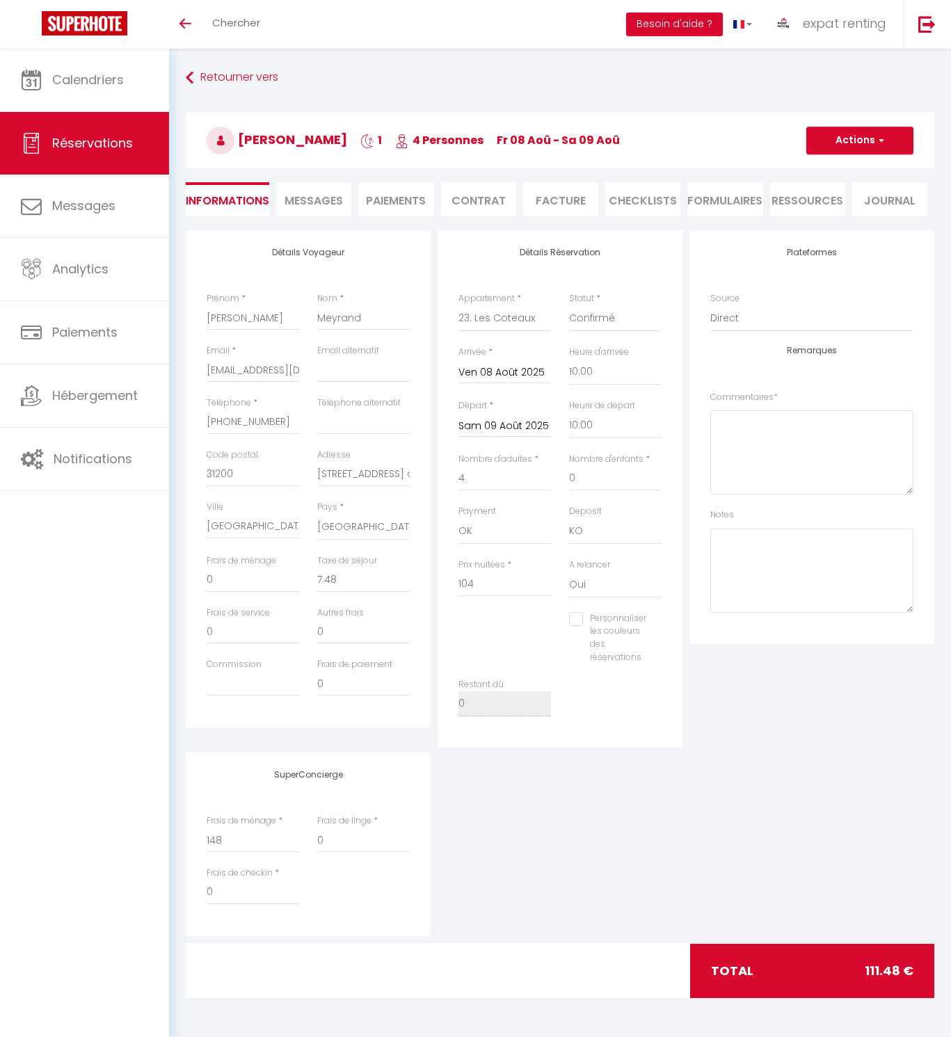
select select "66576"
select select "10:00"
select select "14"
click at [479, 817] on div "SuperConcierge Frais de ménage * 148 Frais [PERSON_NAME] * 0 Frais de checkin *…" at bounding box center [559, 845] width 755 height 184
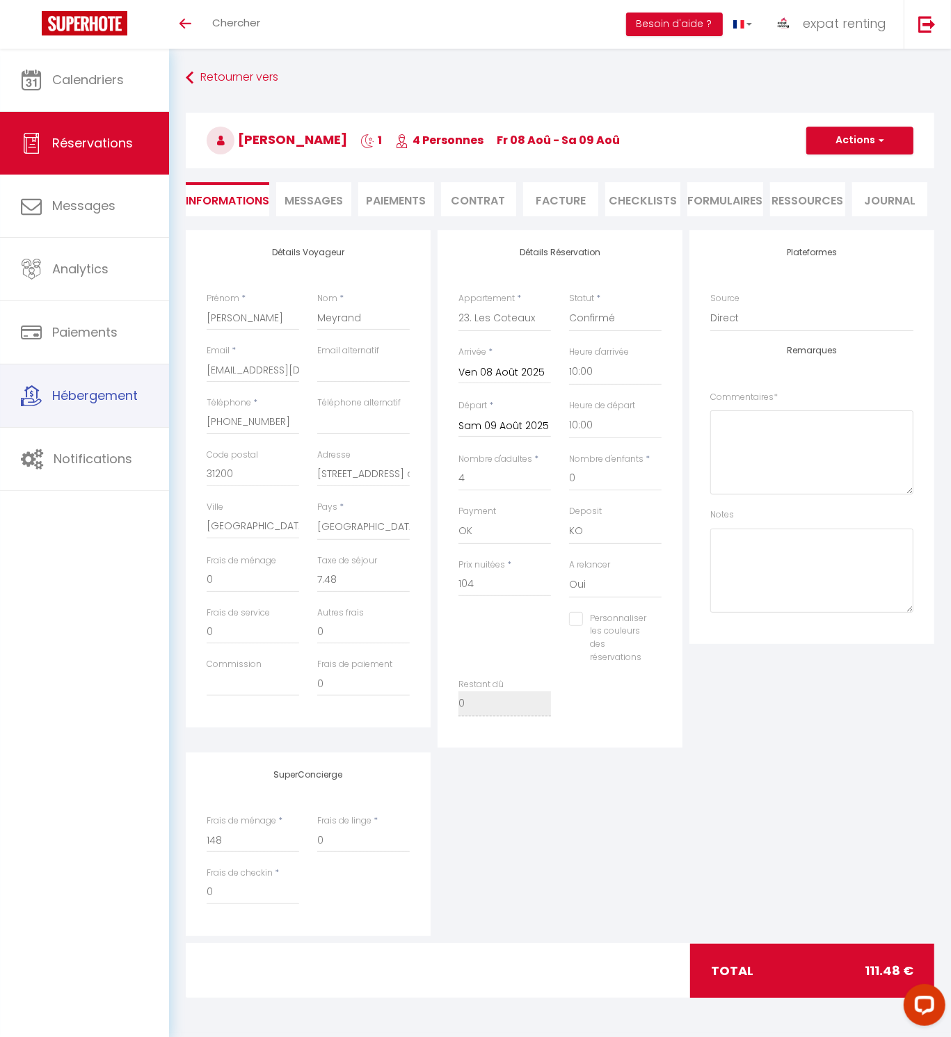
click at [113, 411] on link "Hébergement" at bounding box center [84, 395] width 169 height 63
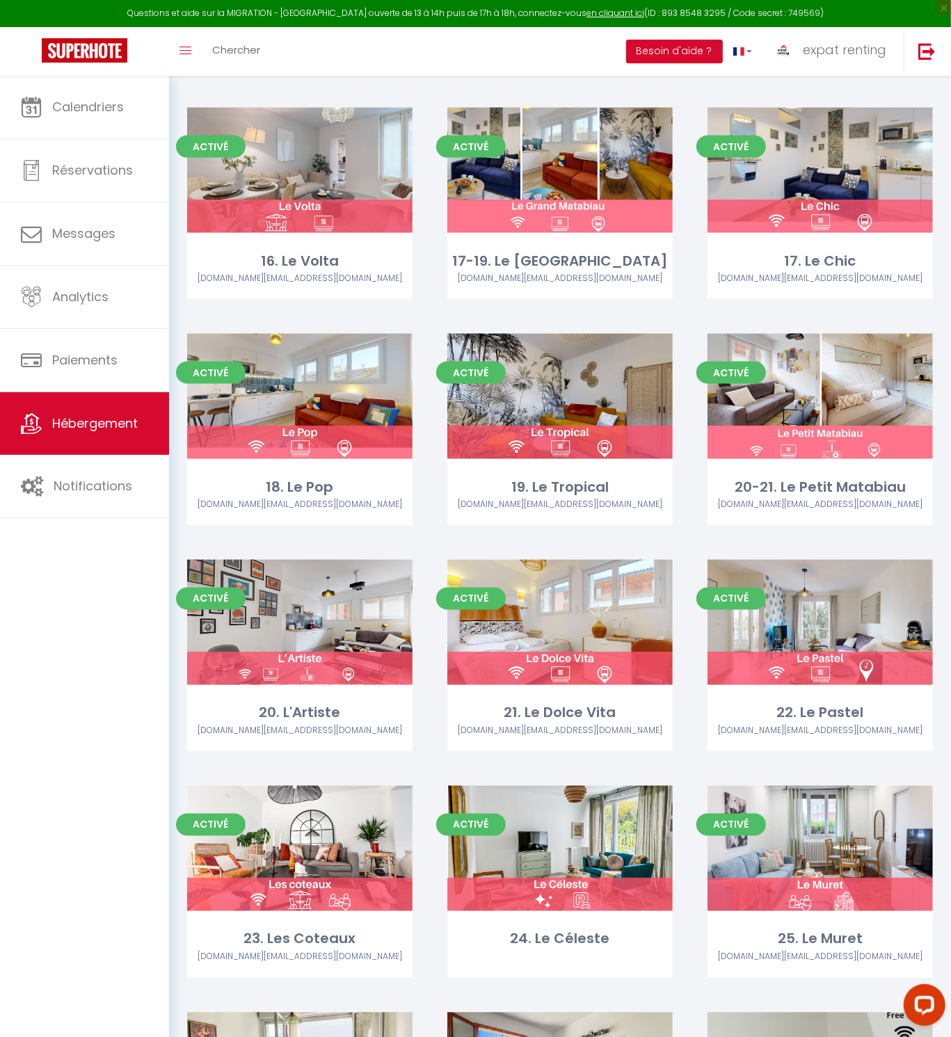
scroll to position [1204, 0]
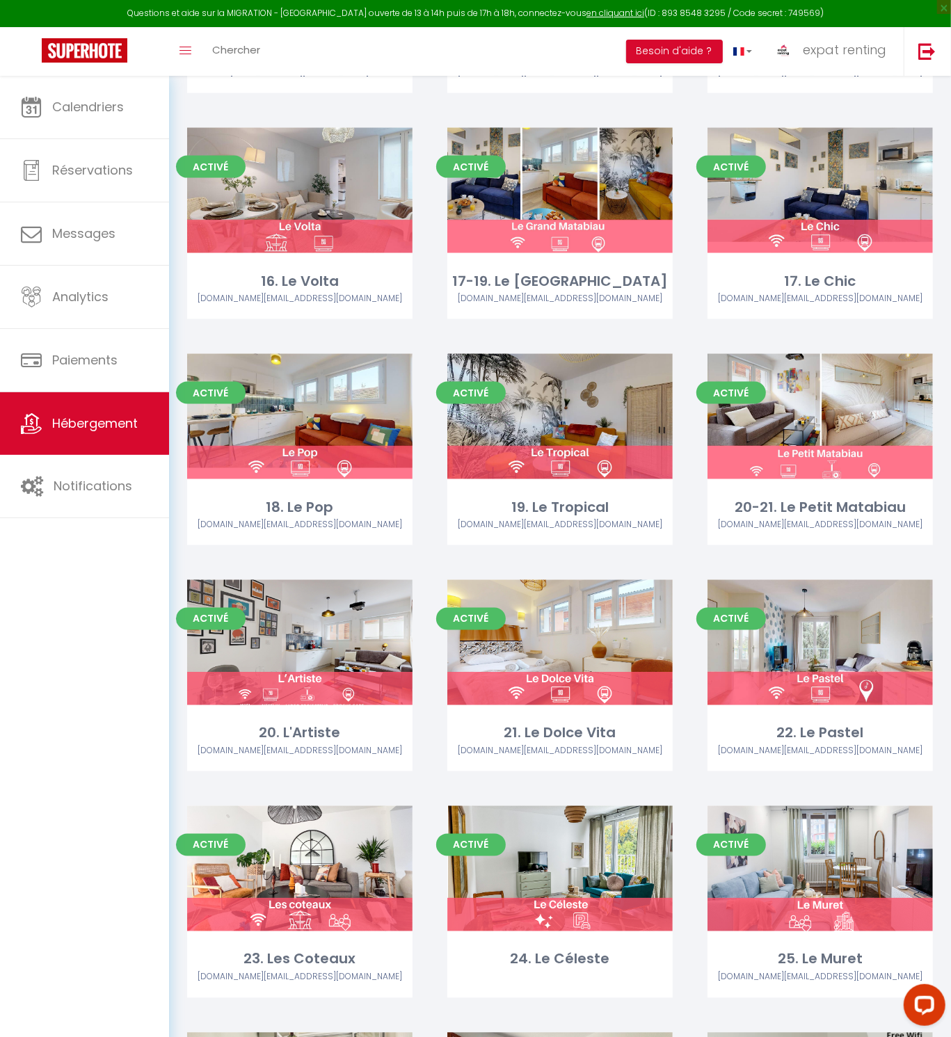
click at [301, 403] on link "Editer" at bounding box center [299, 417] width 83 height 28
select select "3"
select select "2"
select select "1"
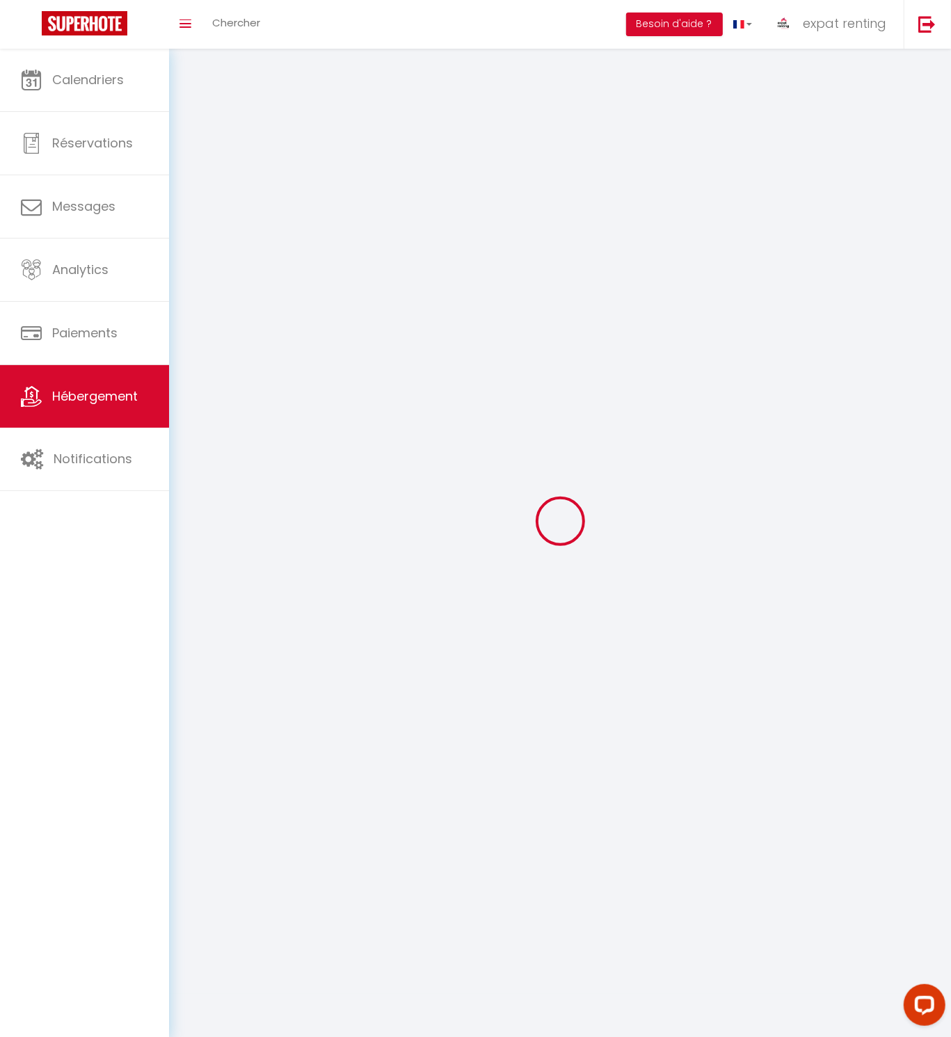
select select
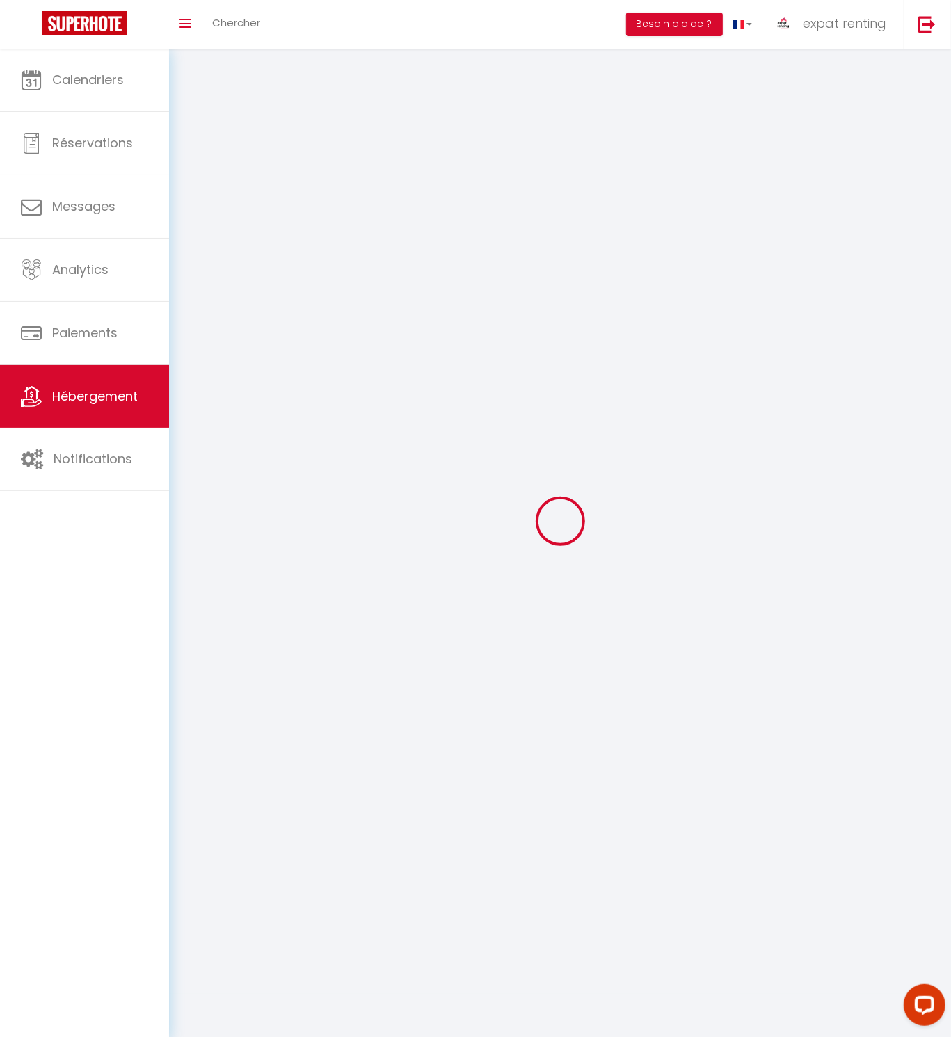
checkbox input "false"
select select
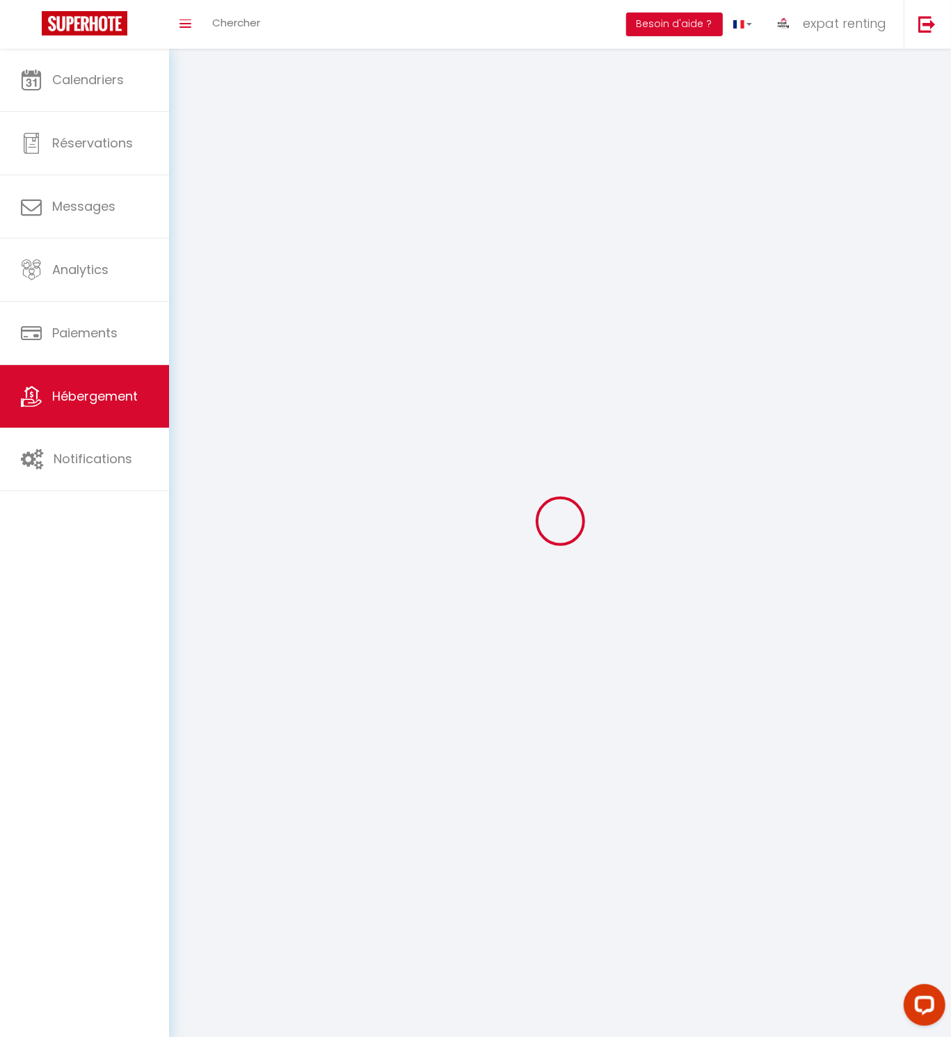
select select
select select "1"
select select
select select "28"
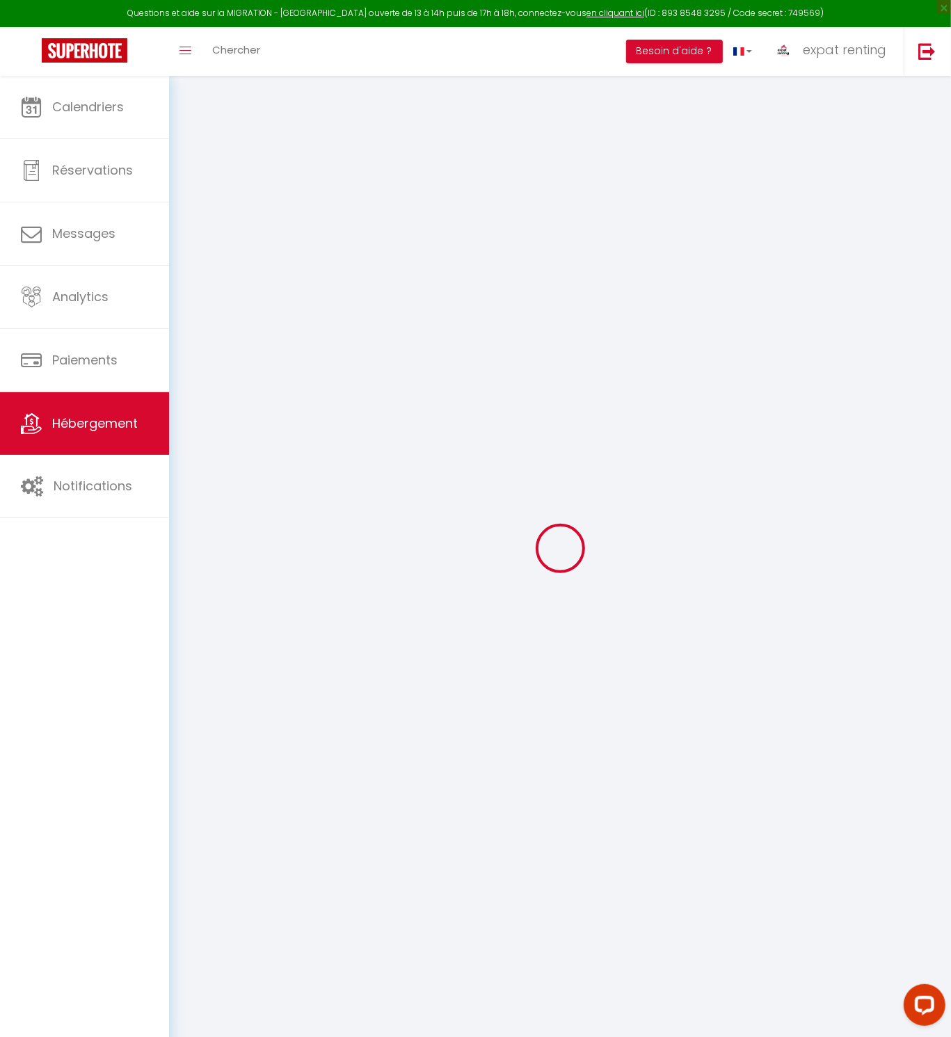
select select
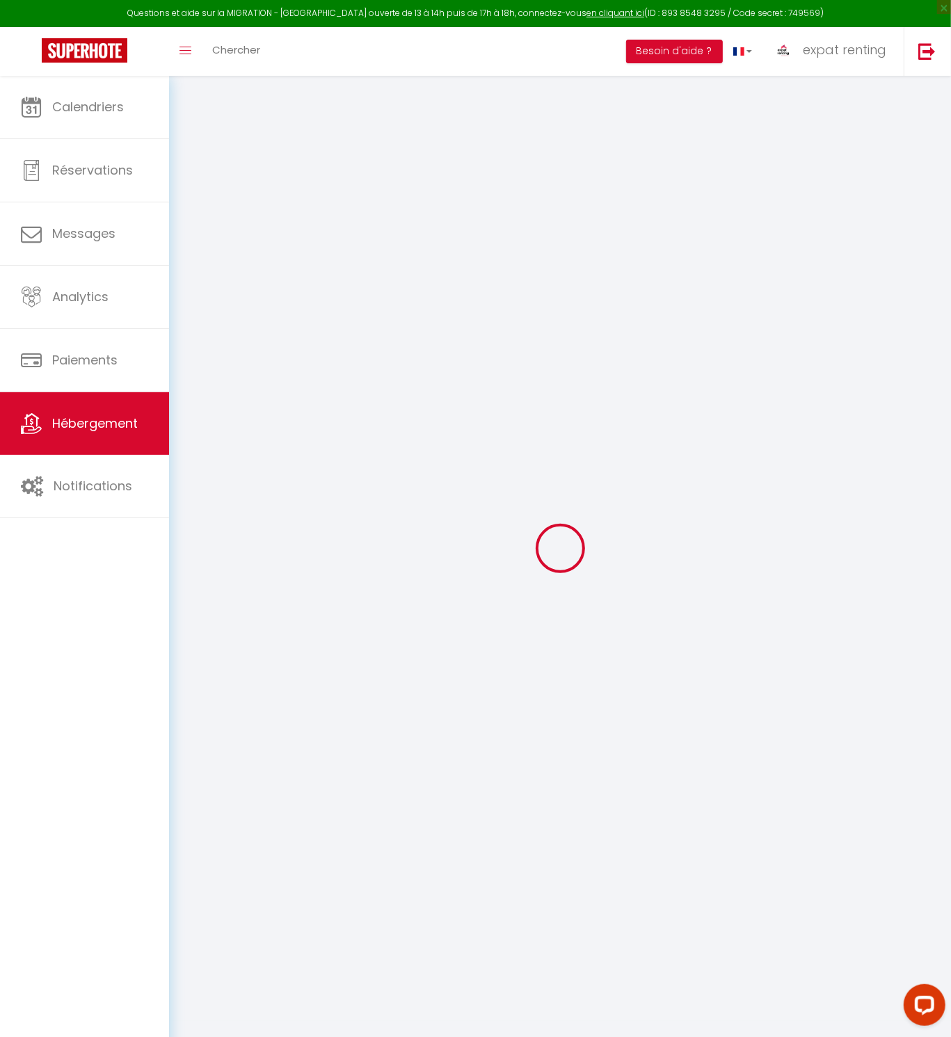
select select
checkbox input "false"
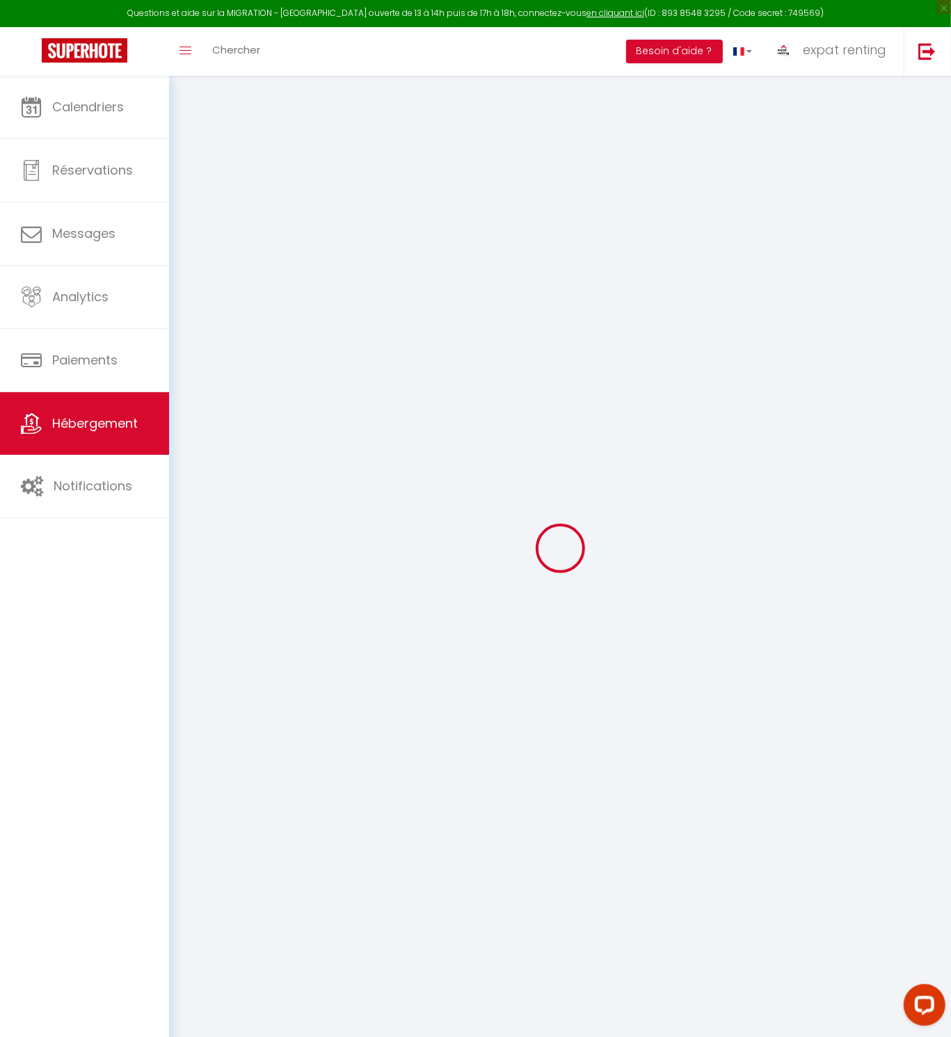
select select
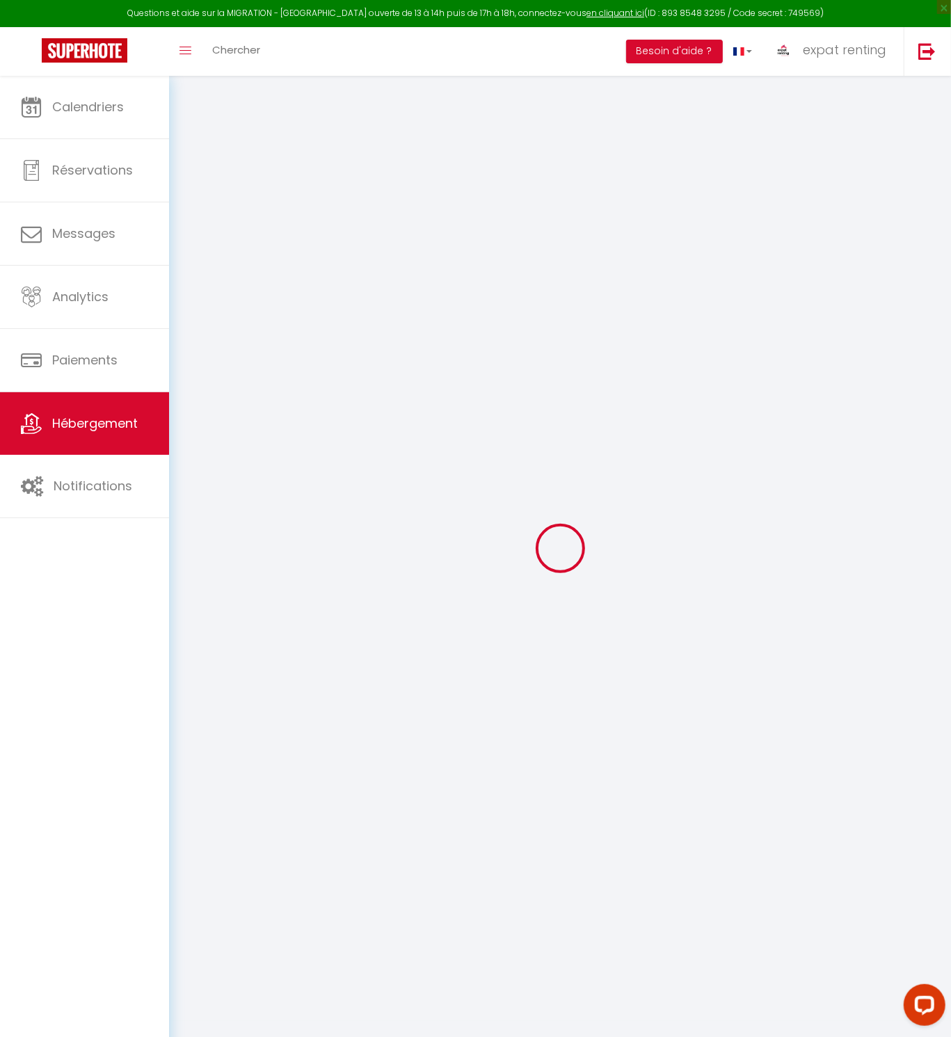
select select
checkbox input "false"
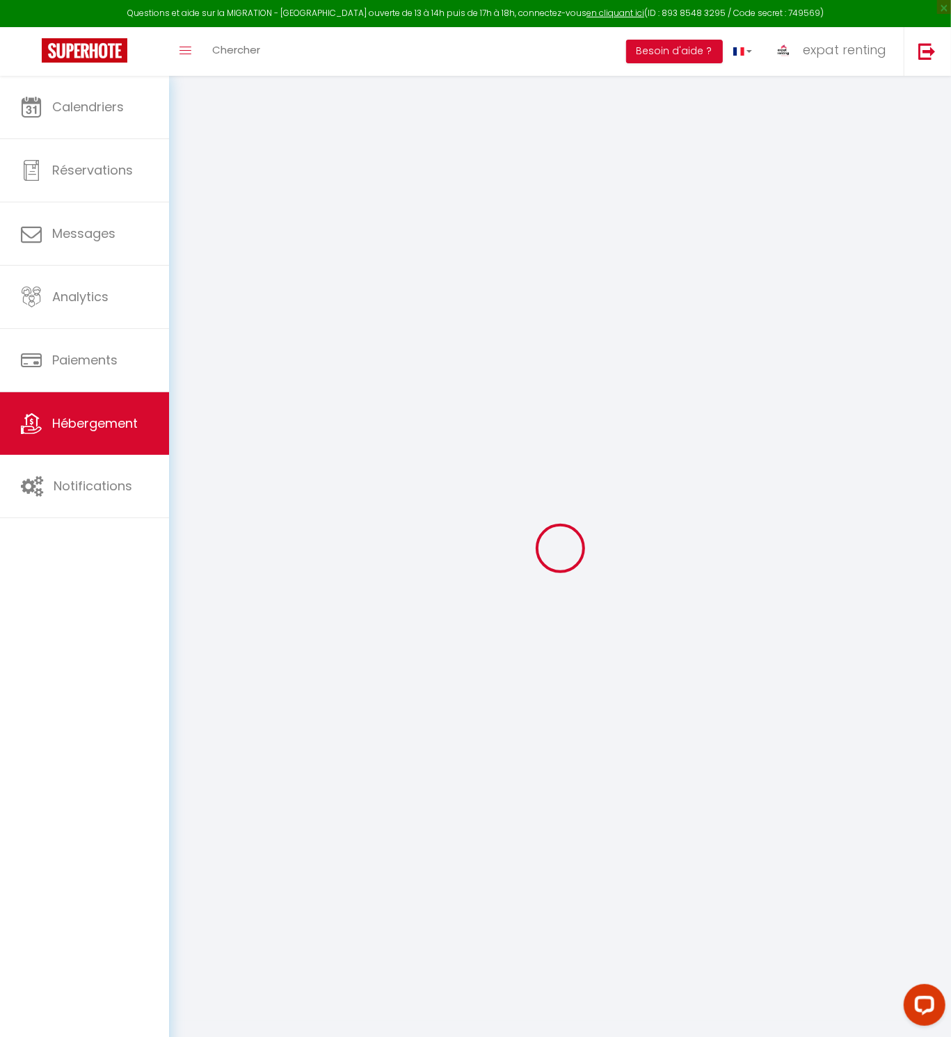
checkbox input "false"
select select
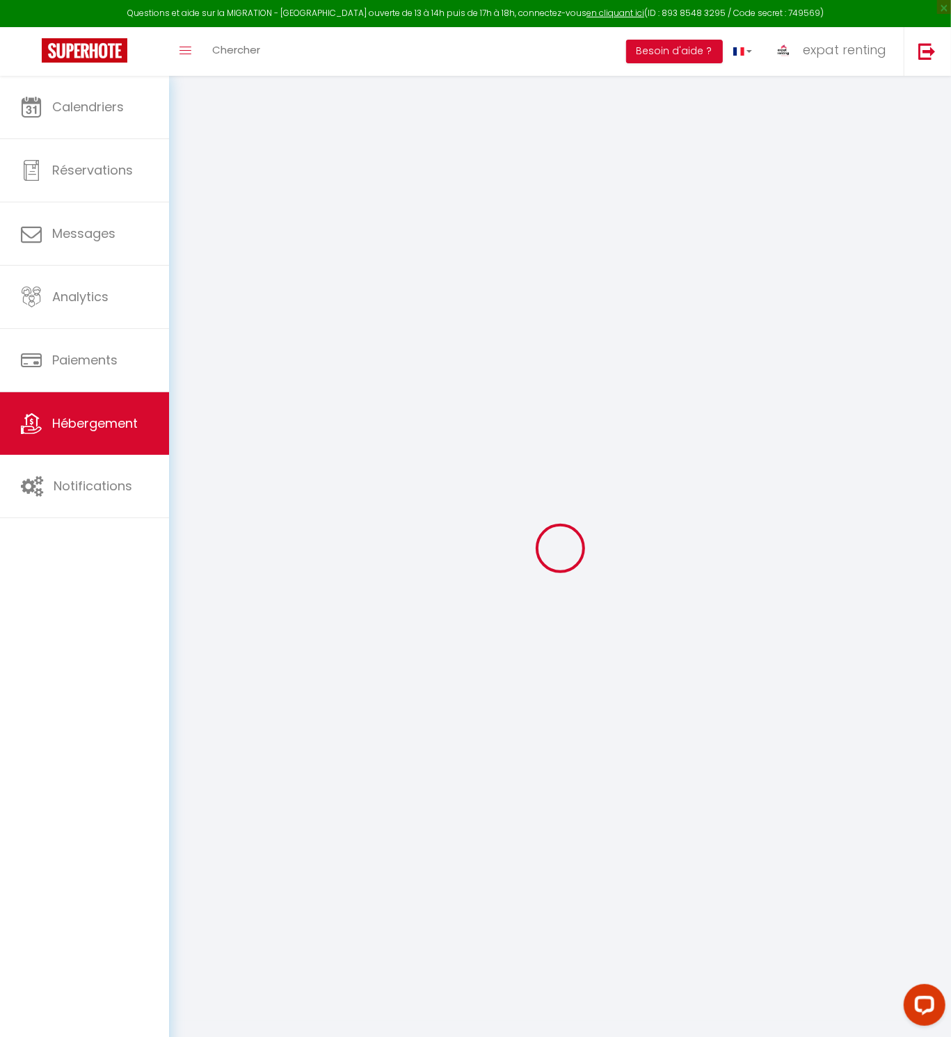
select select
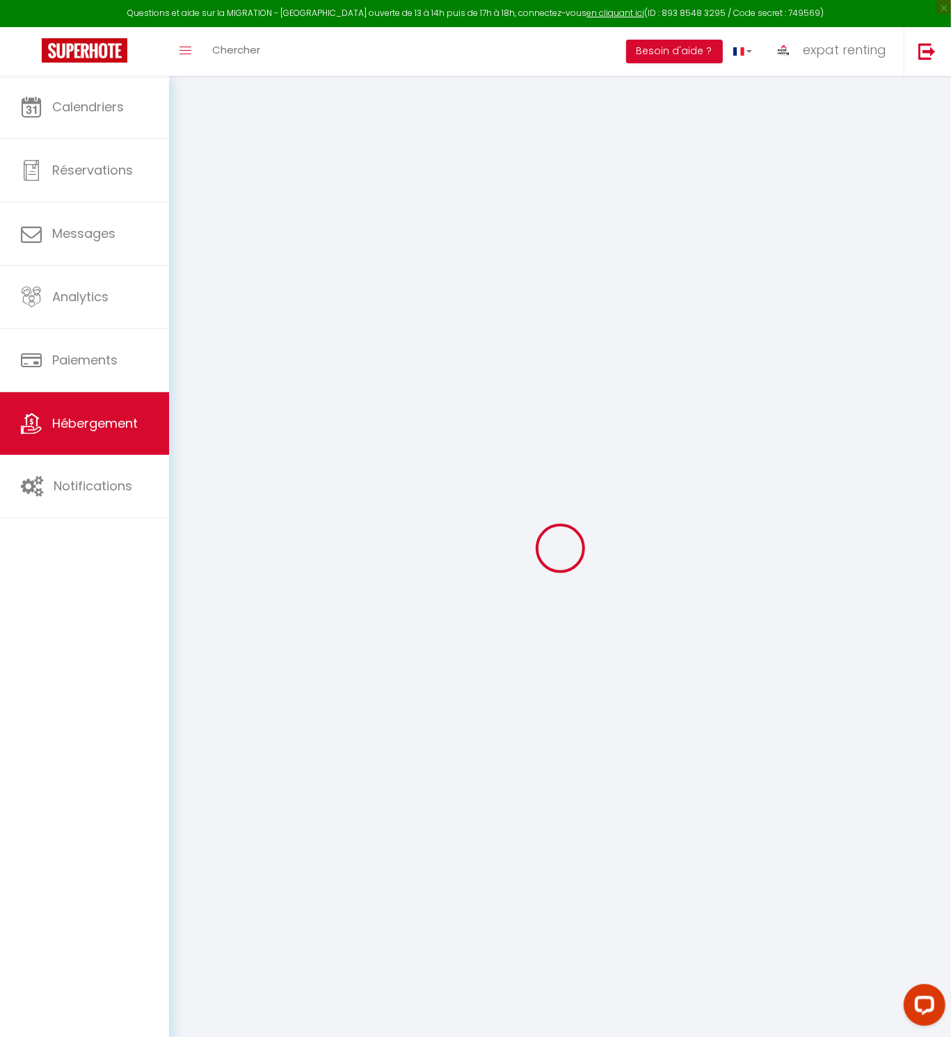
checkbox input "false"
select select
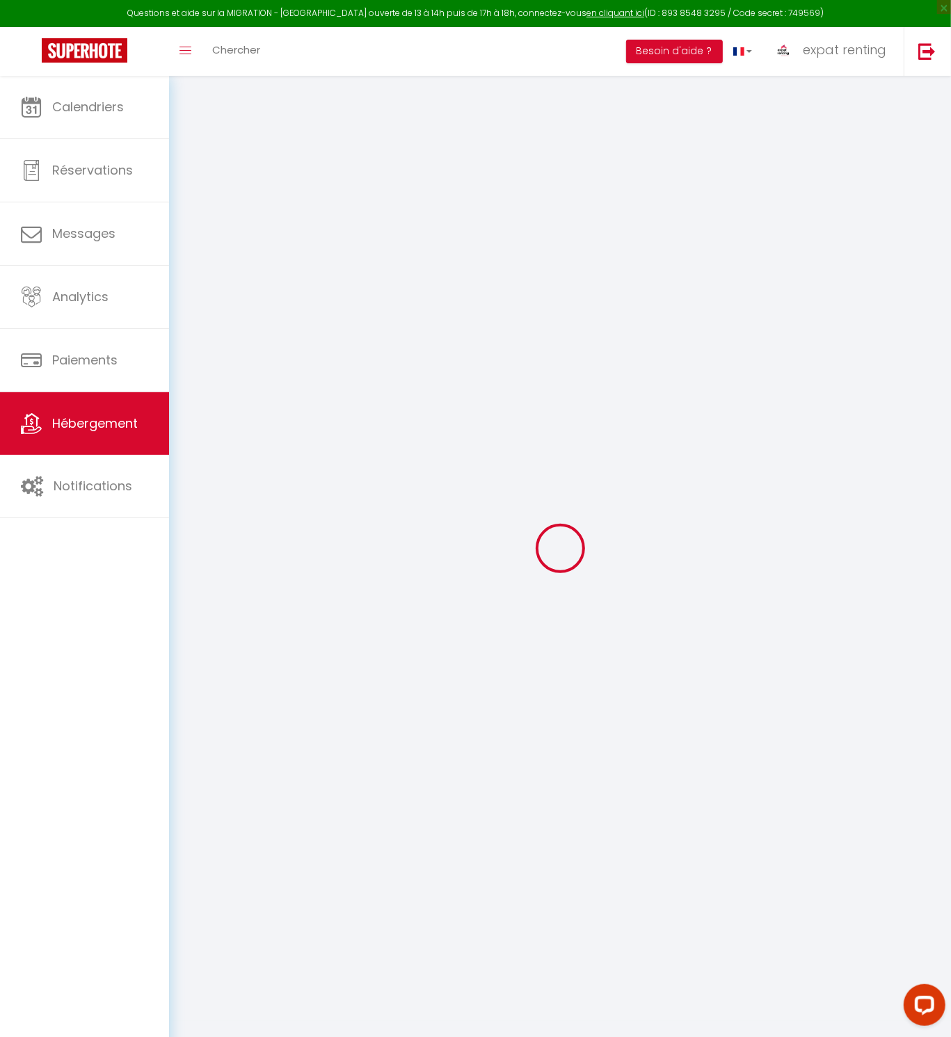
select select
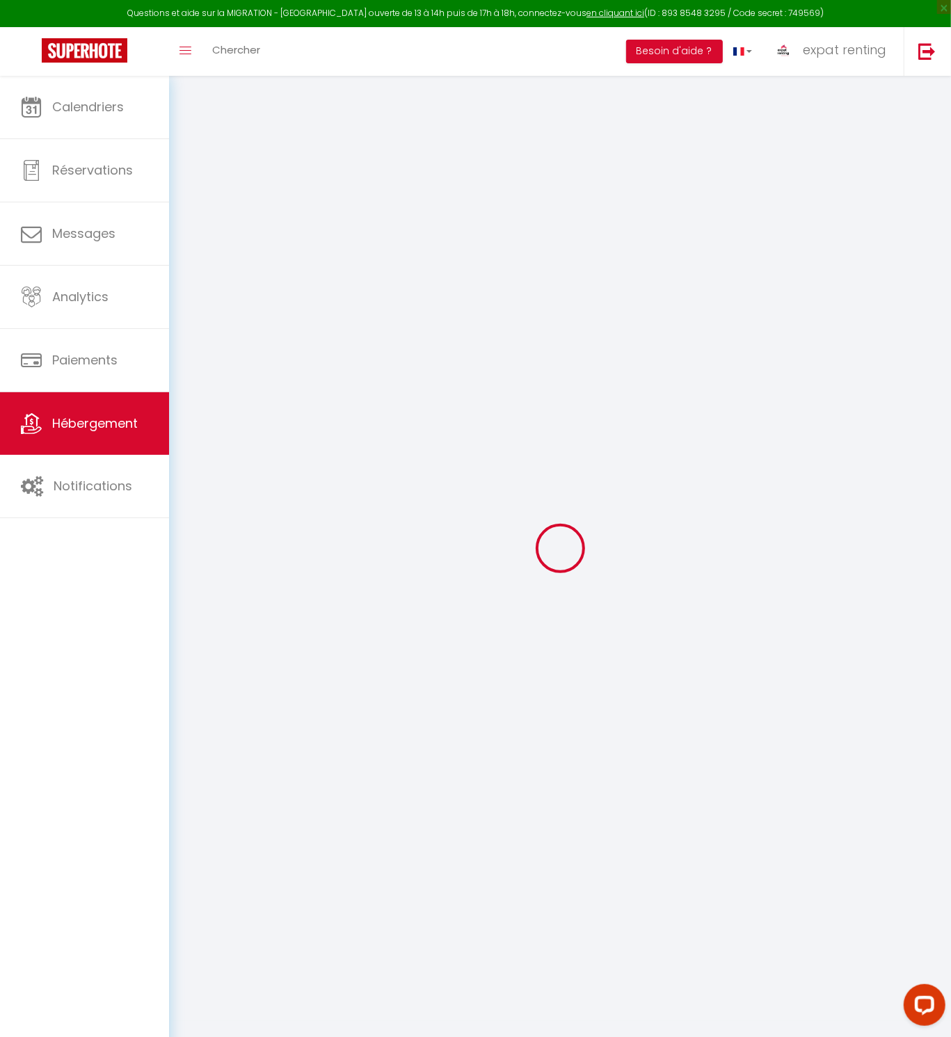
select select
checkbox input "false"
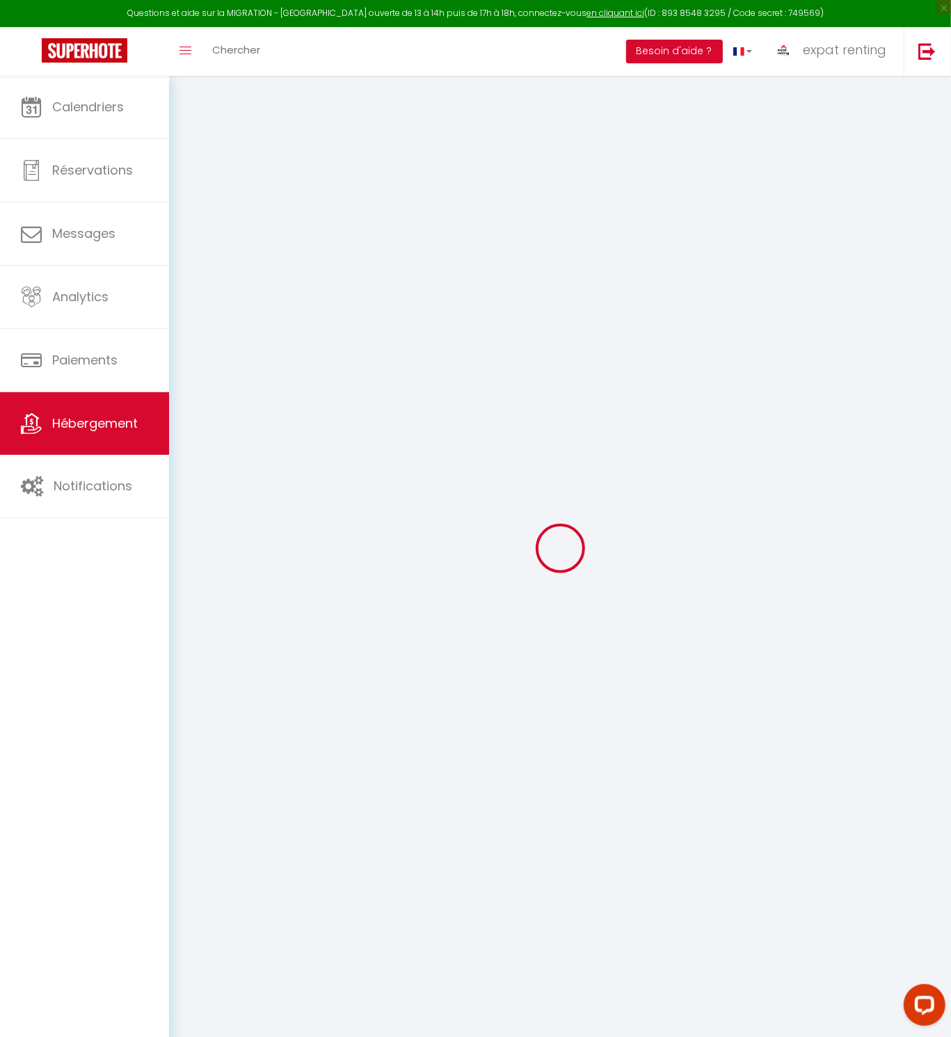
checkbox input "false"
select select
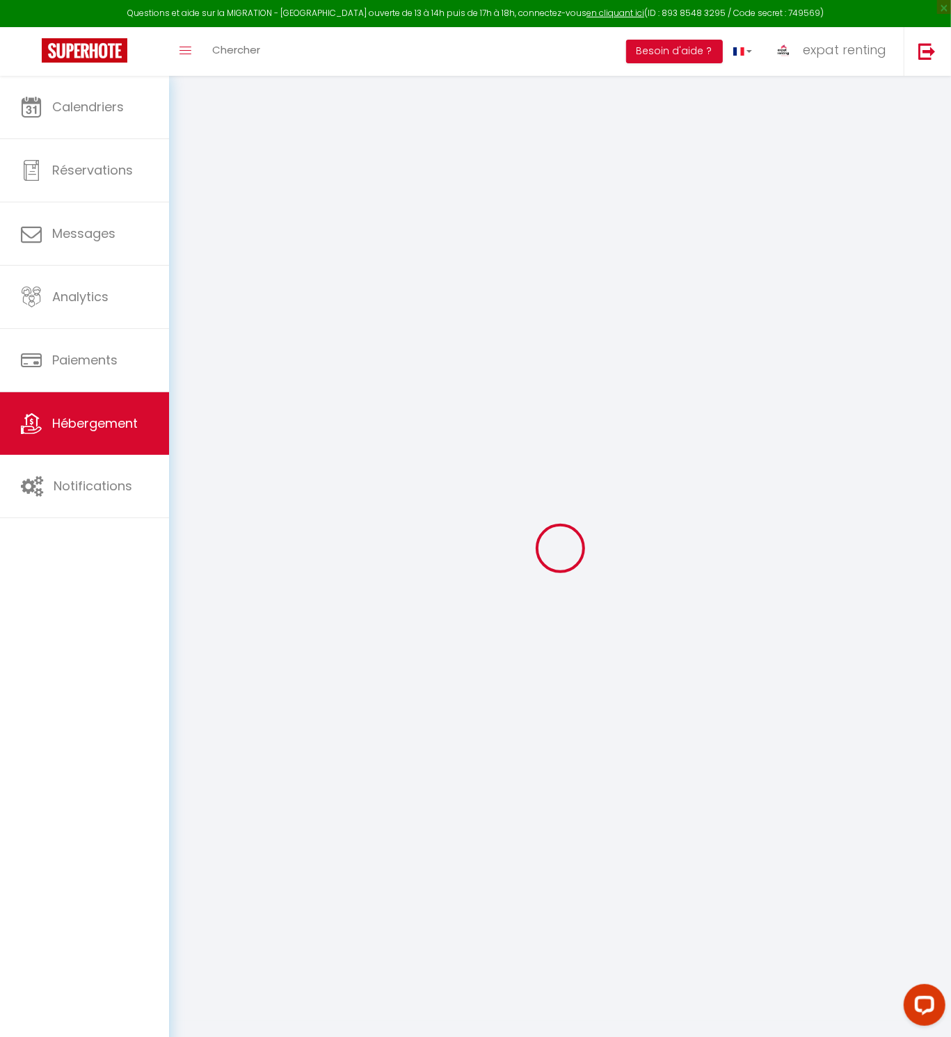
select select
checkbox input "false"
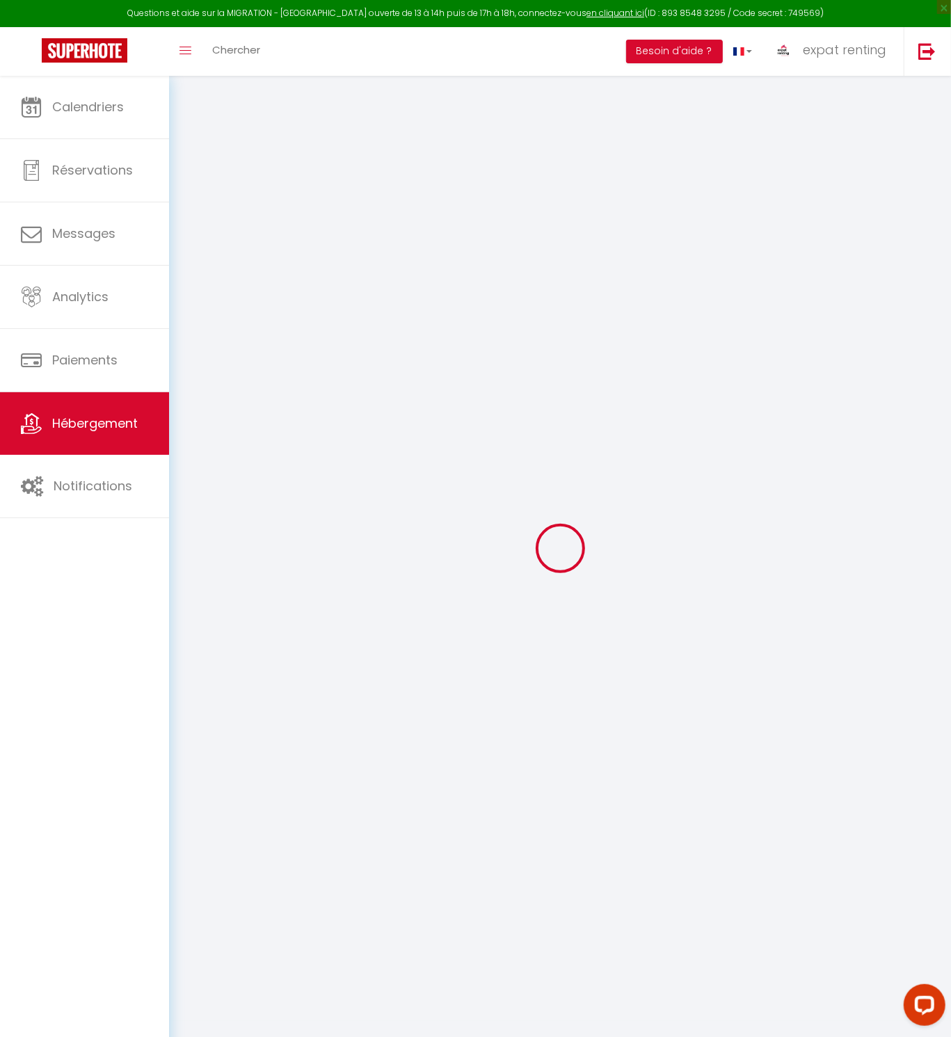
checkbox input "false"
select select
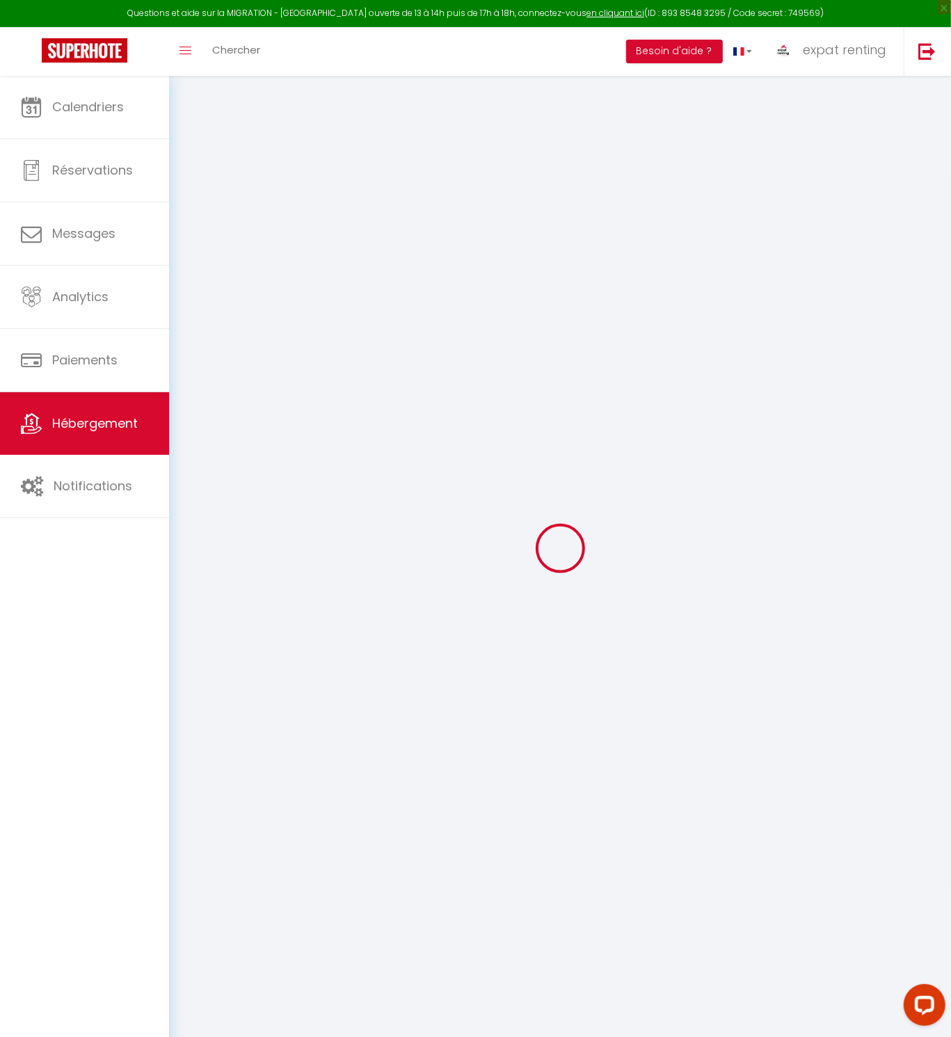
type input "18. Le Pop"
type input "MDB"
type input "[GEOGRAPHIC_DATA]"
type input "3 CHEMIN GARROS"
type input "32600"
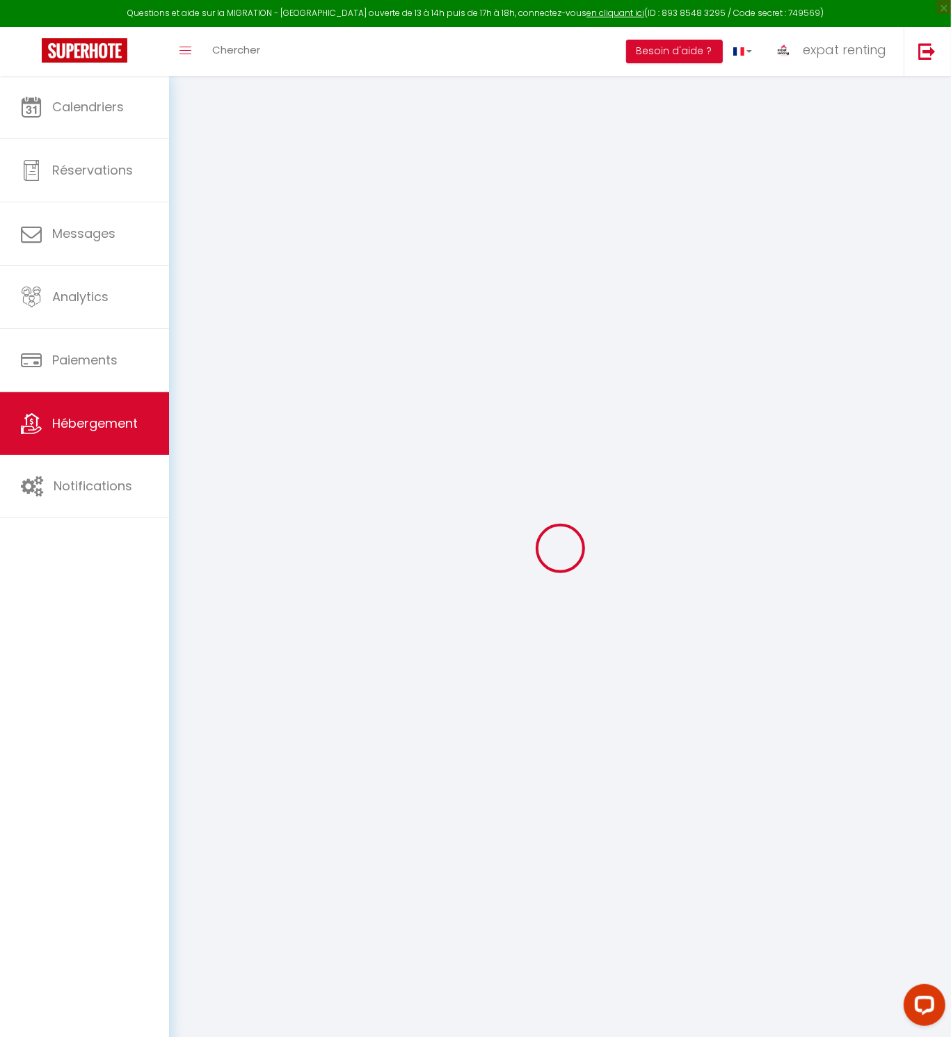
type input "SEGOUFIELLE"
select select "2"
select select "0"
type input "57"
type input "10"
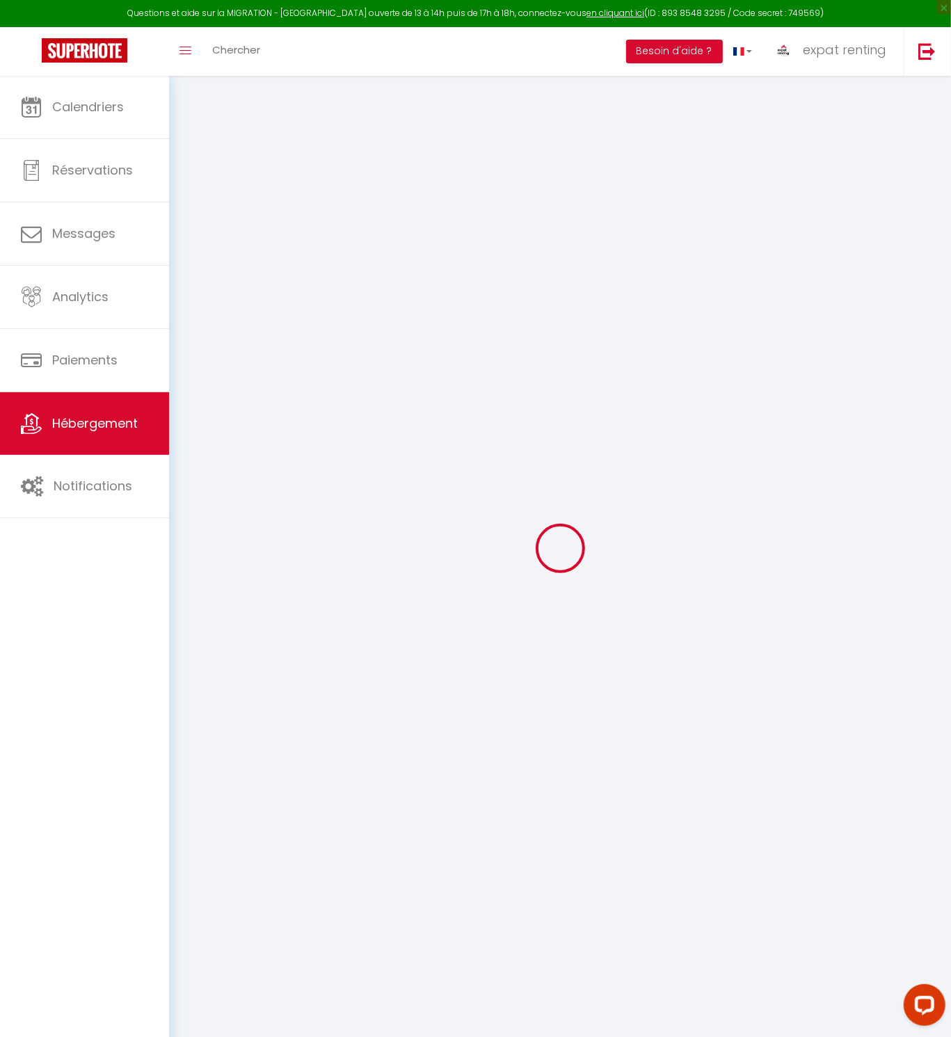
type input "39"
type input "7.2"
type input "6.62"
type input "400"
select select
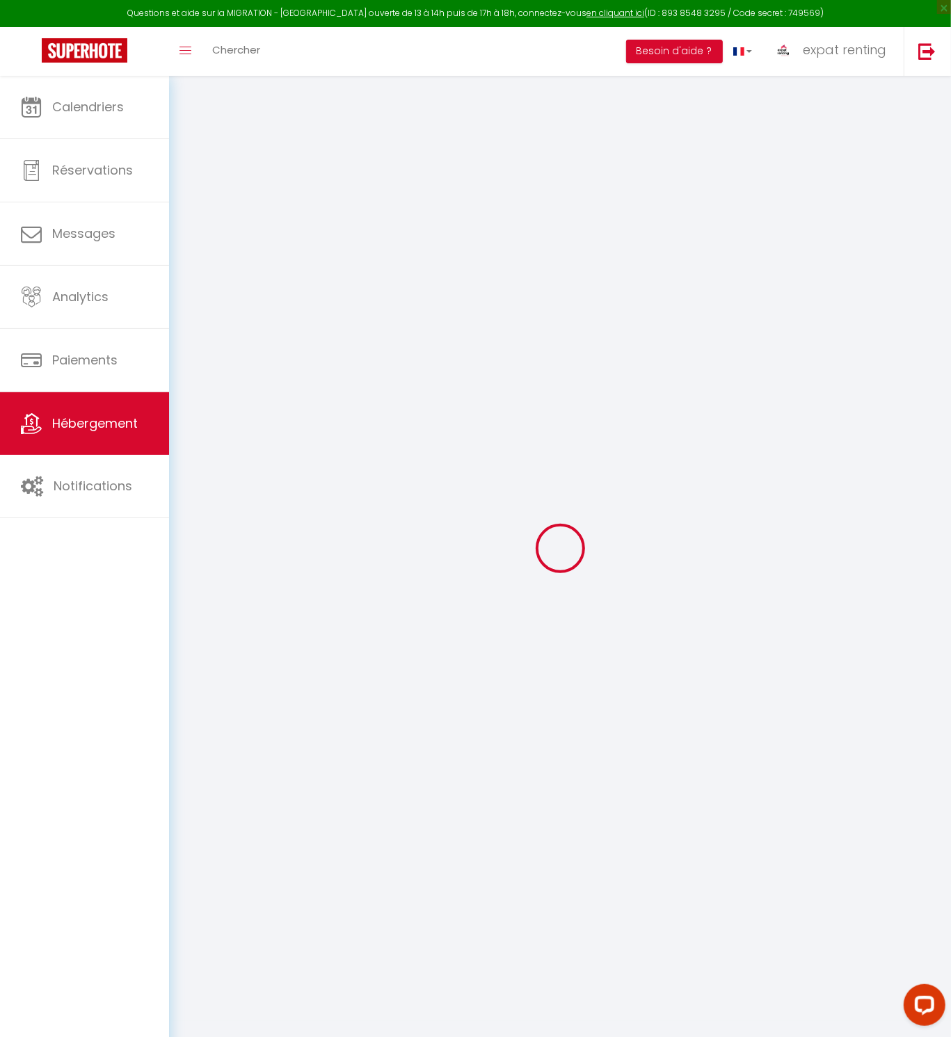
select select
type input "3 Boulevard des Minimes"
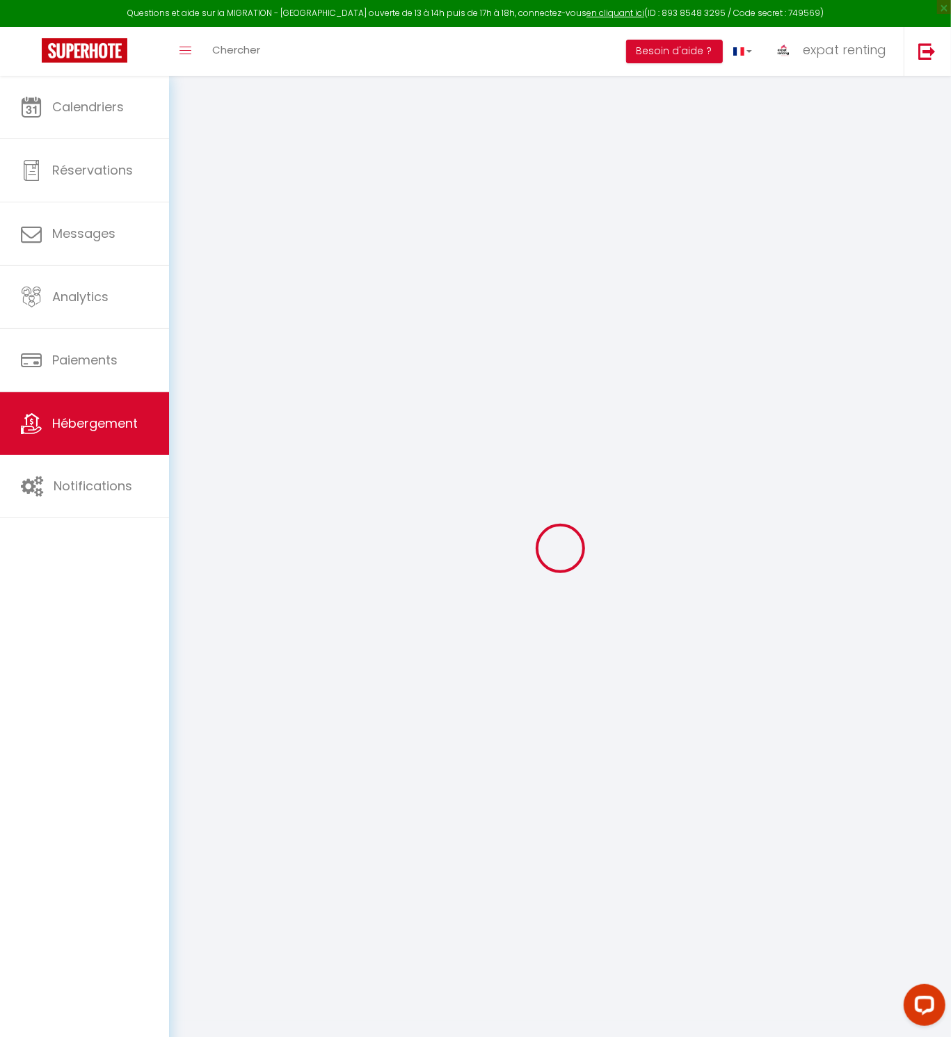
type input "31200"
type input "[GEOGRAPHIC_DATA]"
type input "[EMAIL_ADDRESS][DOMAIN_NAME]"
select select "12504"
checkbox input "false"
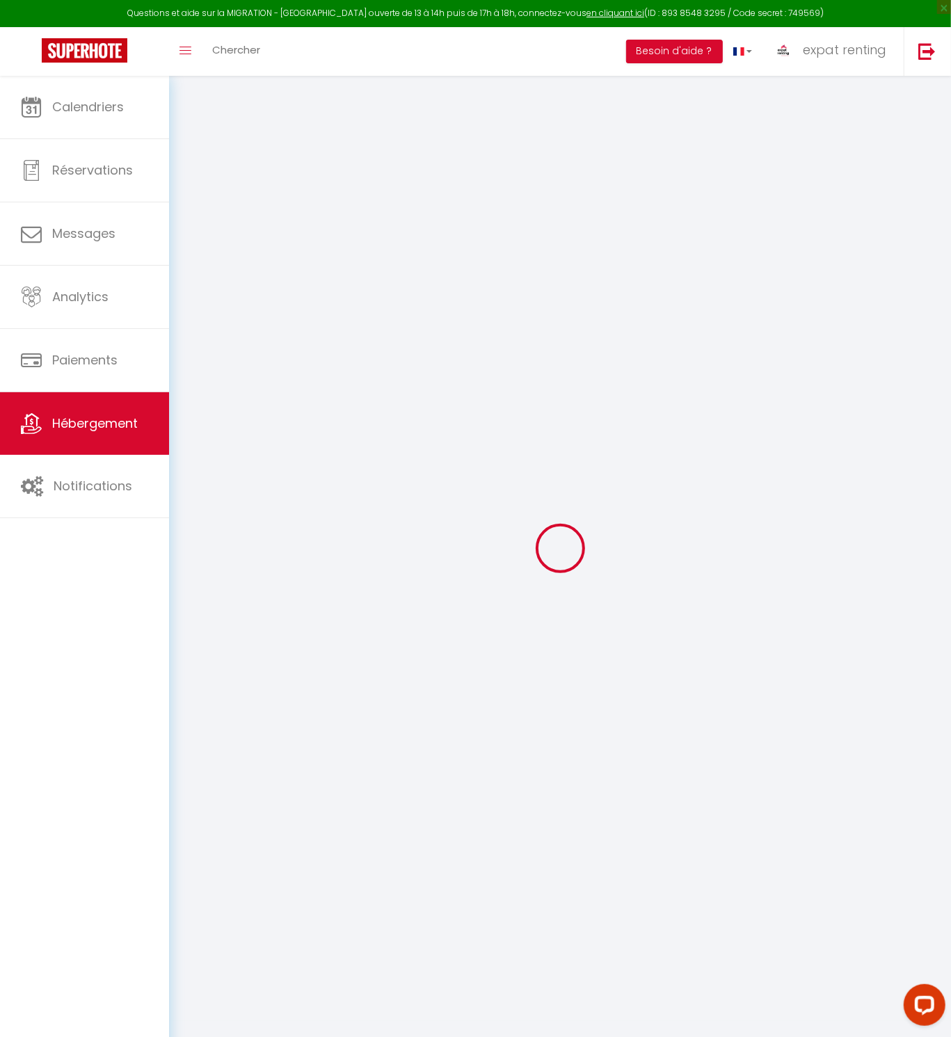
checkbox input "true"
radio input "true"
type input "25"
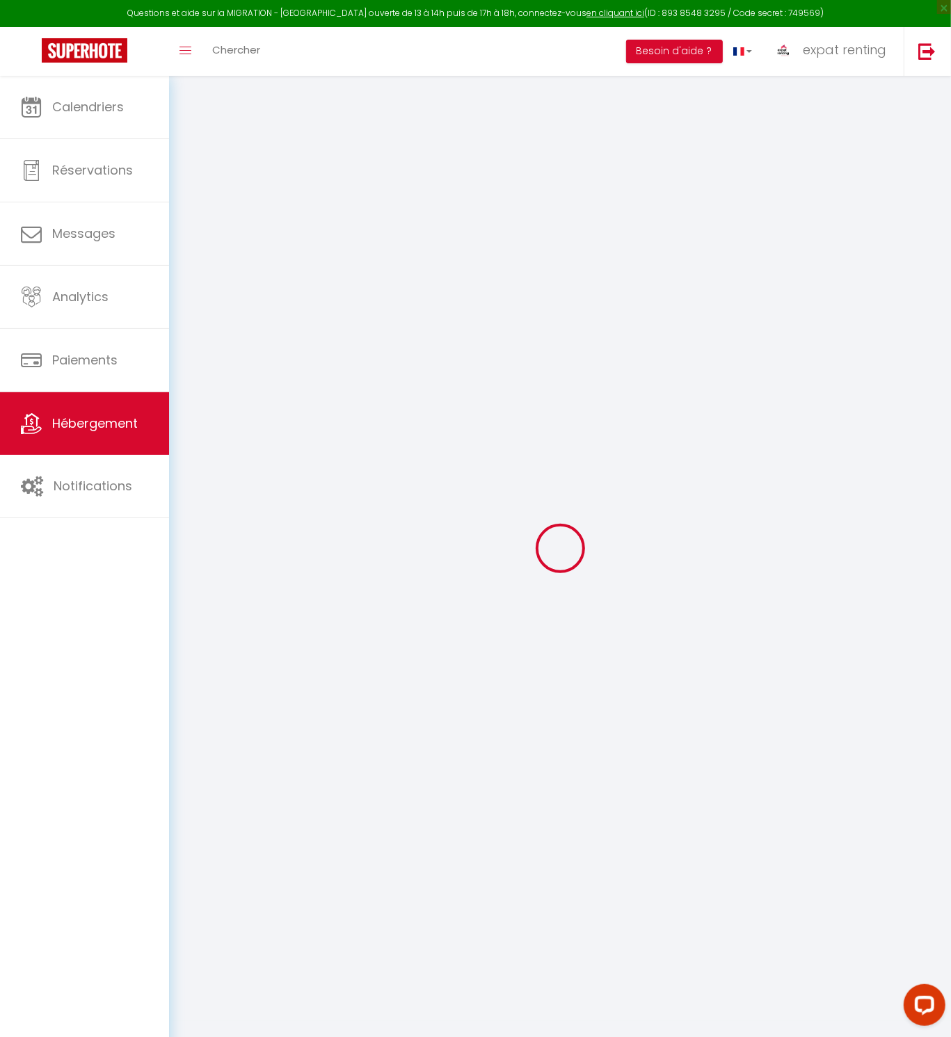
type input "39"
type input "0"
type input "23"
select select
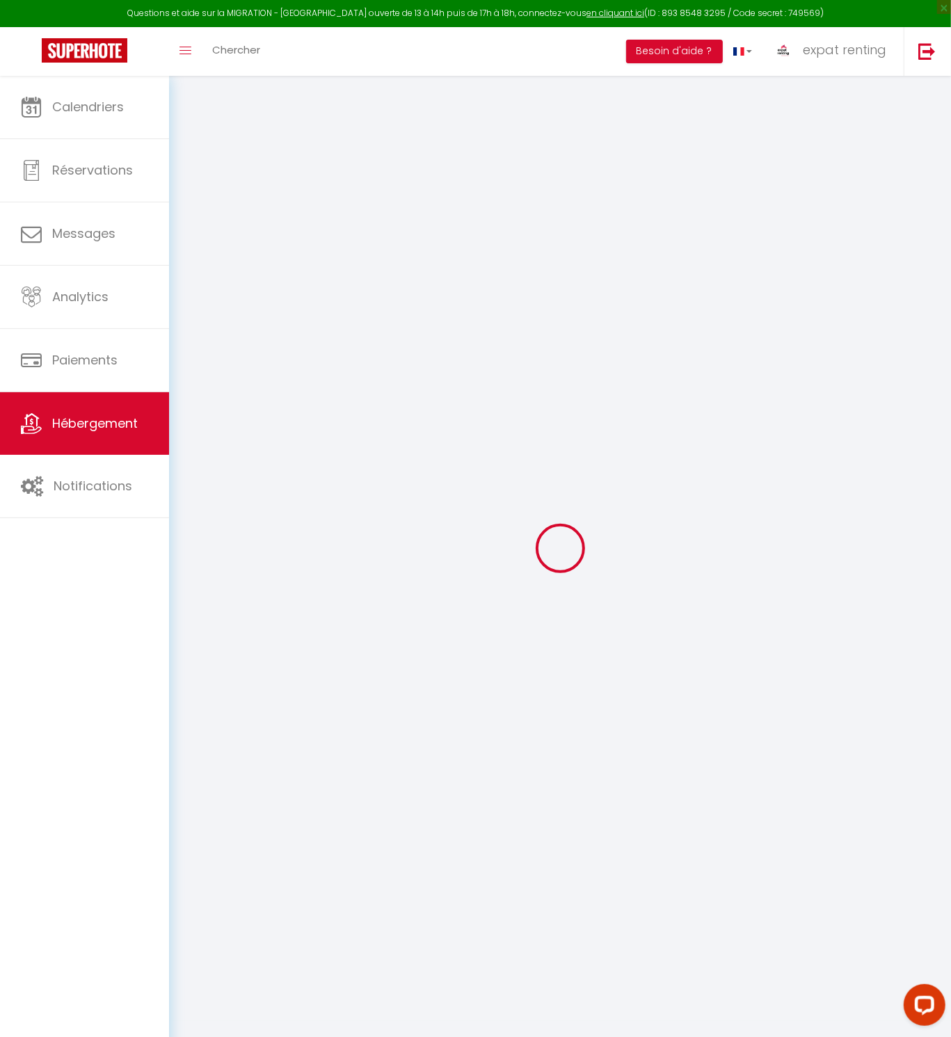
select select
checkbox input "false"
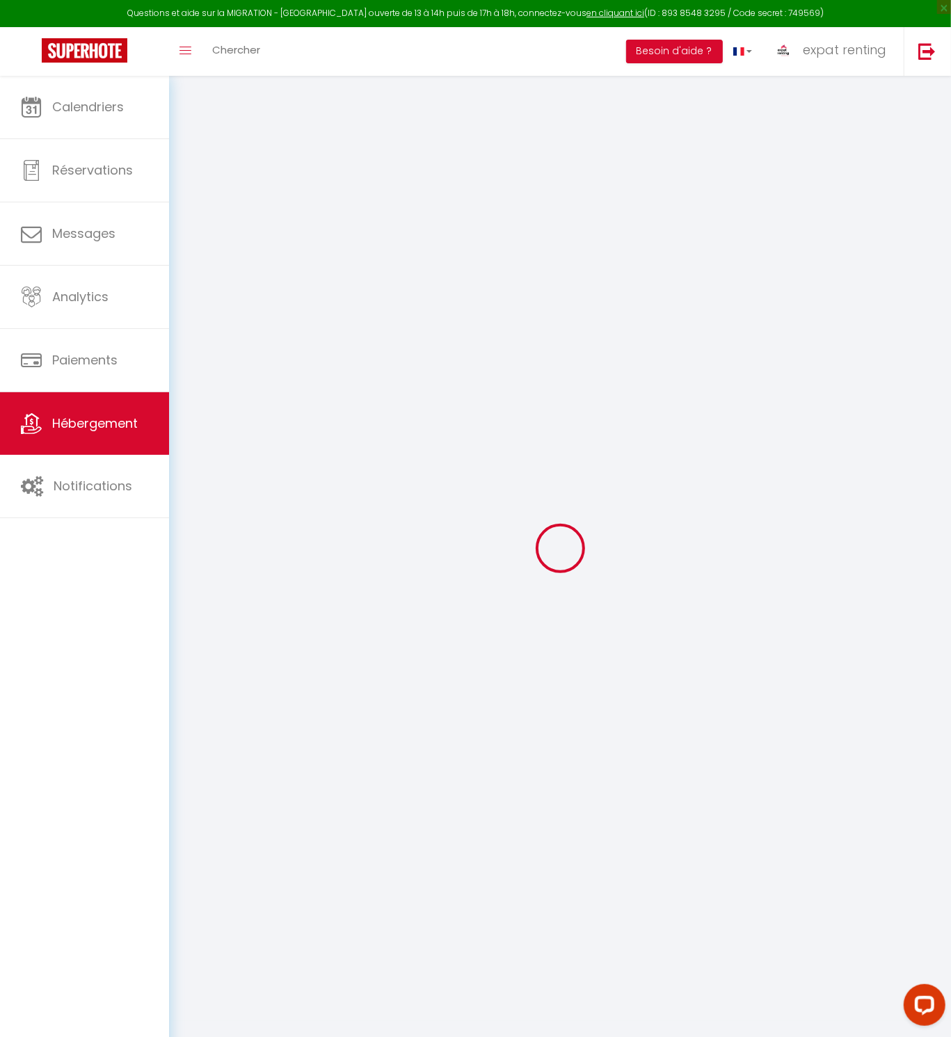
checkbox input "true"
select select "20777"
select select
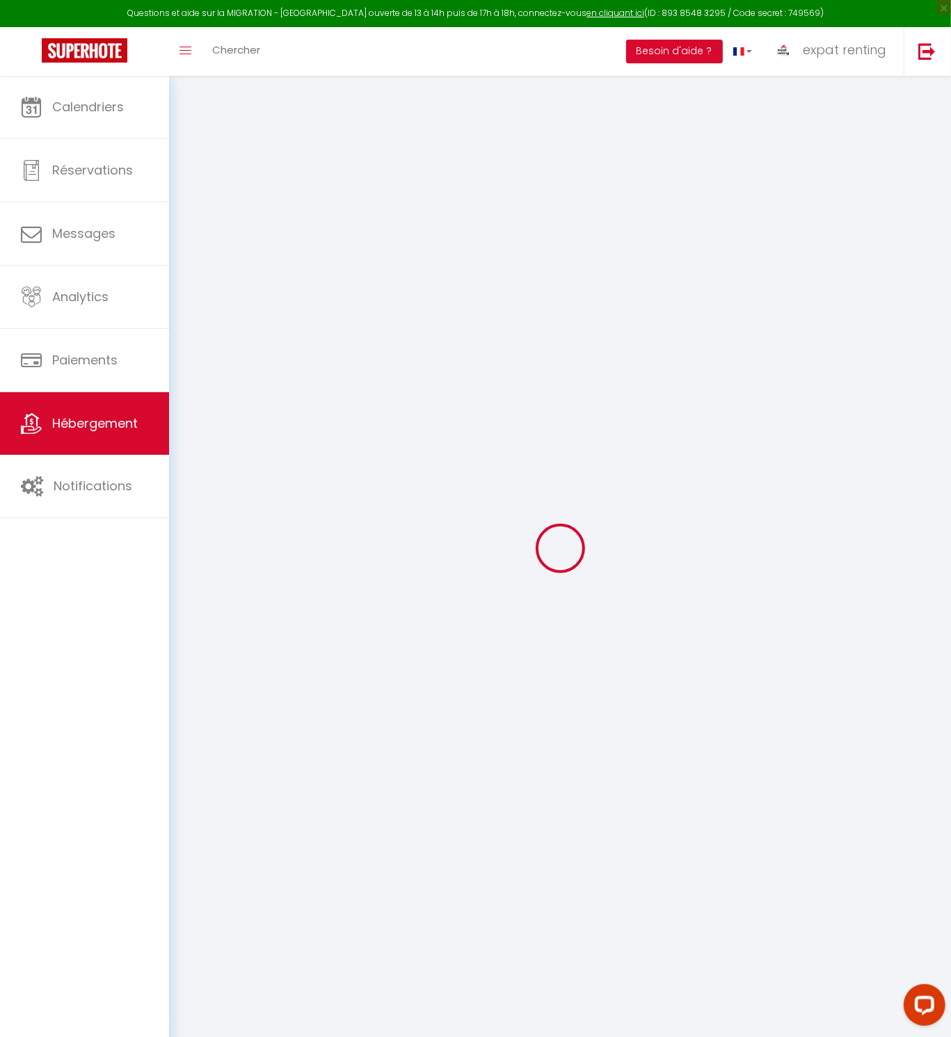
select select
checkbox input "false"
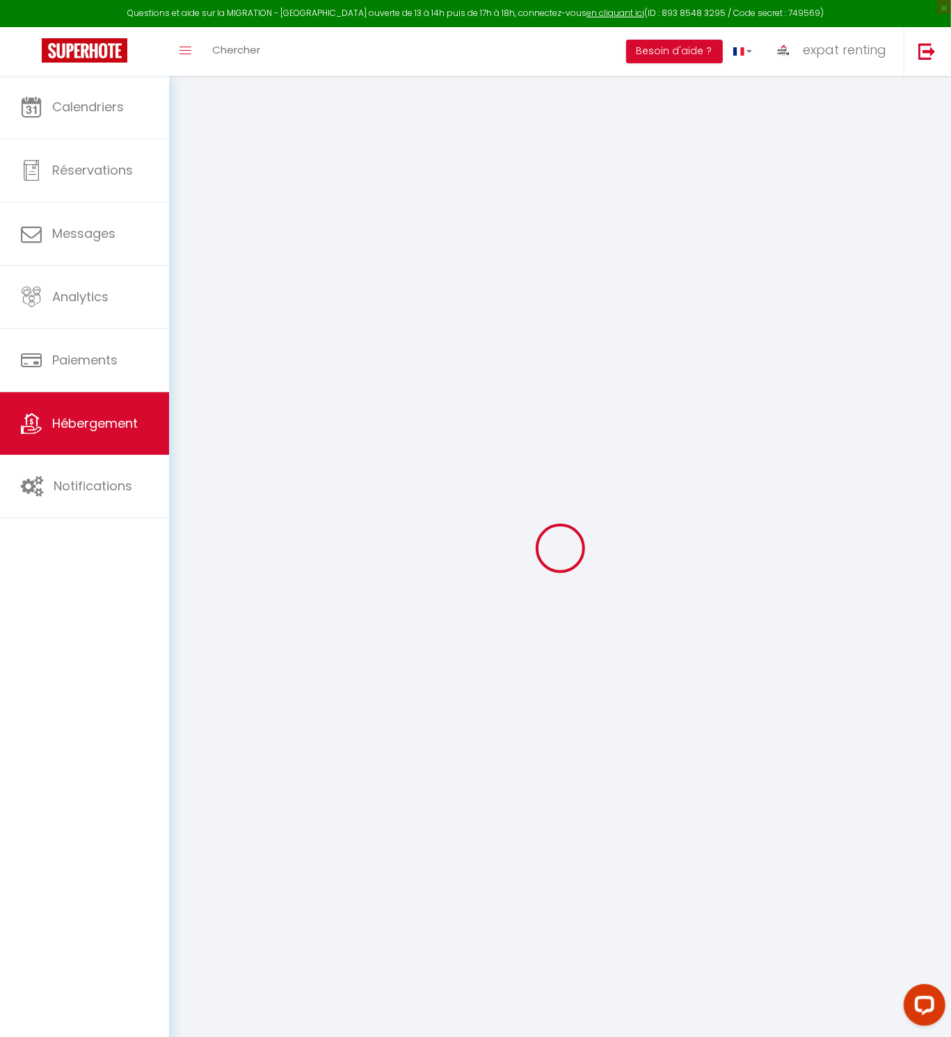
checkbox input "true"
checkbox input "false"
checkbox input "true"
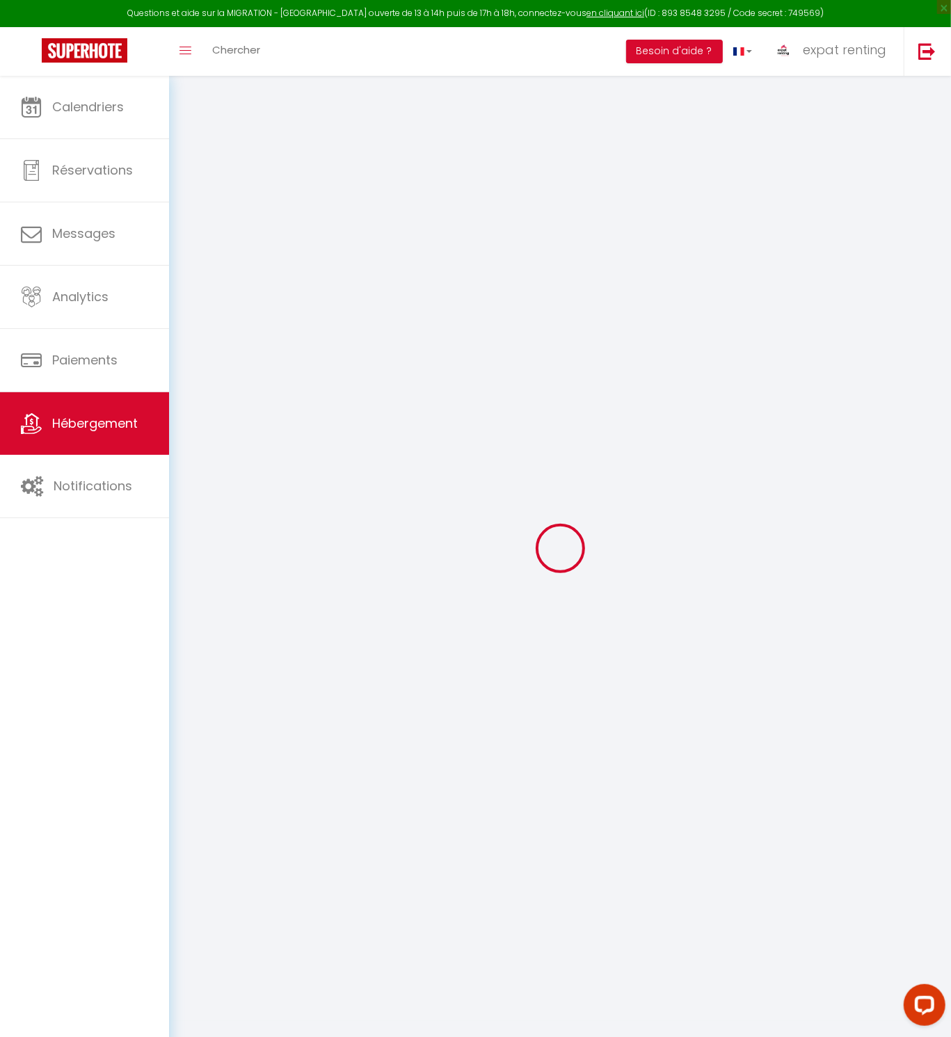
checkbox input "true"
select select "16:00"
select select "20:00"
select select "10:00"
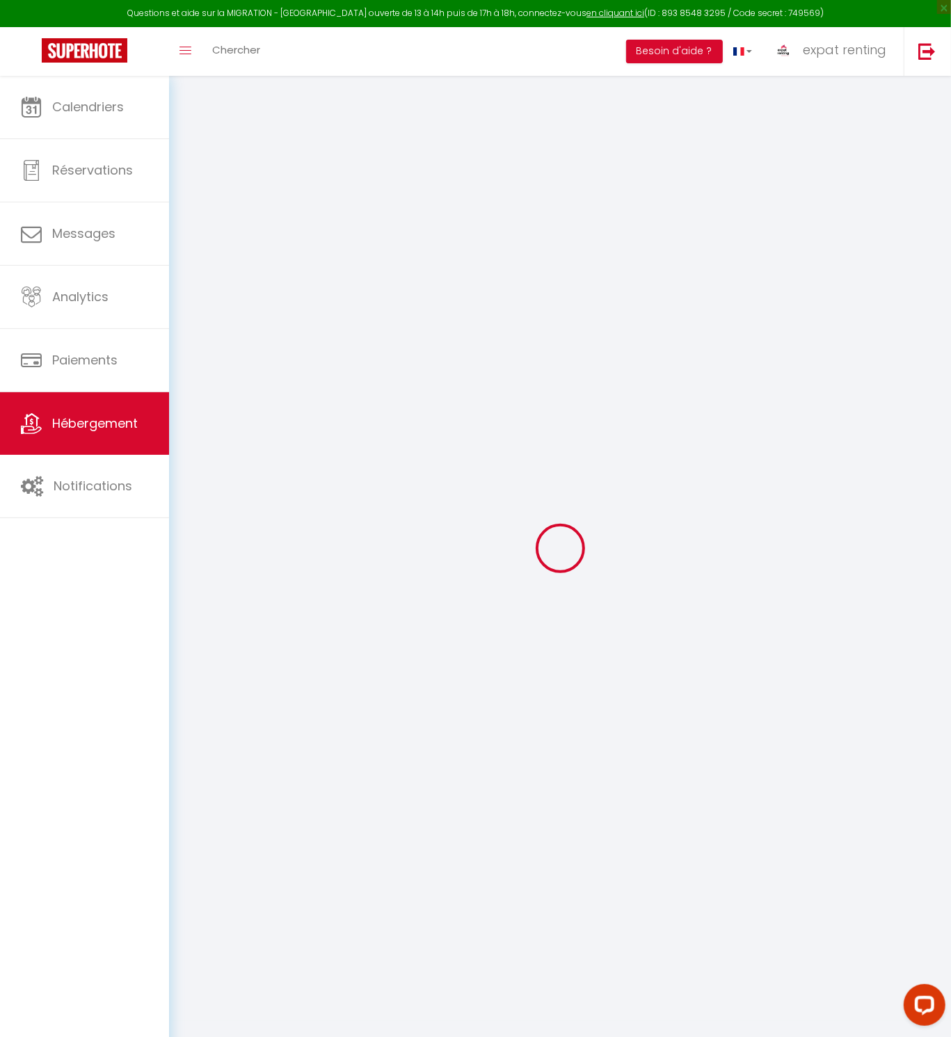
select select "30"
select select "120"
checkbox input "false"
checkbox input "true"
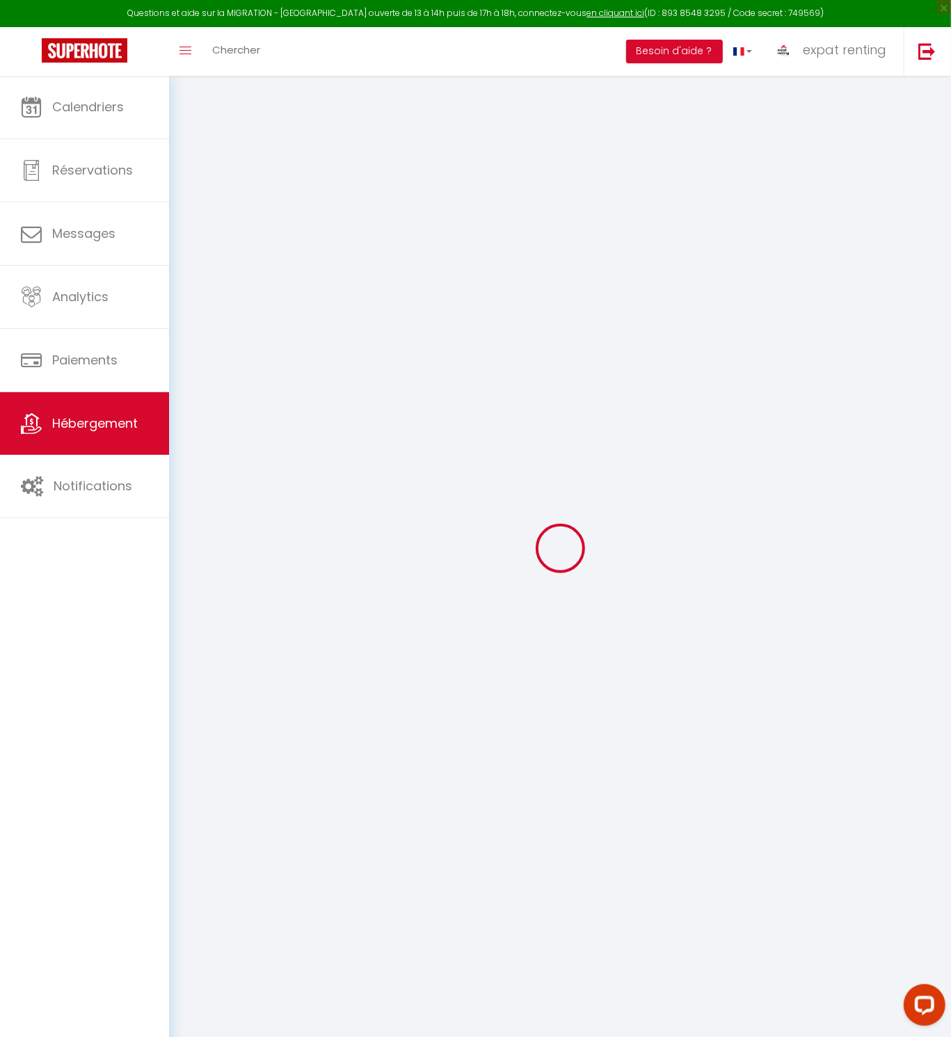
checkbox input "true"
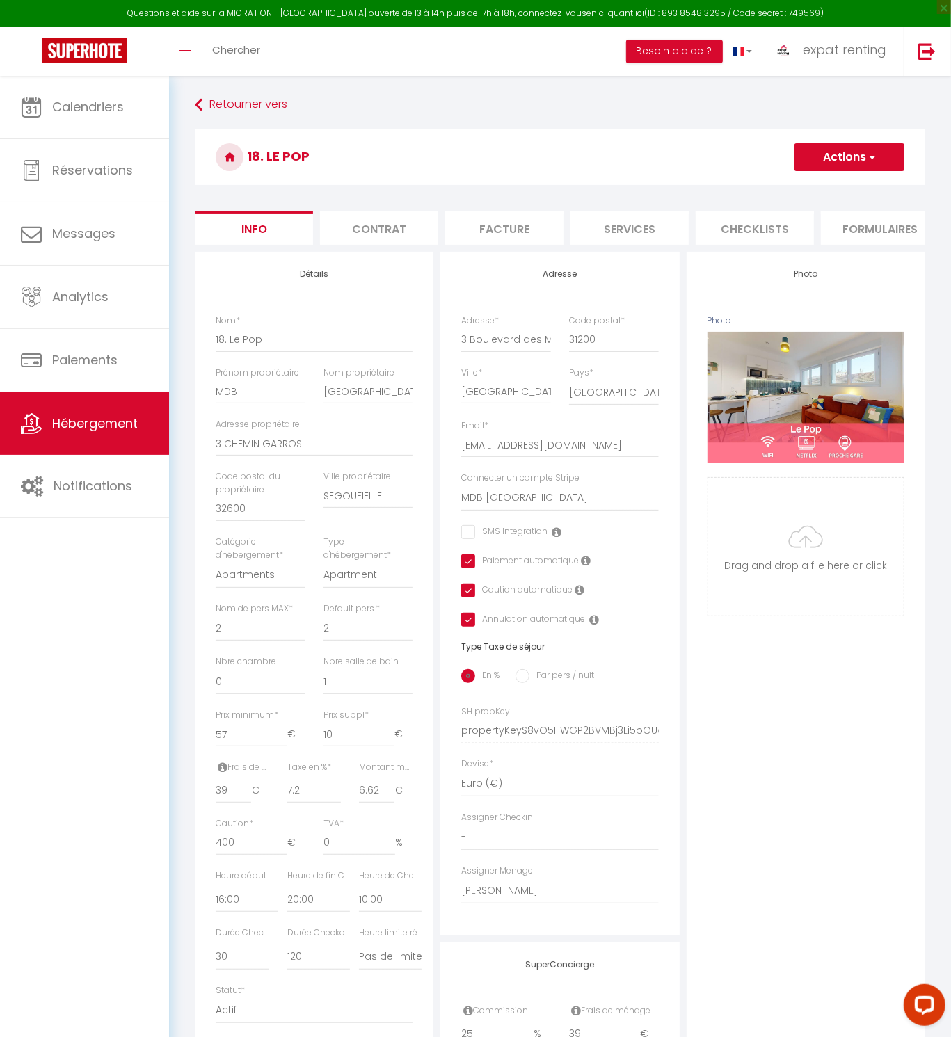
checkbox input "false"
checkbox input "true"
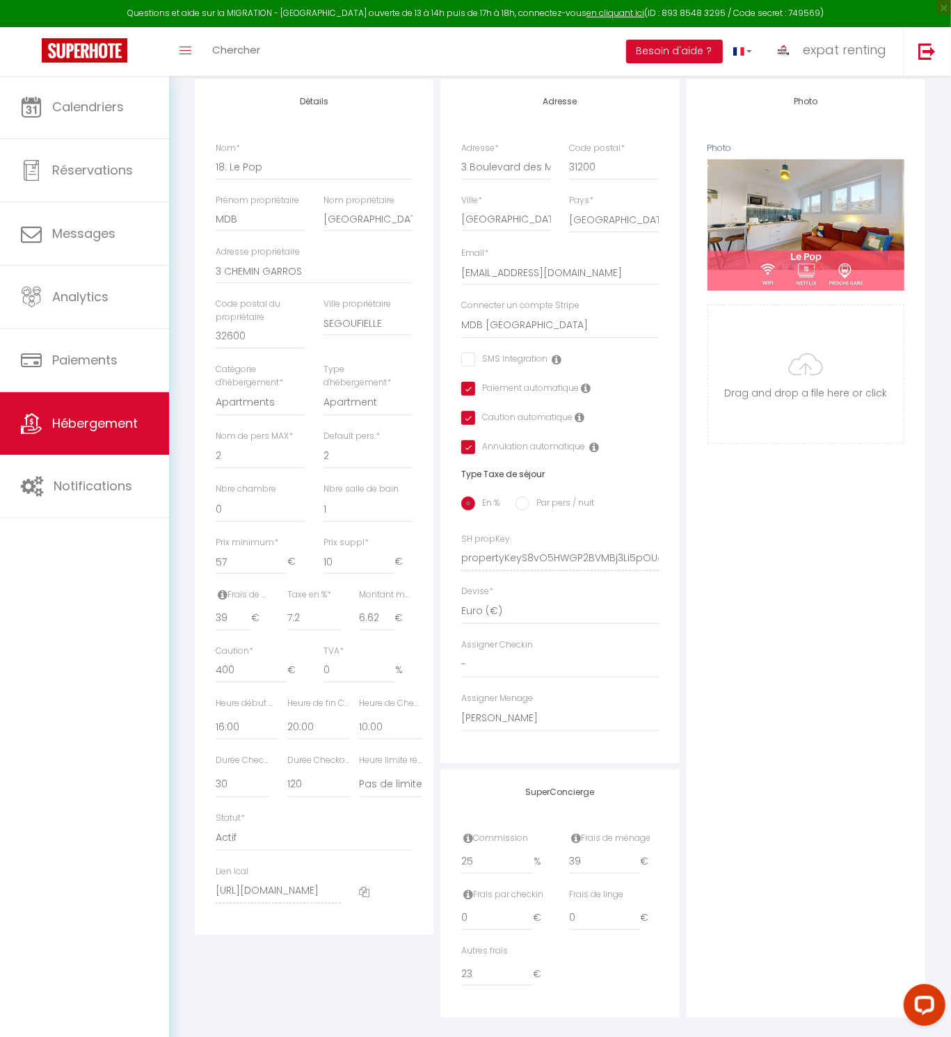
scroll to position [197, 0]
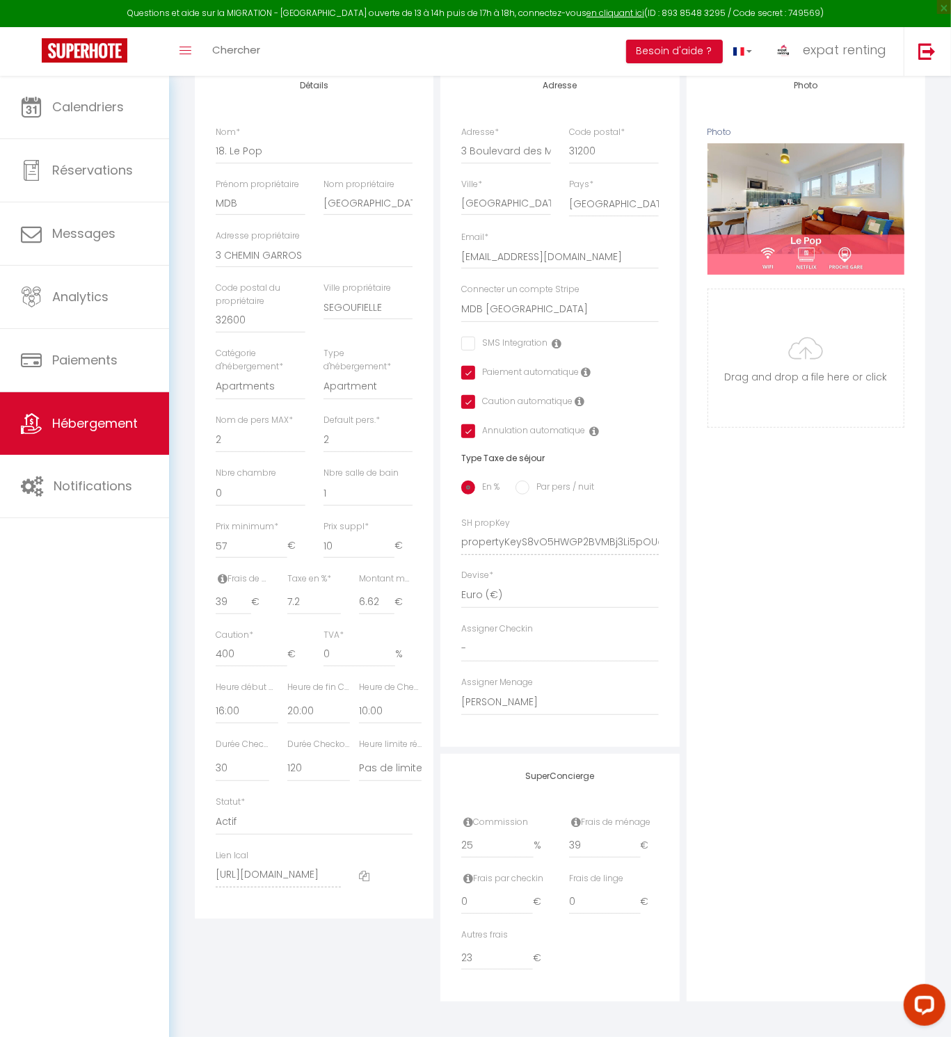
click at [367, 879] on icon at bounding box center [364, 876] width 10 height 10
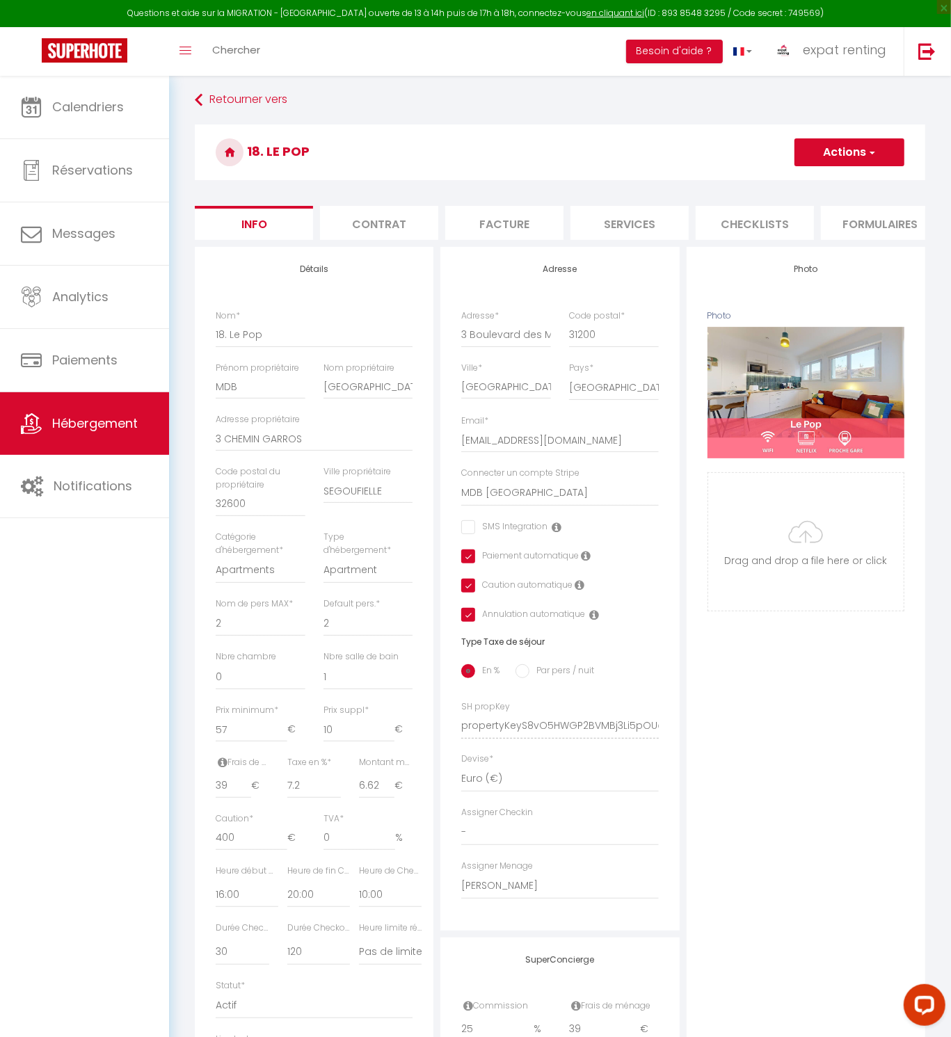
scroll to position [0, 0]
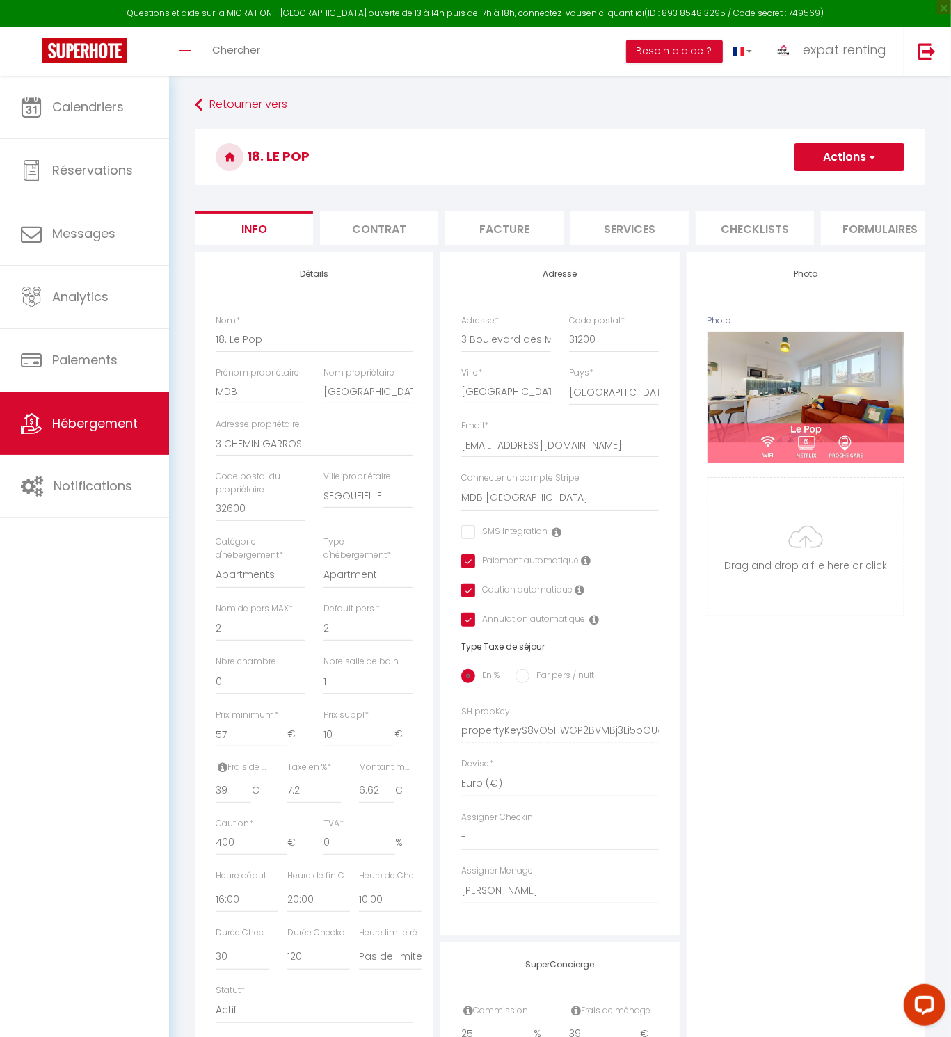
click at [393, 214] on li "Contrat" at bounding box center [379, 228] width 118 height 34
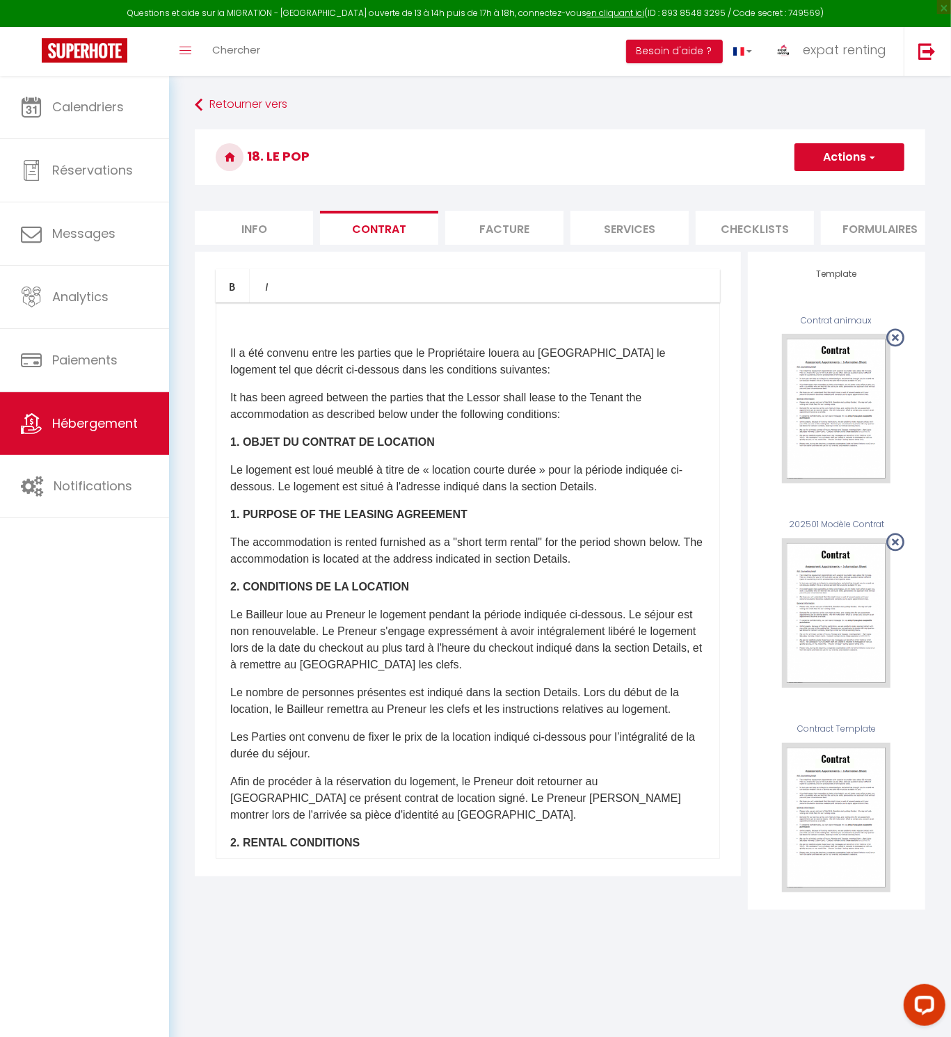
click at [506, 226] on li "Facture" at bounding box center [504, 228] width 118 height 34
select select
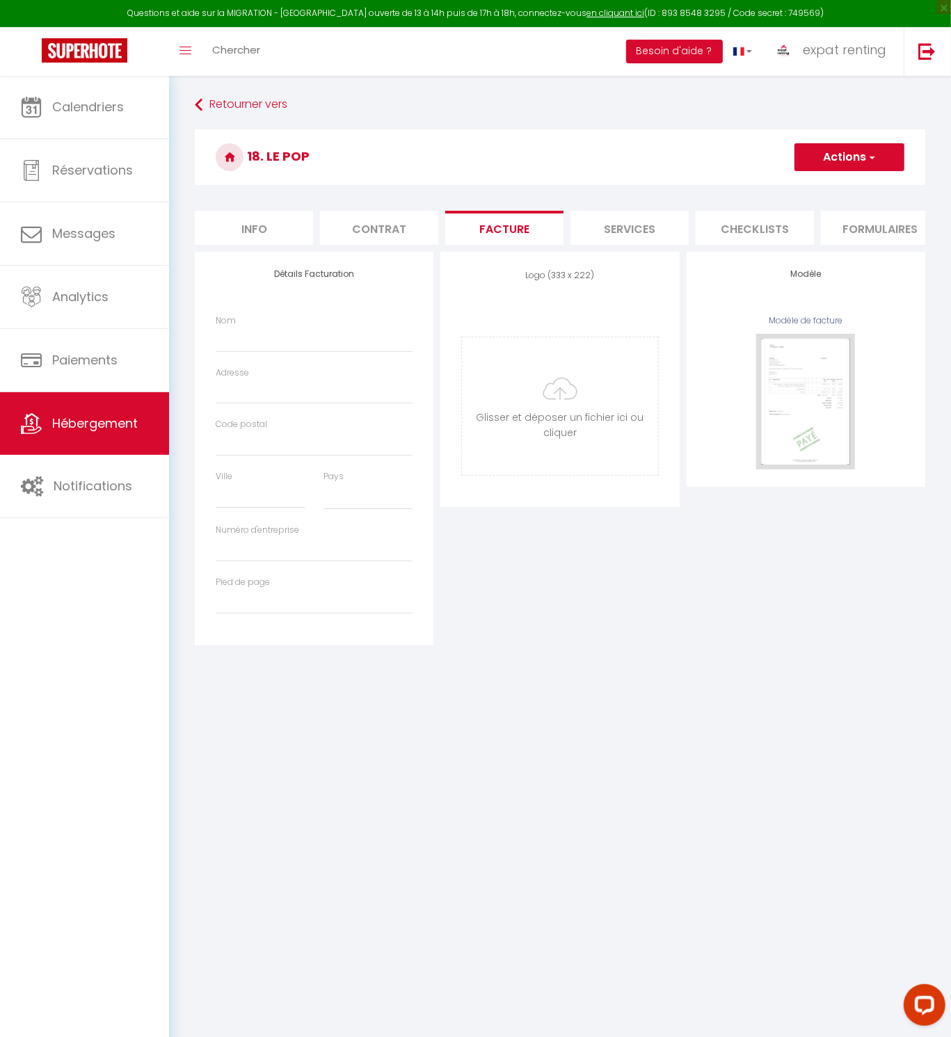
click at [648, 240] on li "Services" at bounding box center [629, 228] width 118 height 34
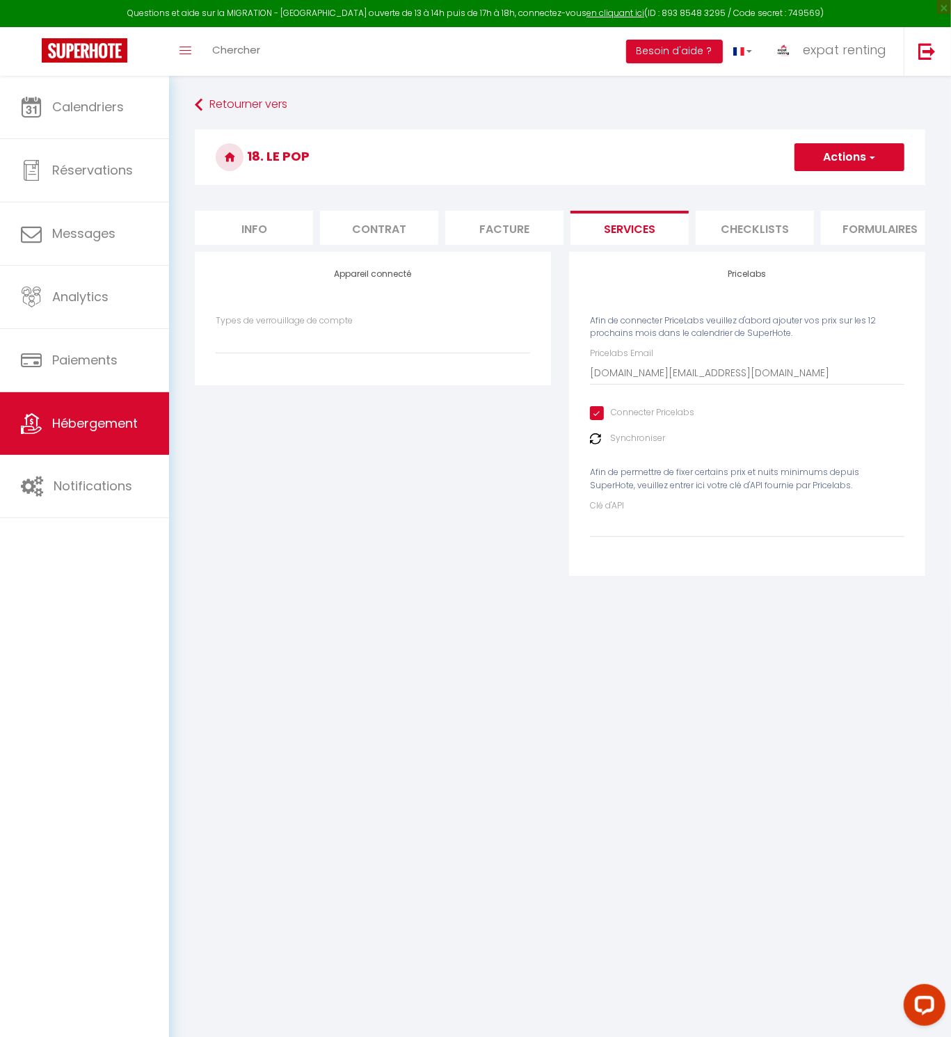
select select
click at [736, 228] on li "Checklists" at bounding box center [754, 228] width 118 height 34
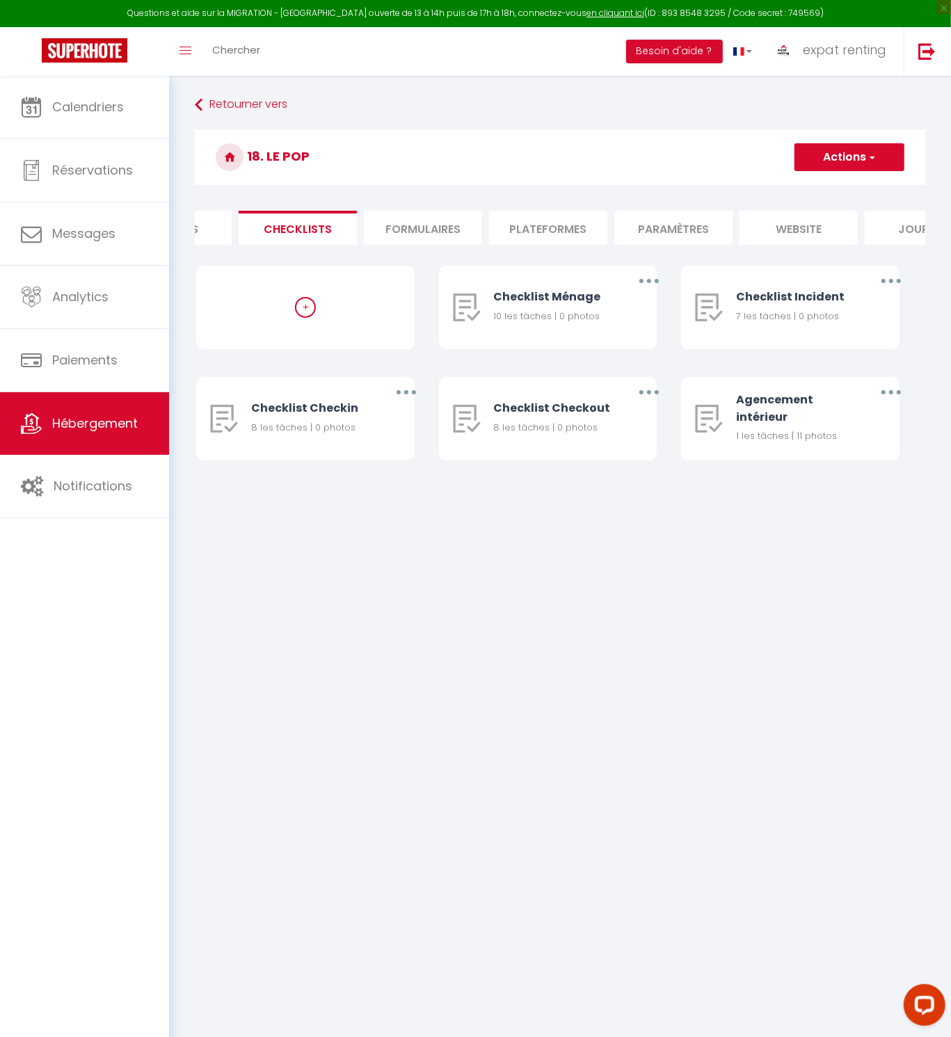
scroll to position [0, 521]
click at [395, 232] on li "Formulaires" at bounding box center [359, 228] width 118 height 34
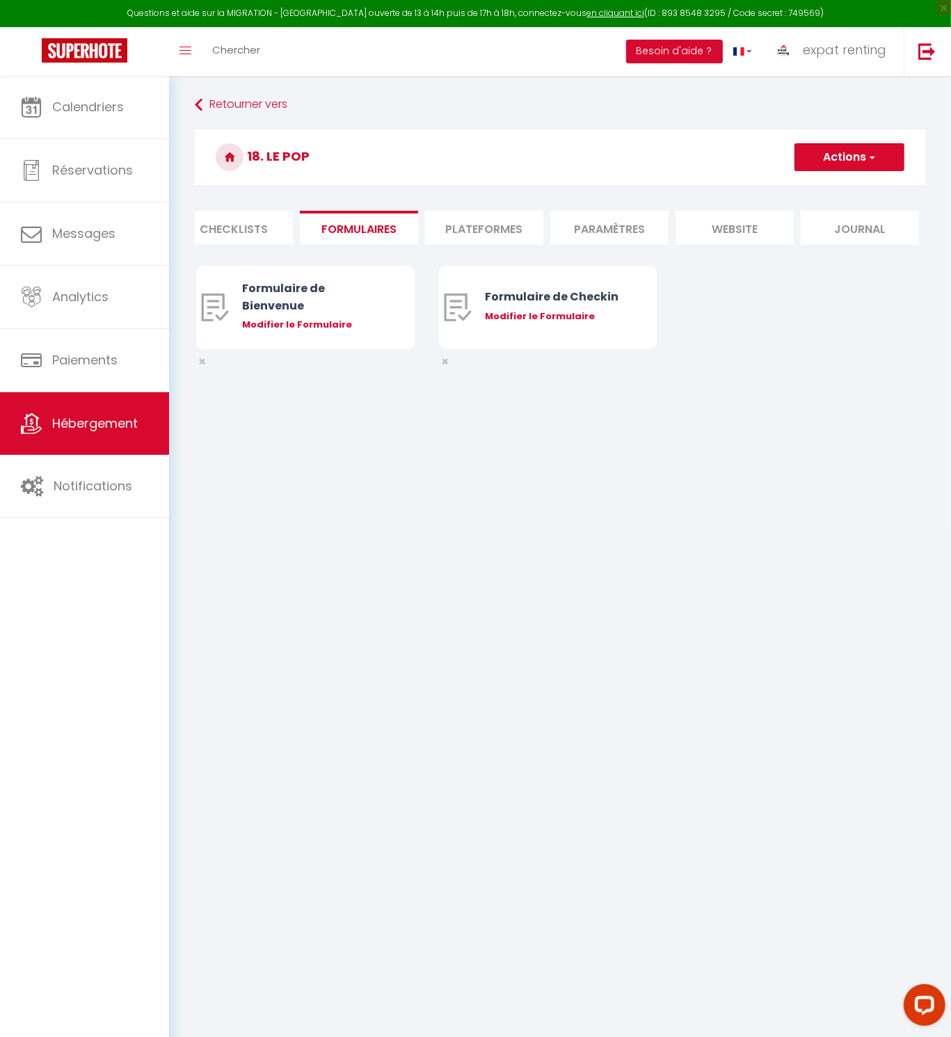
click at [488, 224] on li "Plateformes" at bounding box center [484, 228] width 118 height 34
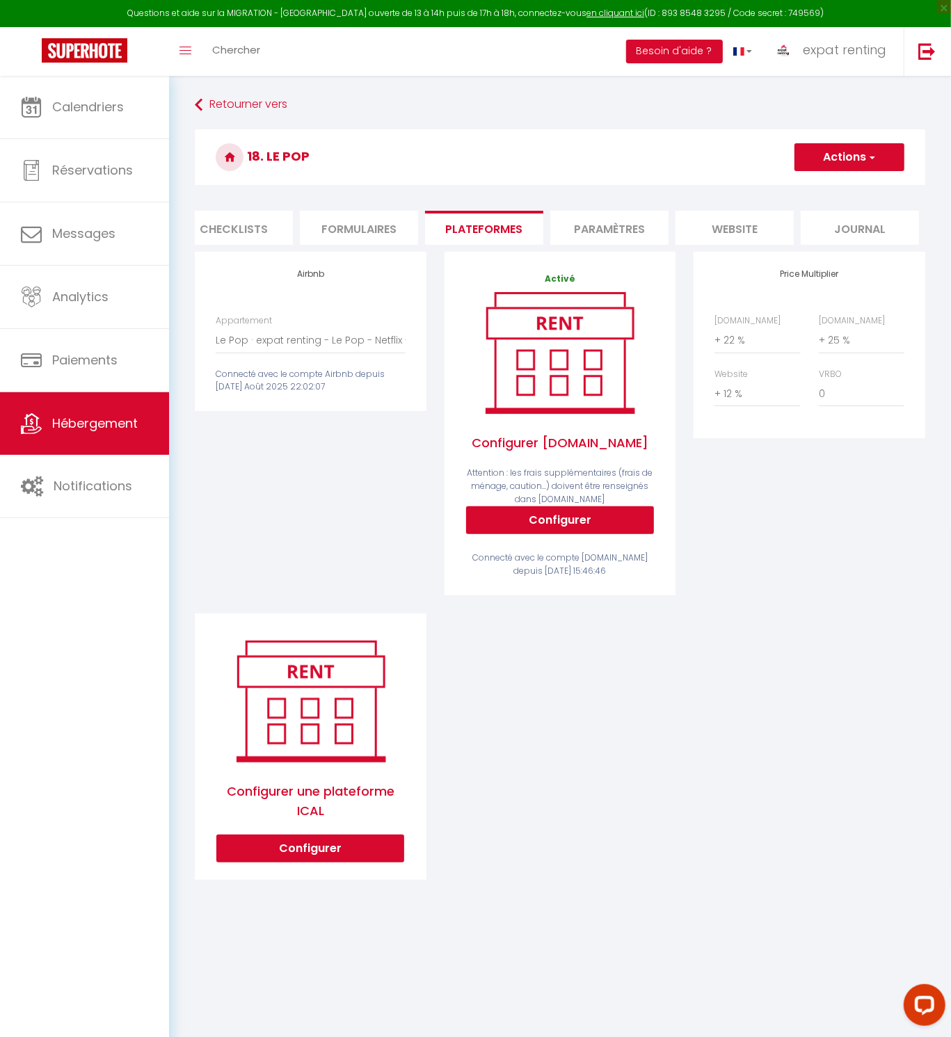
click at [640, 215] on li "Paramètres" at bounding box center [609, 228] width 118 height 34
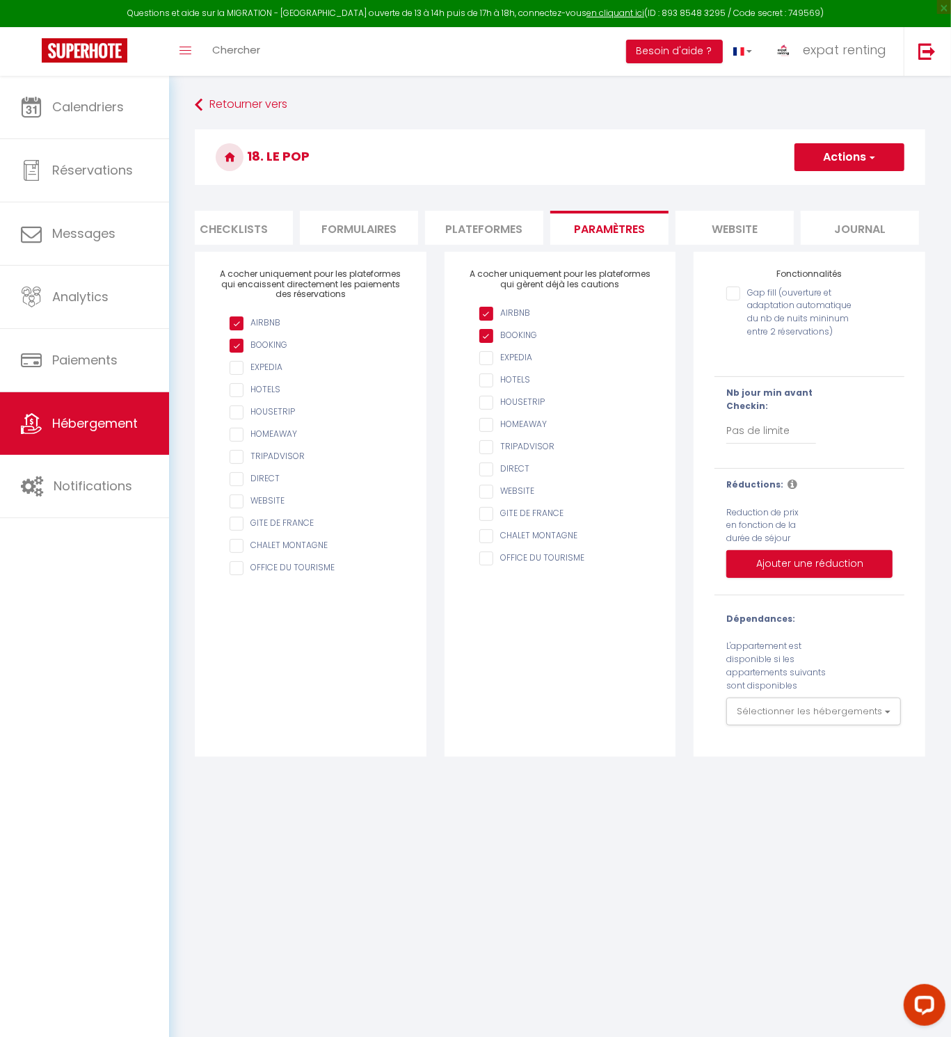
click at [724, 237] on li "website" at bounding box center [734, 228] width 118 height 34
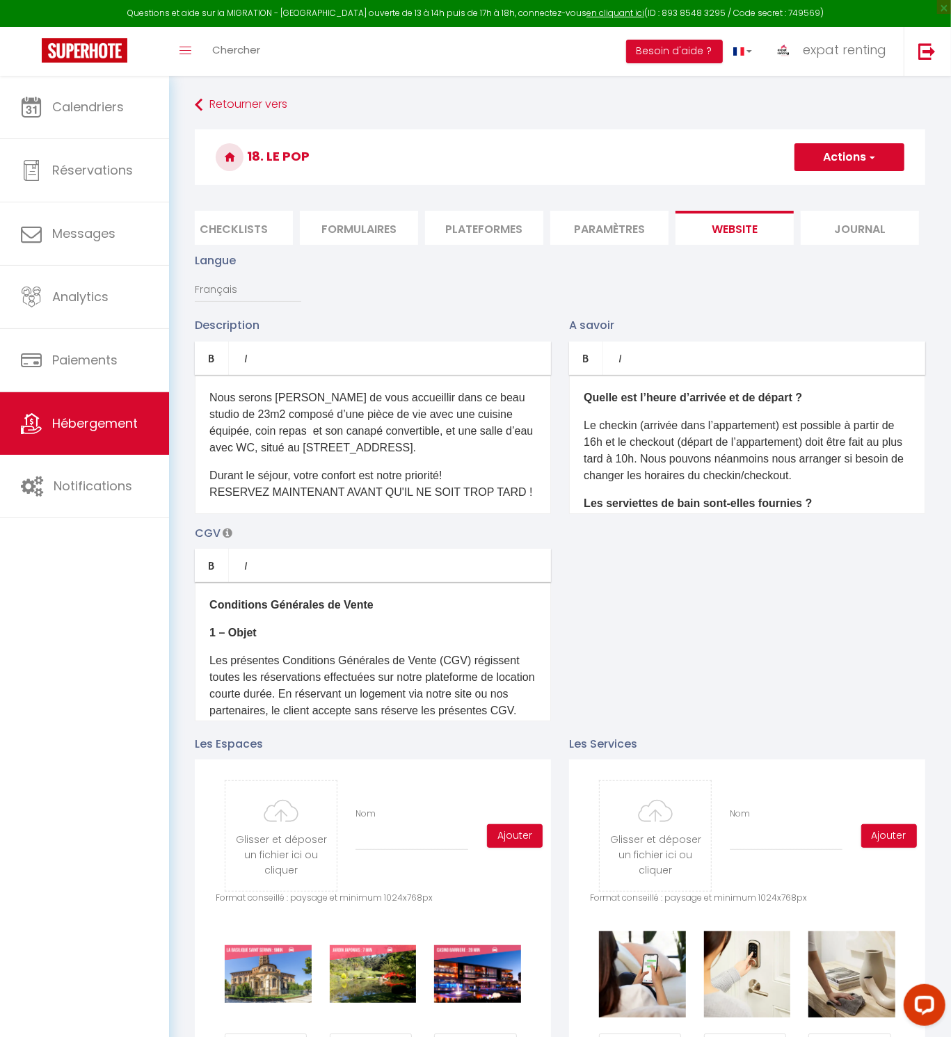
click at [865, 234] on li "Journal" at bounding box center [860, 228] width 118 height 34
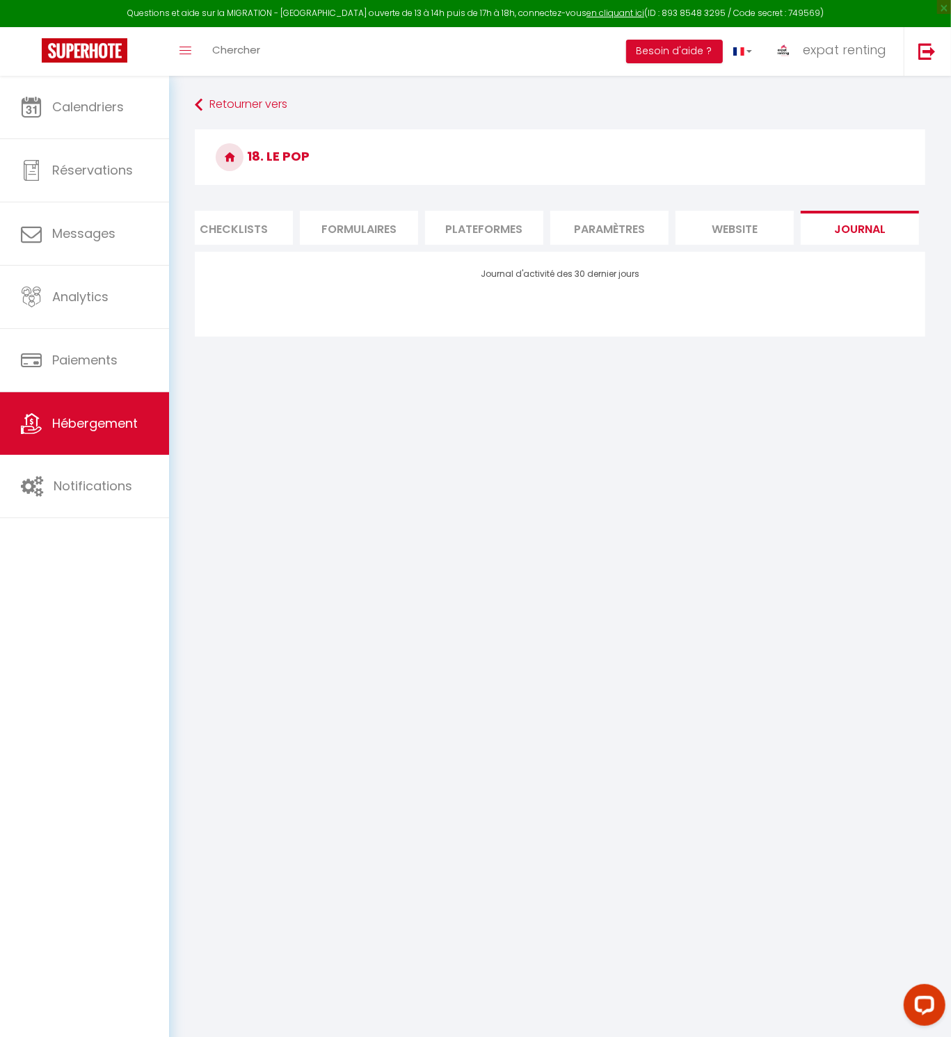
click at [741, 227] on li "website" at bounding box center [734, 228] width 118 height 34
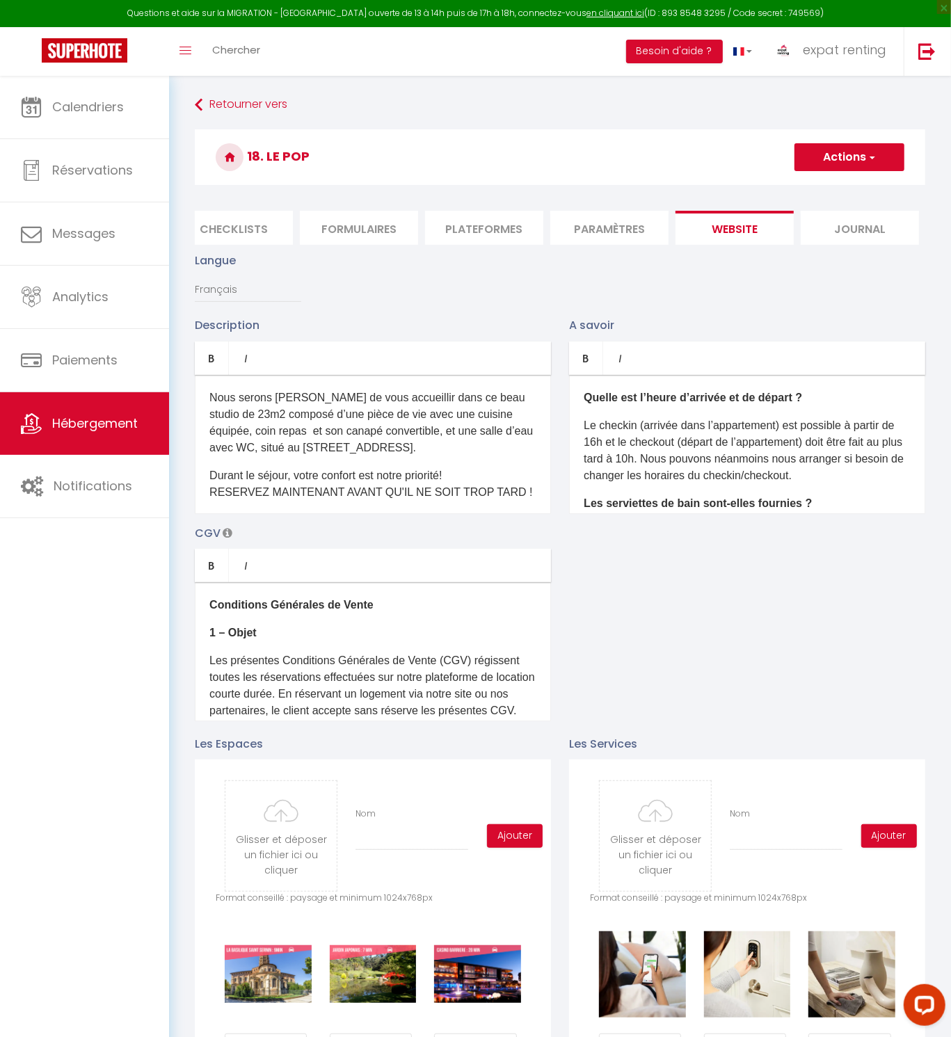
click at [874, 156] on span "button" at bounding box center [871, 157] width 9 height 14
click at [512, 167] on h3 "18. Le Pop" at bounding box center [560, 157] width 730 height 56
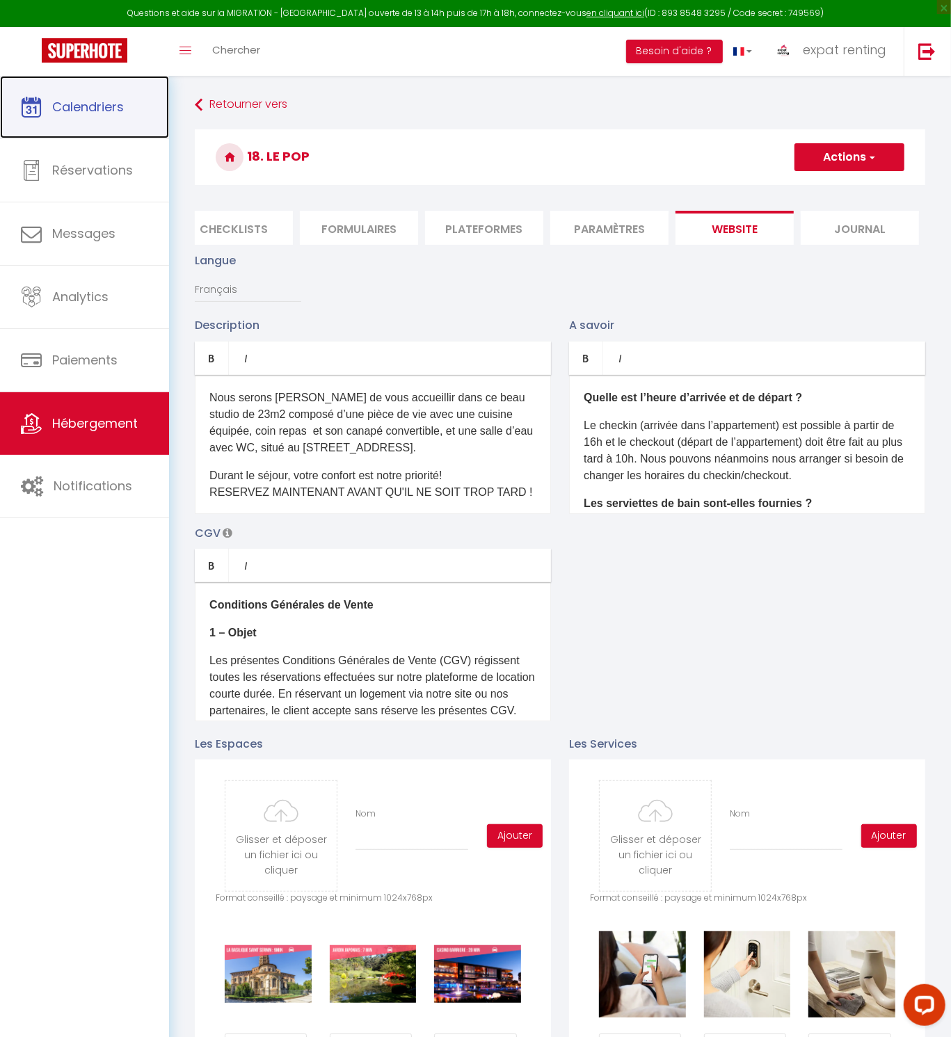
click at [124, 104] on span "Calendriers" at bounding box center [88, 106] width 72 height 17
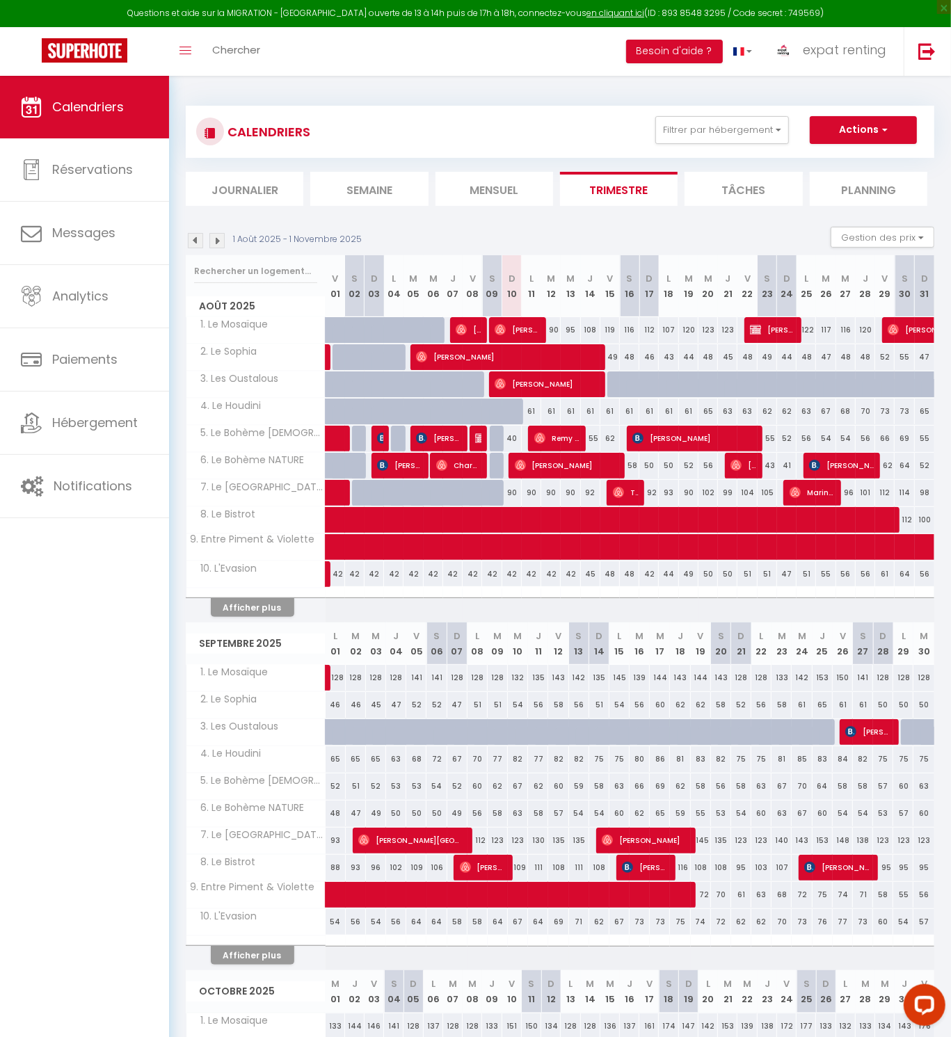
click at [254, 613] on th "Afficher plus" at bounding box center [255, 605] width 139 height 35
click at [271, 601] on button "Afficher plus" at bounding box center [252, 607] width 83 height 19
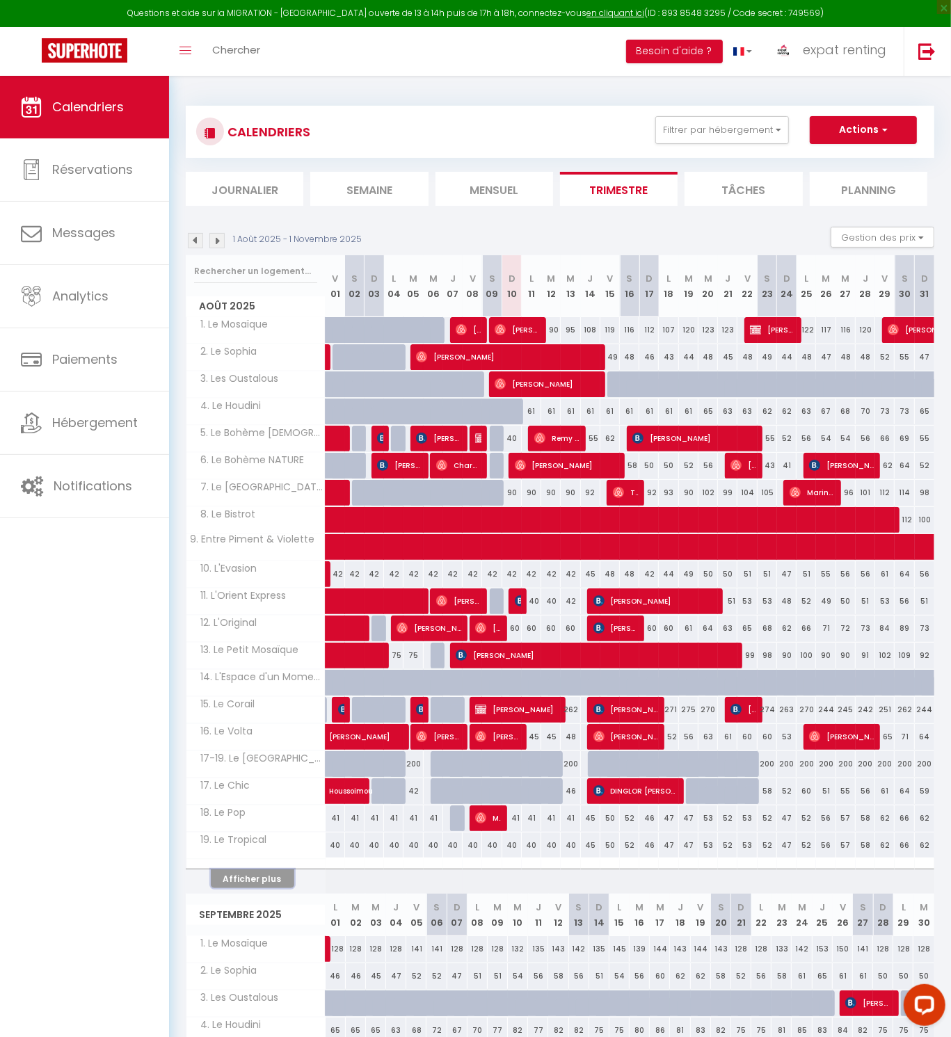
scroll to position [189, 0]
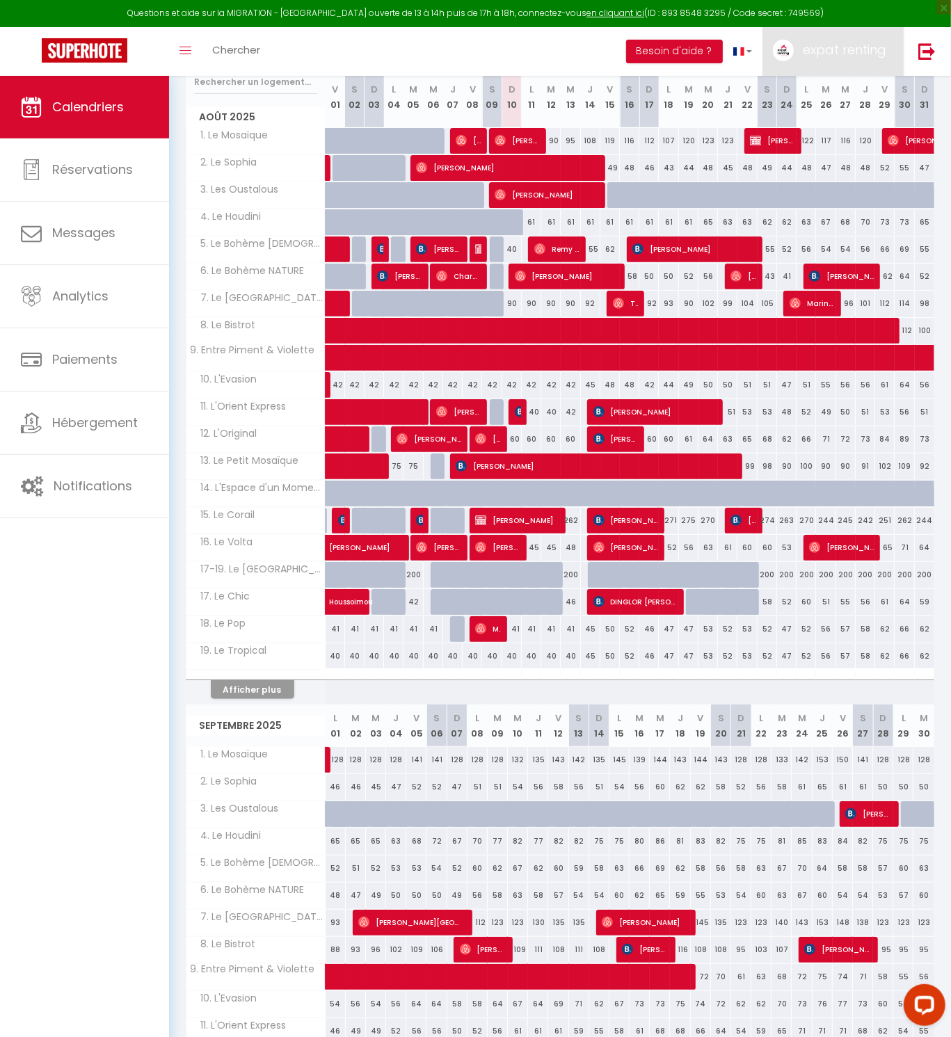
click at [842, 61] on link "expat renting" at bounding box center [832, 51] width 141 height 49
click at [830, 92] on link "Paramètres" at bounding box center [847, 97] width 103 height 24
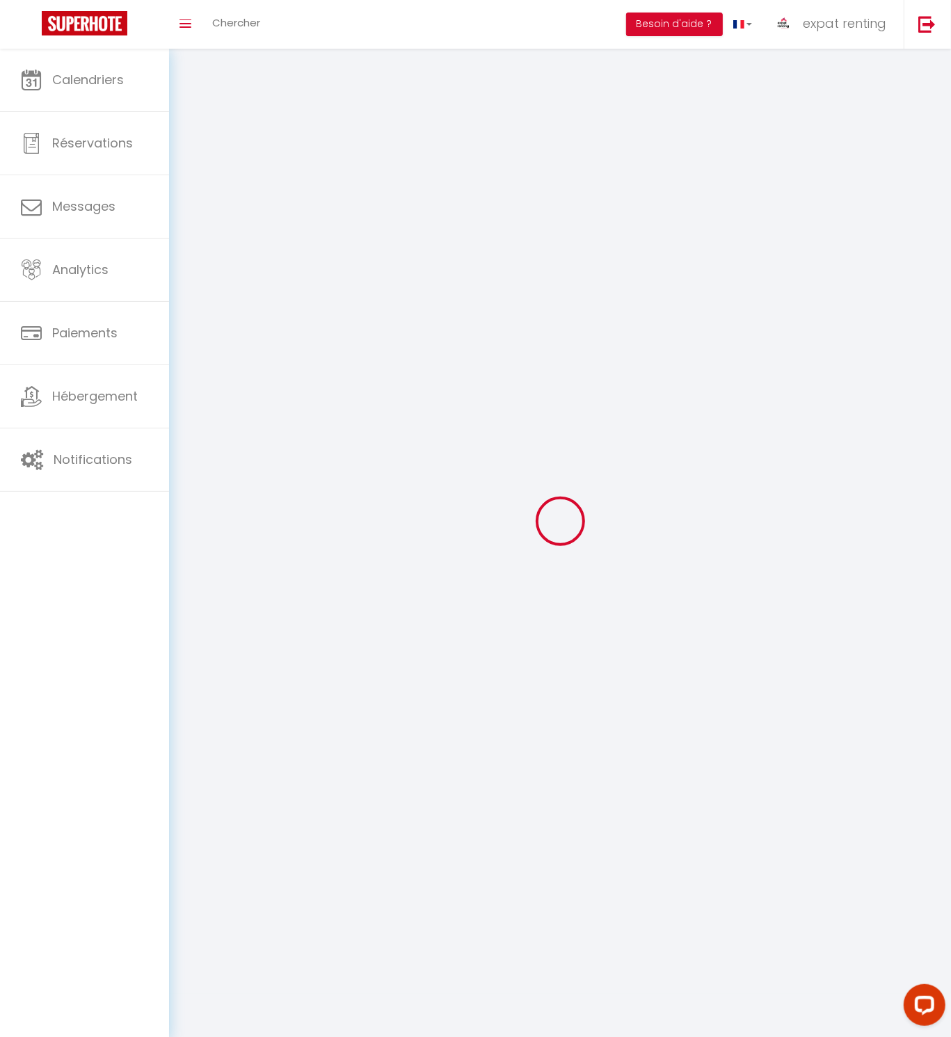
type input "expat renting"
type input "RESERVATION"
type input "[PHONE_NUMBER]"
type input "[STREET_ADDRESS]"
type input "31000"
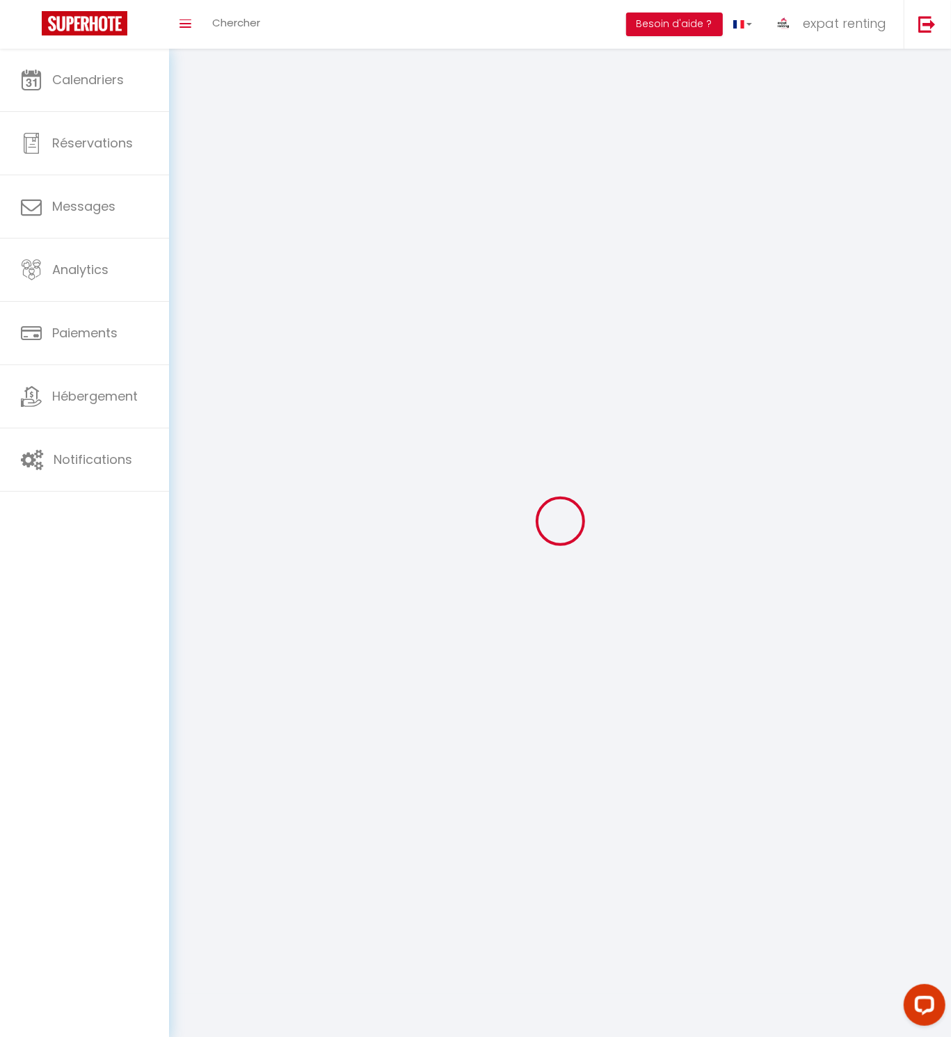
type input "[GEOGRAPHIC_DATA]"
type input "FIRhz6fLQ9T4HFCKTeqwFrKjD"
type input "gH8GndAxmSzg5ChXZScF0cVeF"
type input "[URL][DOMAIN_NAME]"
type input "GV55929"
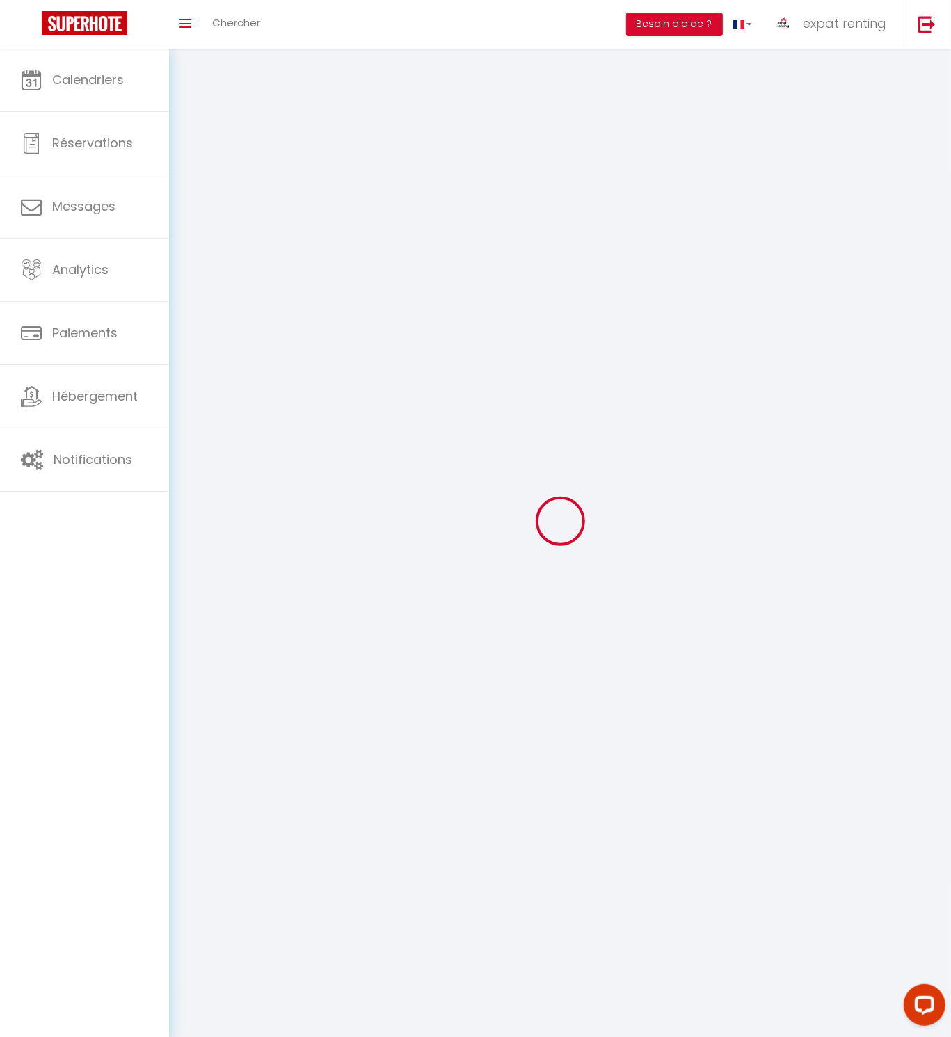
select select "28"
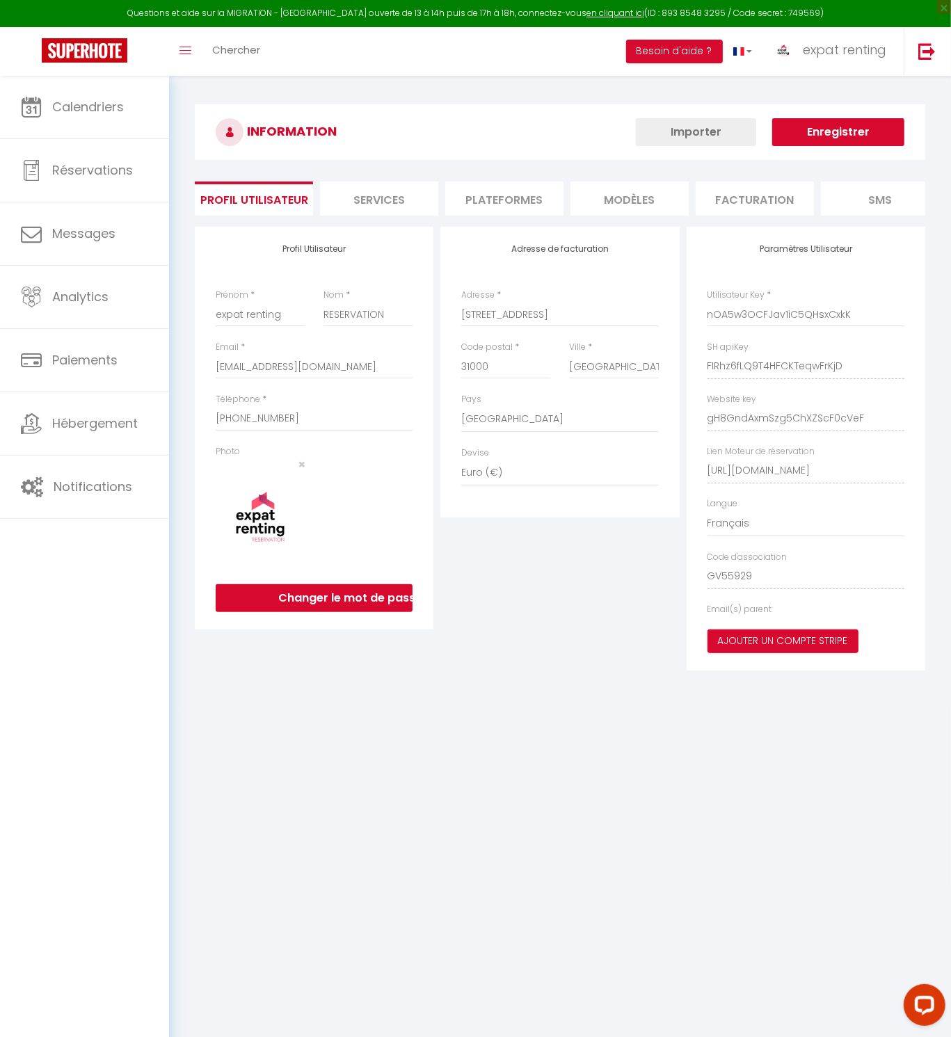
type input "FIRhz6fLQ9T4HFCKTeqwFrKjD"
type input "gH8GndAxmSzg5ChXZScF0cVeF"
type input "[URL][DOMAIN_NAME]"
select select "fr"
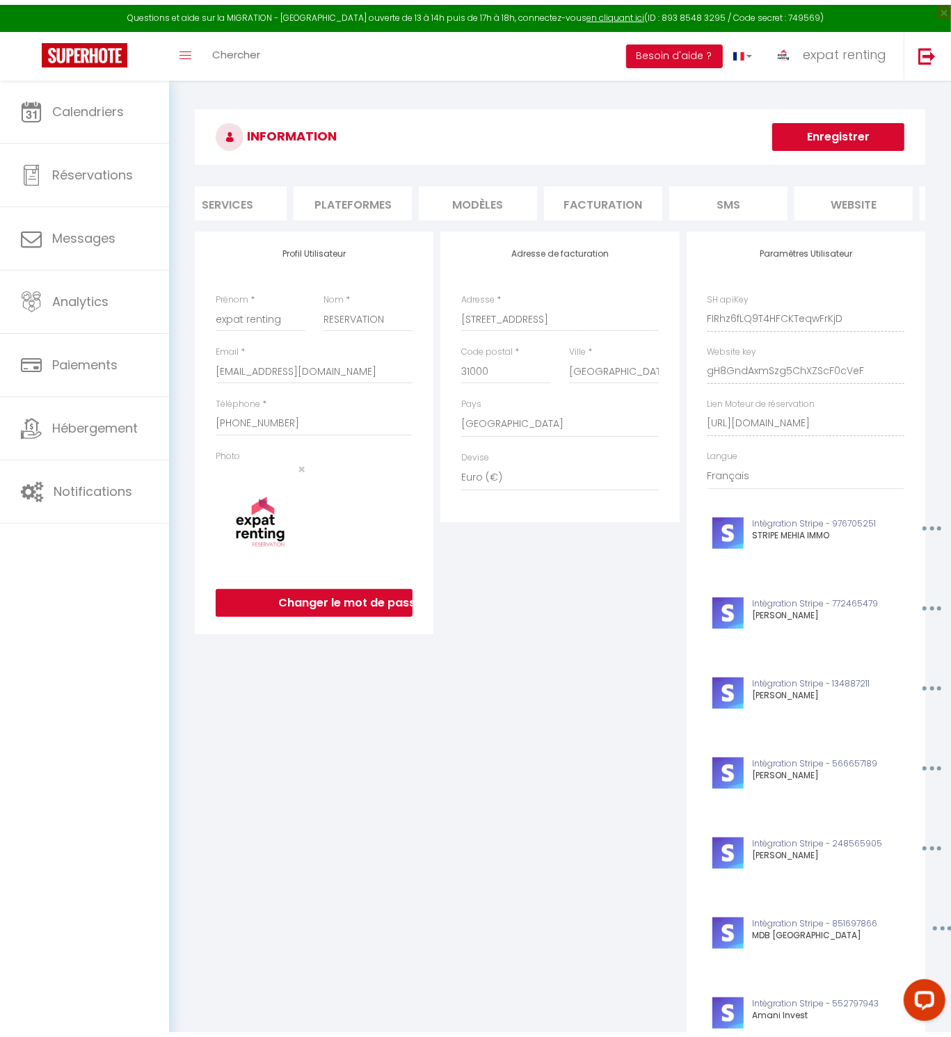
scroll to position [0, 271]
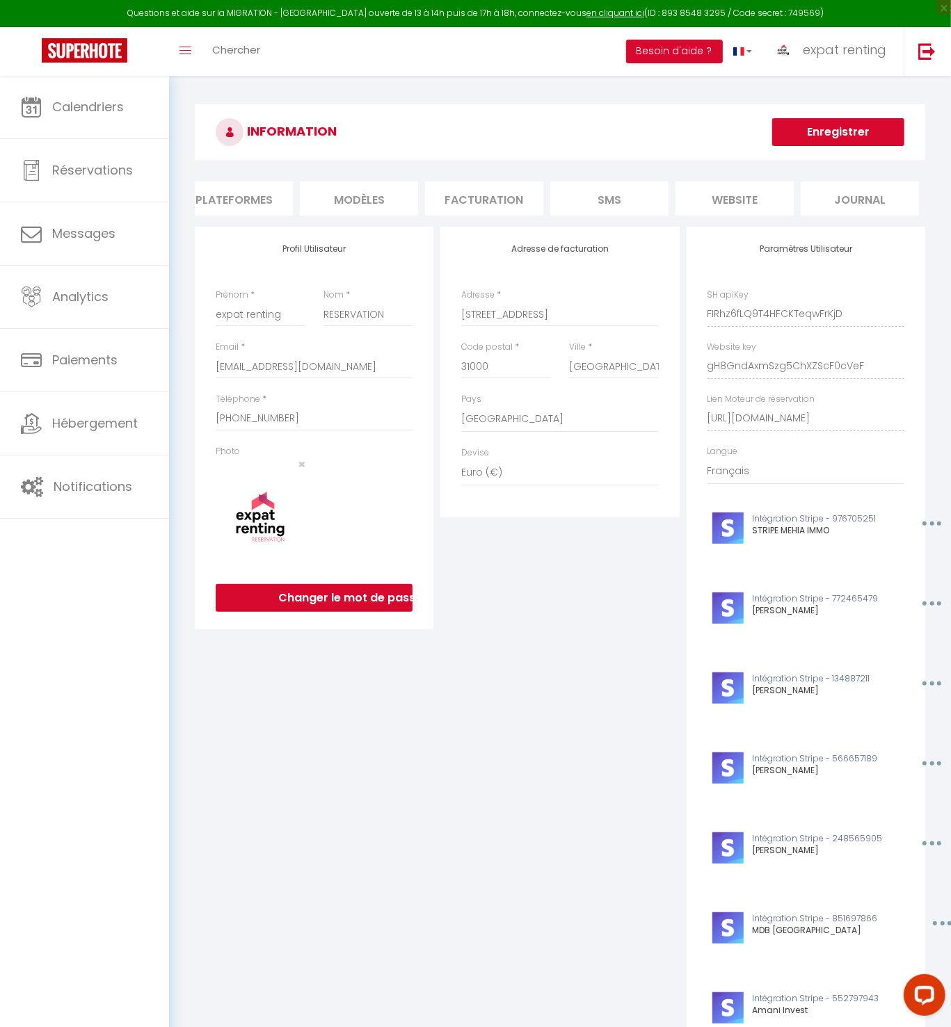
click at [762, 203] on li "website" at bounding box center [734, 199] width 118 height 34
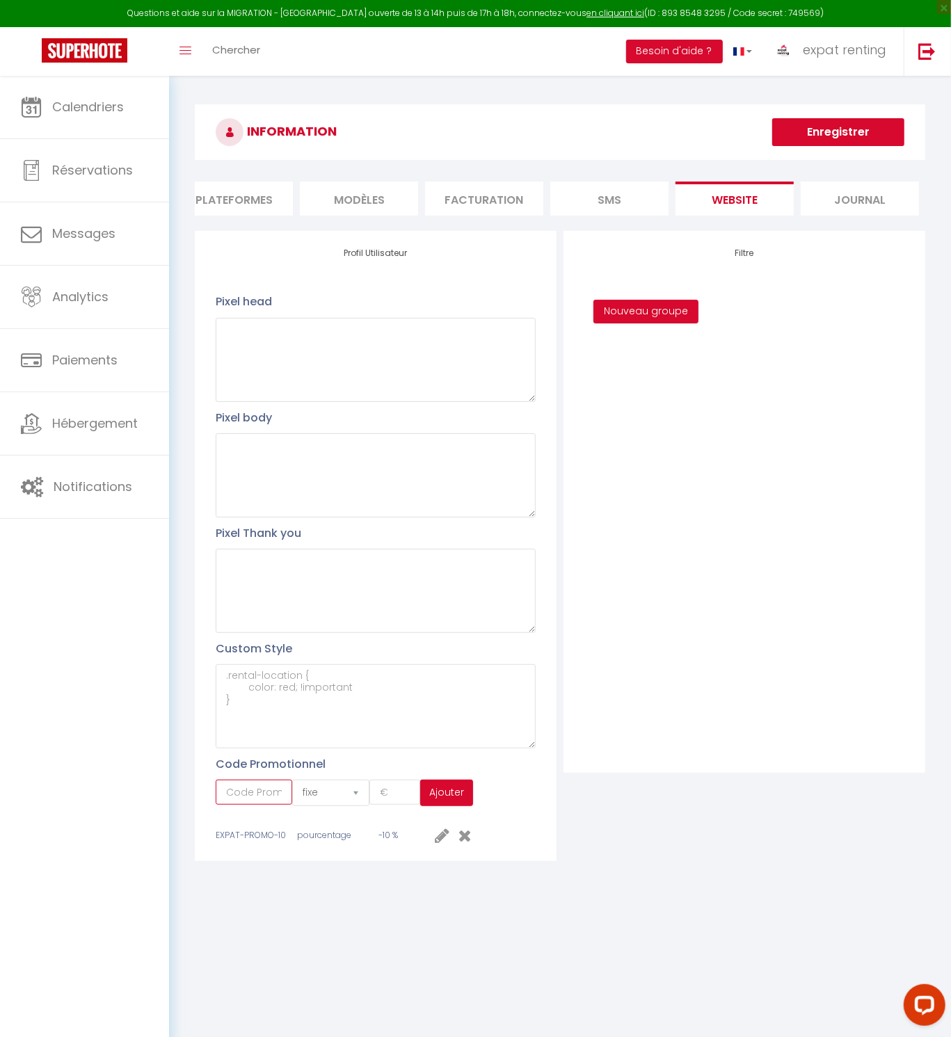
click at [245, 805] on input "text" at bounding box center [254, 792] width 77 height 25
type input "[PERSON_NAME]"
click at [357, 799] on select "fixe pourcentage" at bounding box center [330, 793] width 77 height 26
select select "percent"
click at [292, 787] on select "fixe pourcentage" at bounding box center [330, 793] width 77 height 26
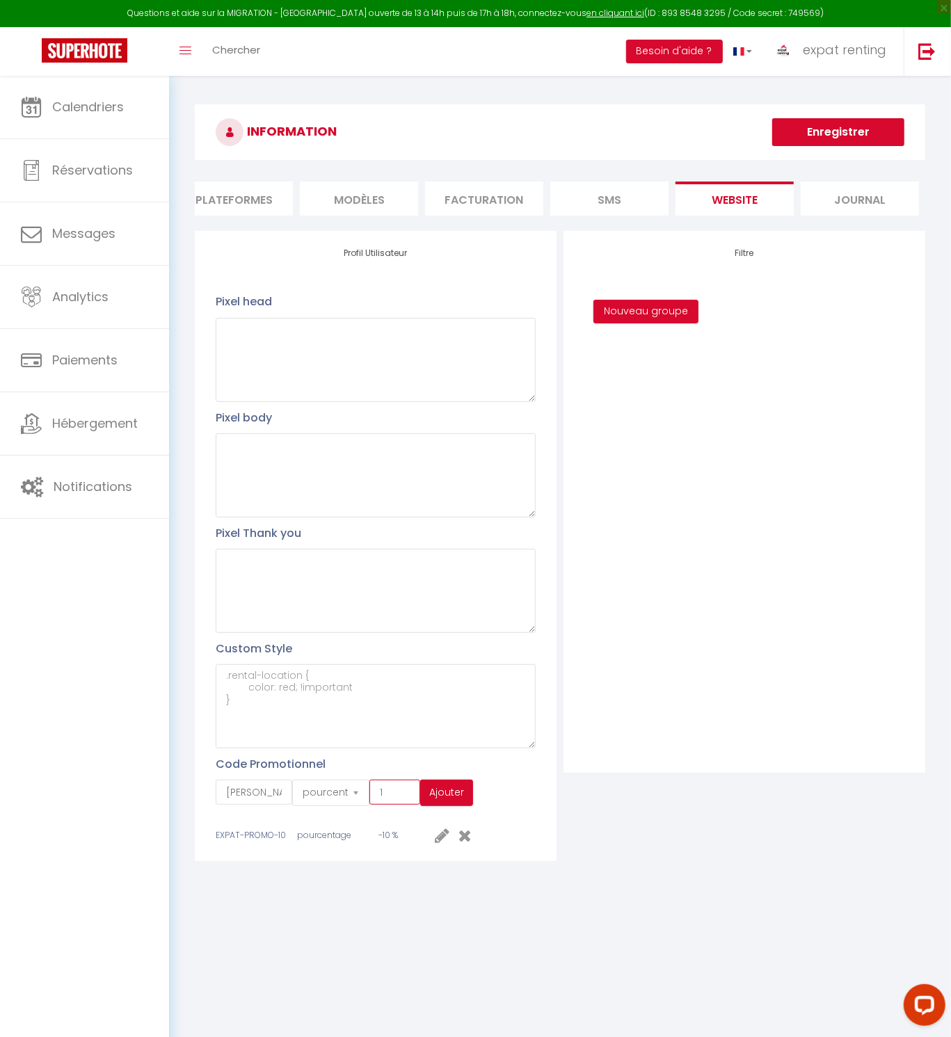
click at [404, 796] on input "1" at bounding box center [394, 792] width 51 height 25
click at [404, 796] on input "2" at bounding box center [394, 792] width 51 height 25
click at [404, 796] on input "3" at bounding box center [394, 792] width 51 height 25
click at [404, 796] on input "4" at bounding box center [394, 792] width 51 height 25
click at [404, 796] on input "5" at bounding box center [394, 792] width 51 height 25
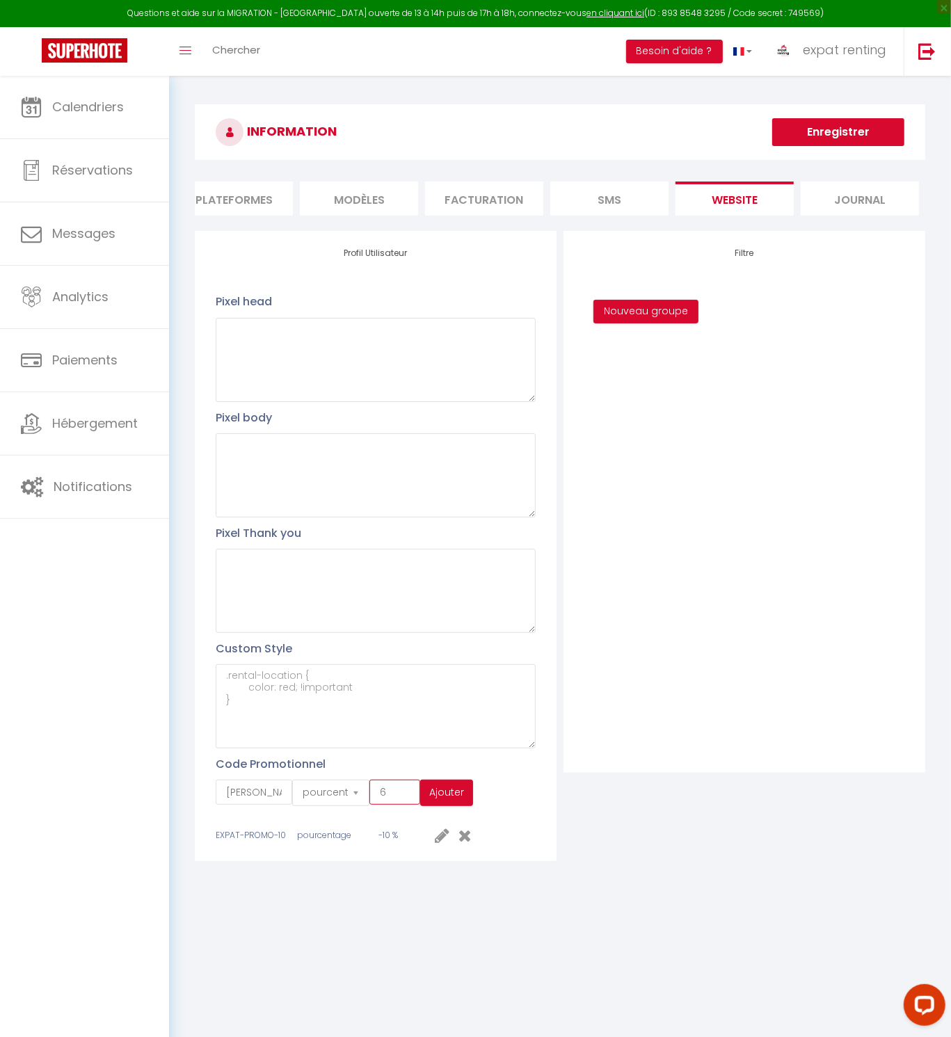
click at [404, 796] on input "6" at bounding box center [394, 792] width 51 height 25
click at [404, 796] on input "7" at bounding box center [394, 792] width 51 height 25
click at [404, 796] on input "8" at bounding box center [394, 792] width 51 height 25
click at [404, 796] on input "9" at bounding box center [394, 792] width 51 height 25
click at [404, 796] on input "10" at bounding box center [394, 792] width 51 height 25
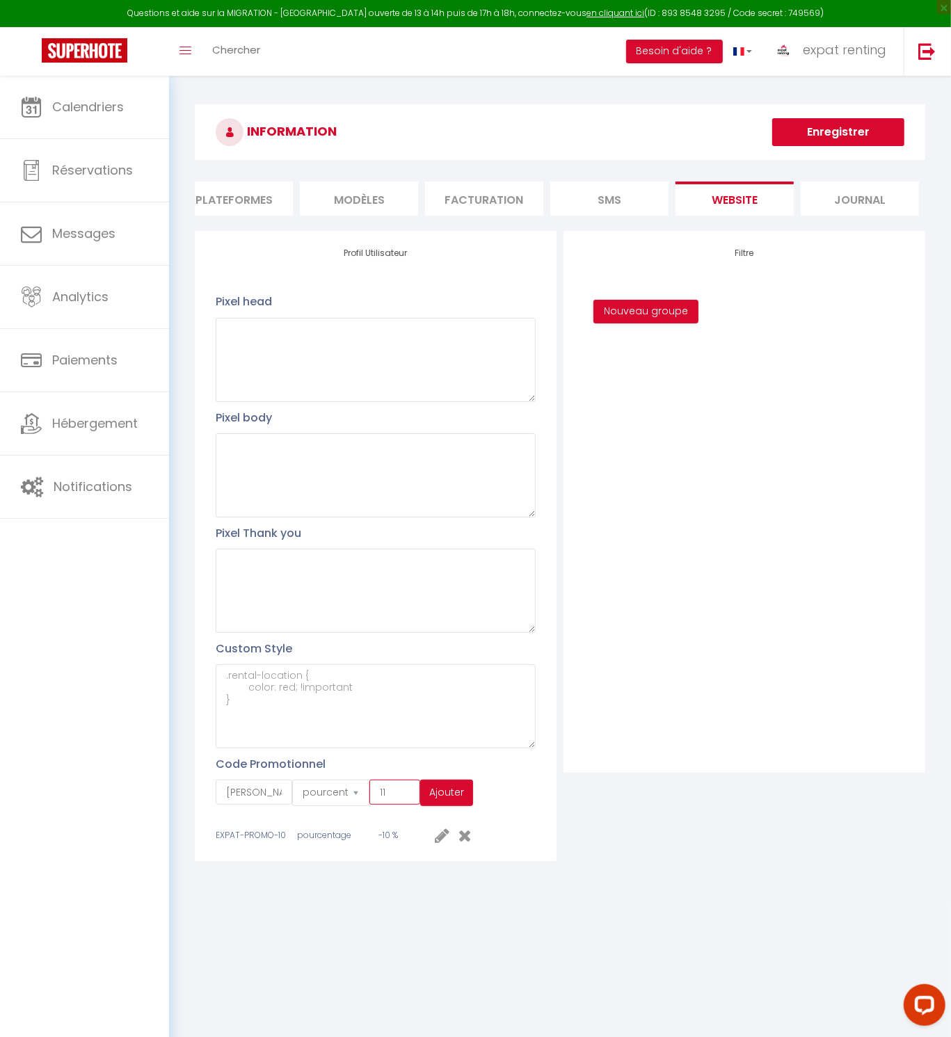
click at [404, 796] on input "11" at bounding box center [394, 792] width 51 height 25
type input "-20"
click at [456, 795] on button "Ajouter" at bounding box center [446, 793] width 53 height 26
select select "fixed"
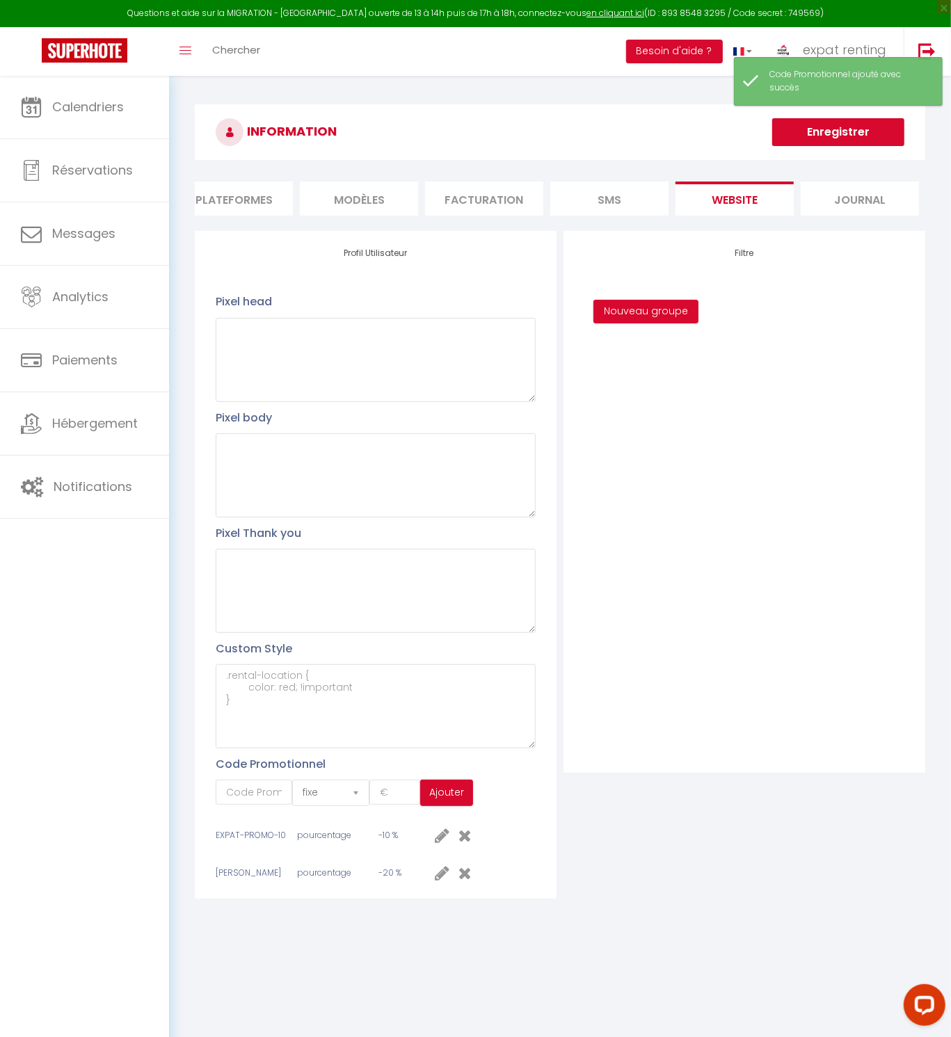
click at [247, 878] on div "[PERSON_NAME]" at bounding box center [254, 873] width 77 height 13
click at [439, 877] on icon at bounding box center [442, 873] width 15 height 17
select select "percent"
click at [263, 885] on input "[PERSON_NAME]" at bounding box center [254, 877] width 77 height 25
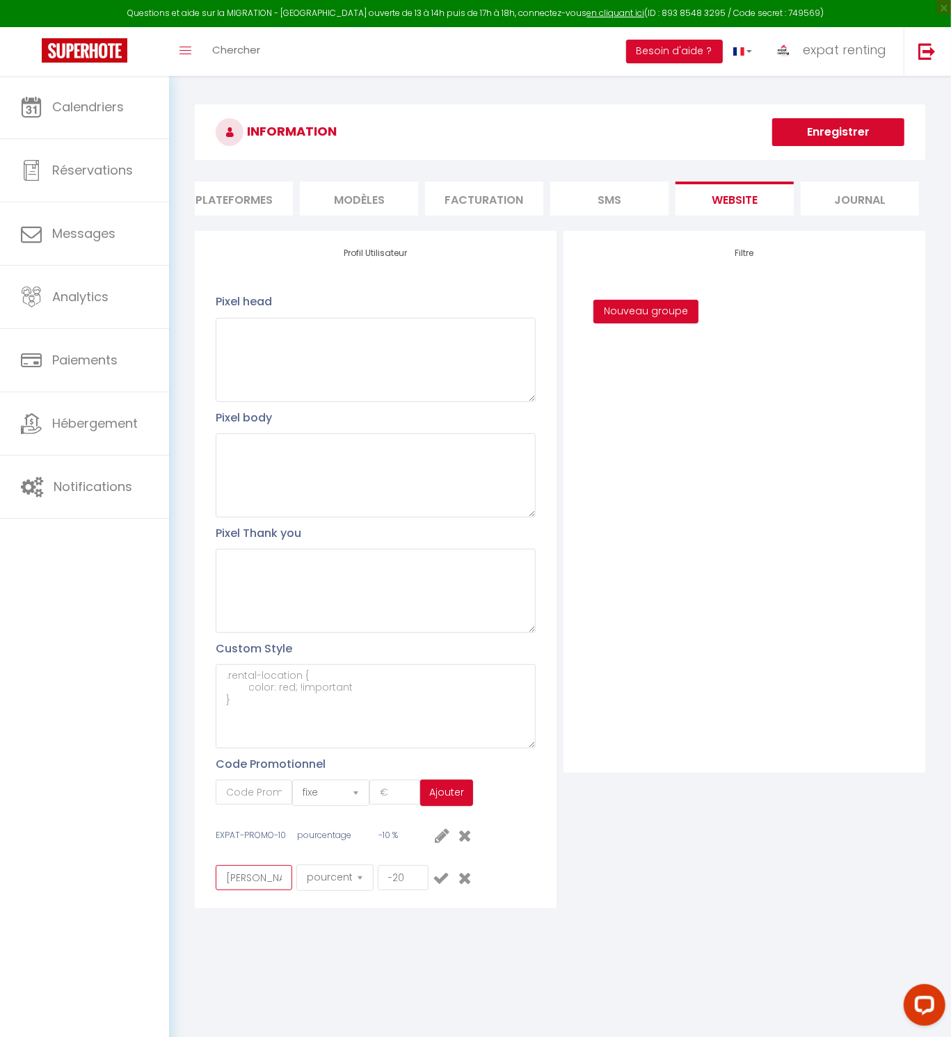
type input "[PERSON_NAME]-20"
click at [440, 884] on icon at bounding box center [441, 877] width 17 height 17
click at [236, 878] on span "[PERSON_NAME]-20" at bounding box center [256, 873] width 81 height 12
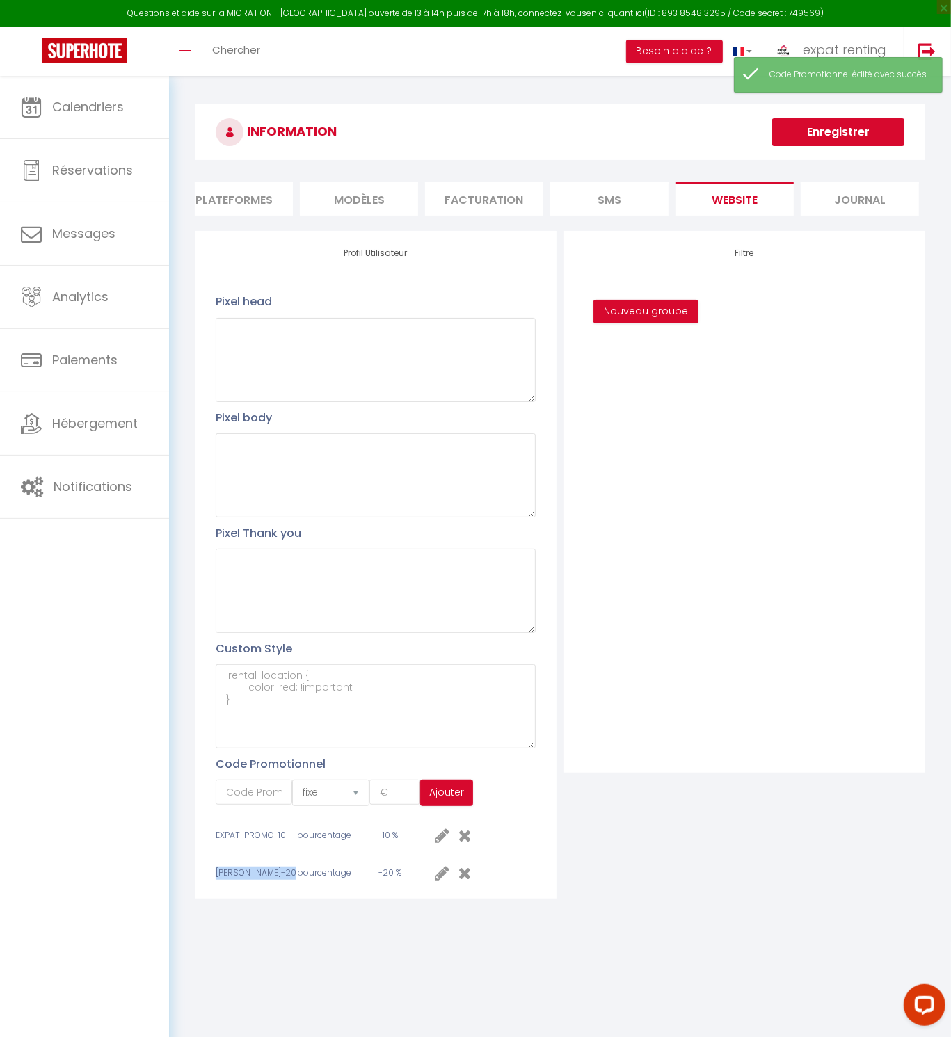
copy div "[PERSON_NAME]-20"
click at [432, 877] on div "[PERSON_NAME]-20 pourcentage -20 %" at bounding box center [344, 873] width 256 height 17
click at [438, 880] on icon at bounding box center [442, 873] width 15 height 17
select select "percent"
click at [389, 883] on input "-20" at bounding box center [403, 877] width 51 height 25
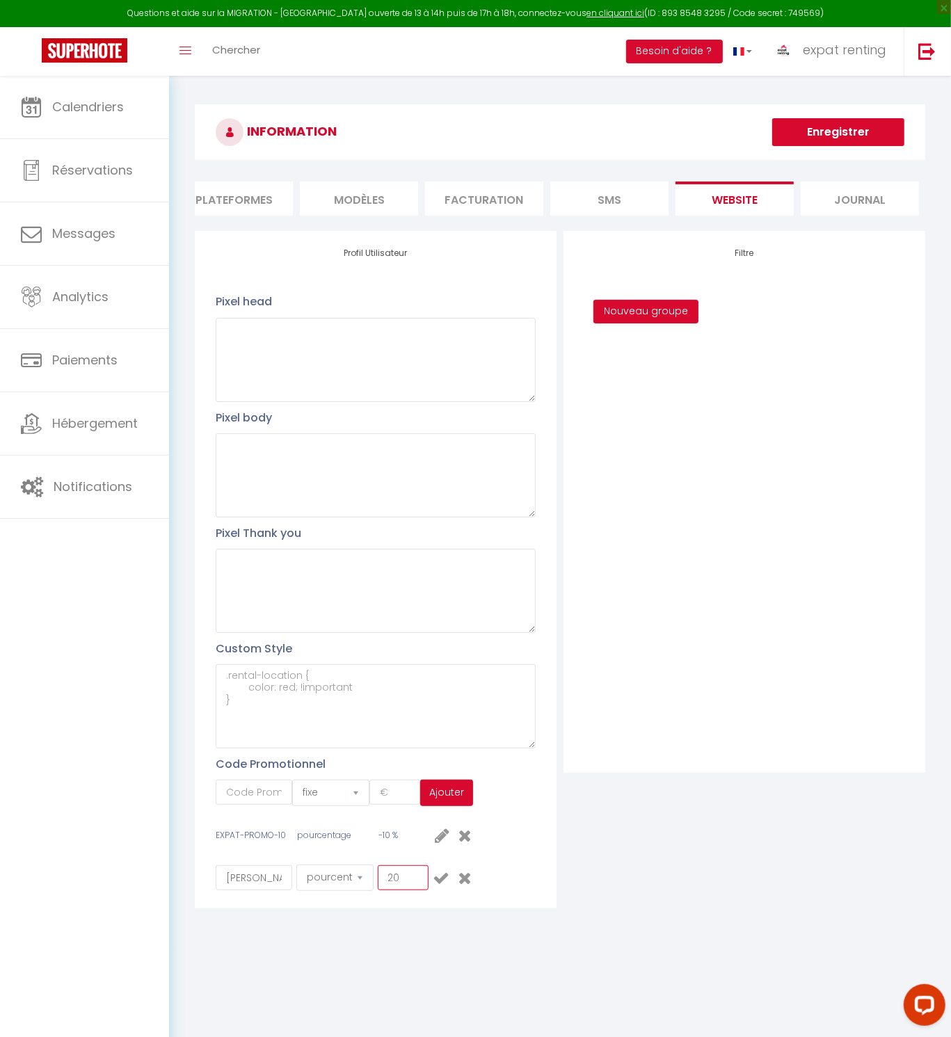
type input "20"
click at [442, 885] on icon at bounding box center [441, 877] width 17 height 17
click at [81, 465] on link "Notifications" at bounding box center [84, 487] width 169 height 63
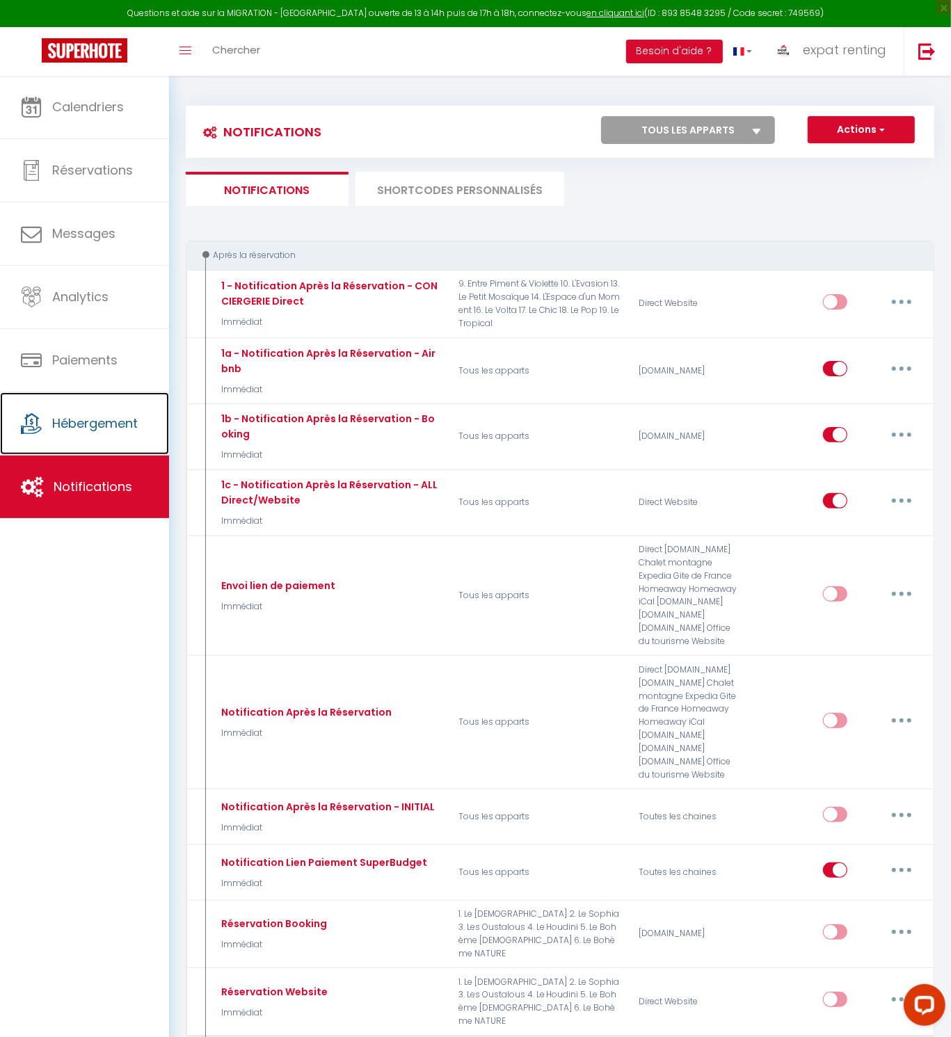
click at [124, 430] on span "Hébergement" at bounding box center [95, 423] width 86 height 17
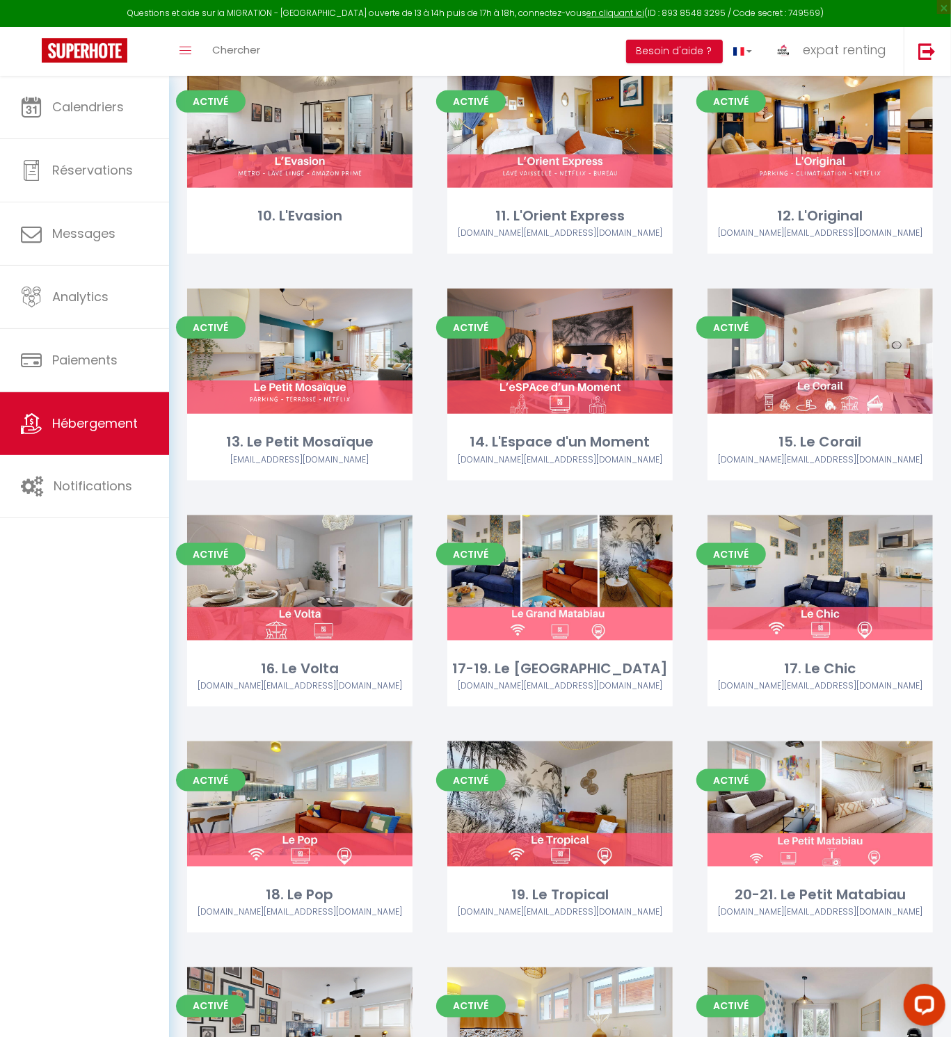
scroll to position [821, 0]
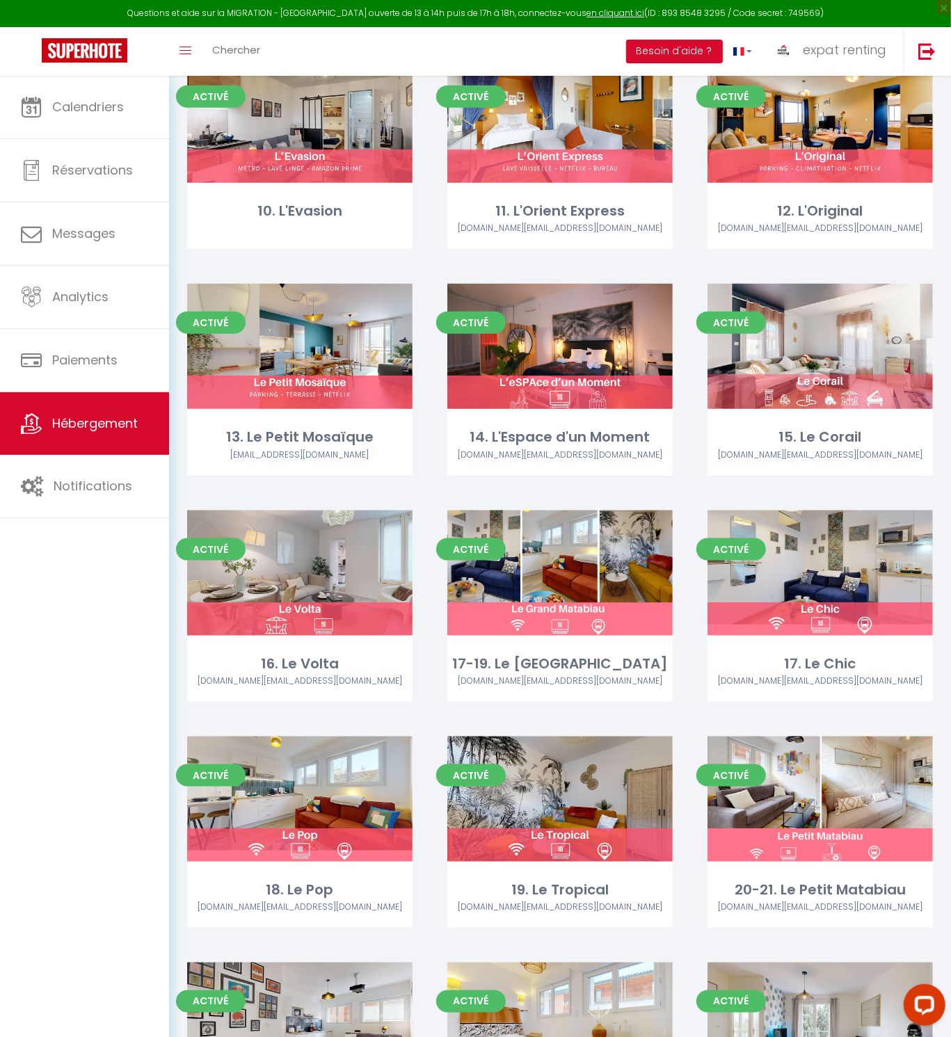
click at [311, 785] on link "Editer" at bounding box center [299, 799] width 83 height 28
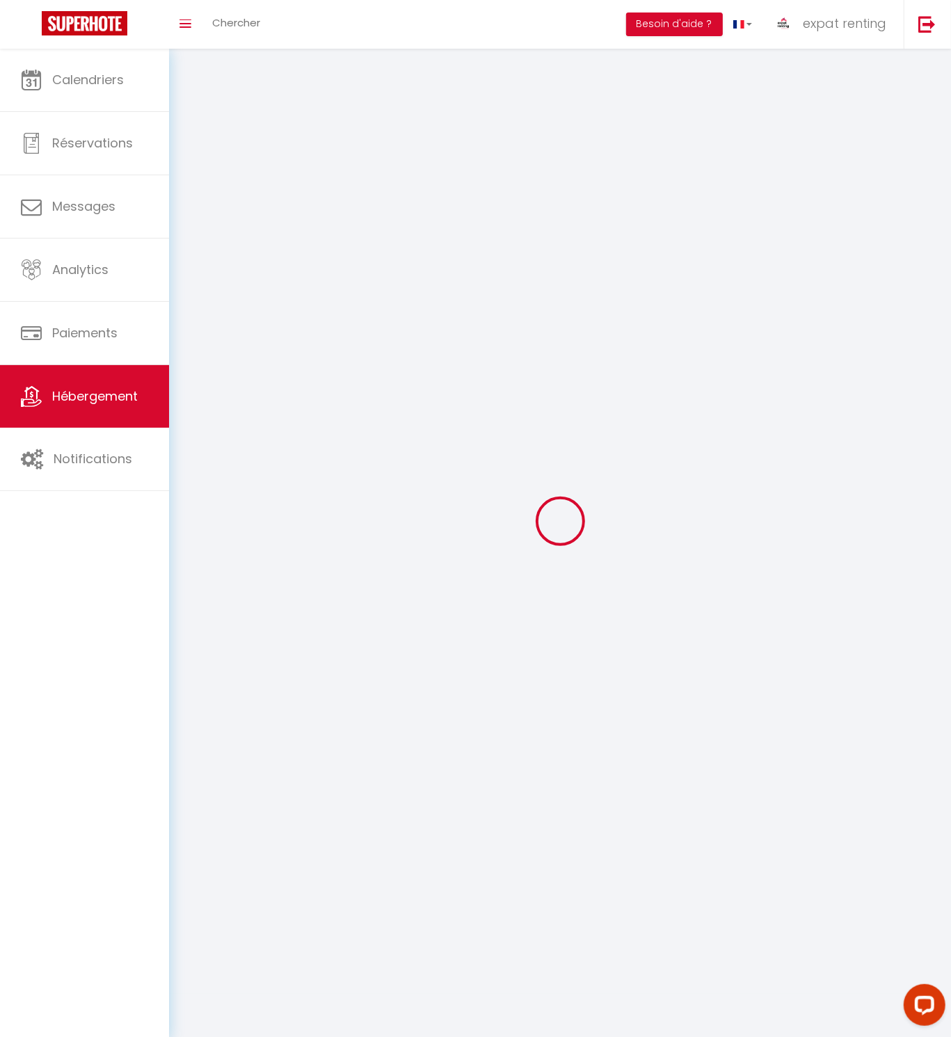
select select "1"
select select
select select "28"
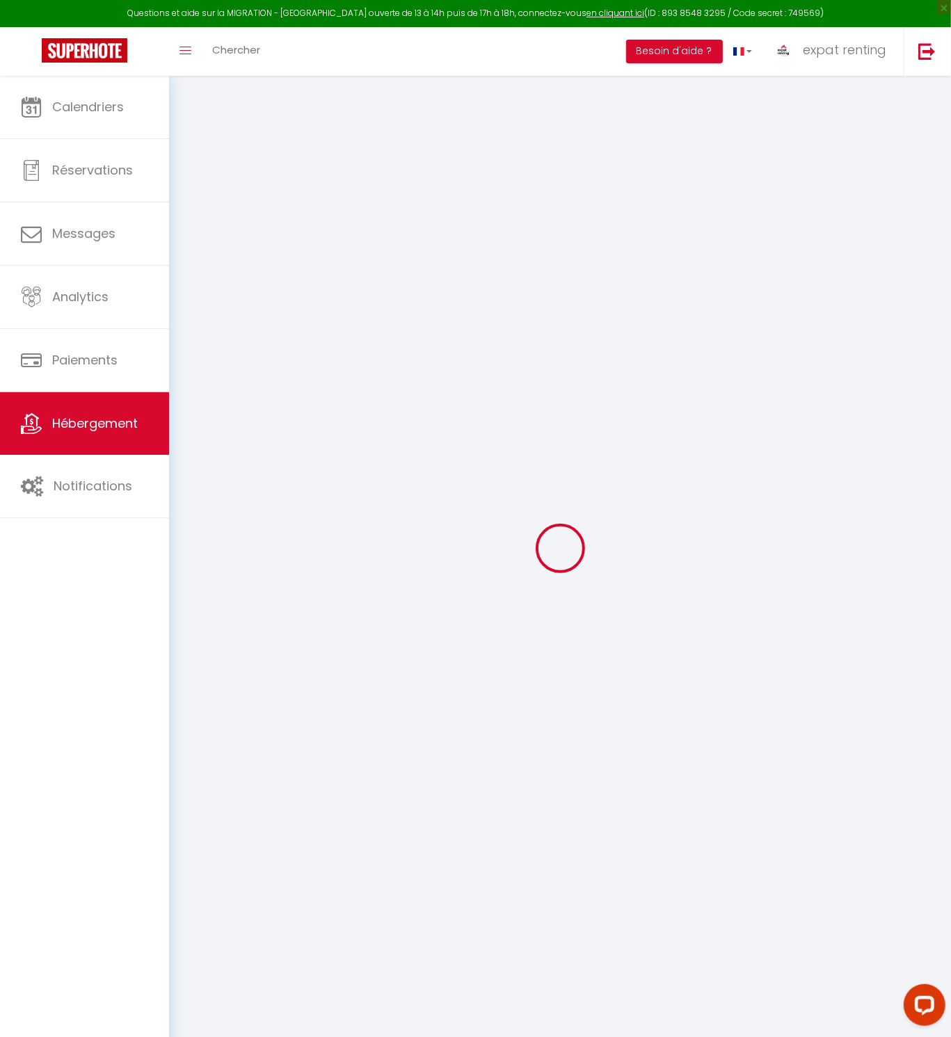
select select
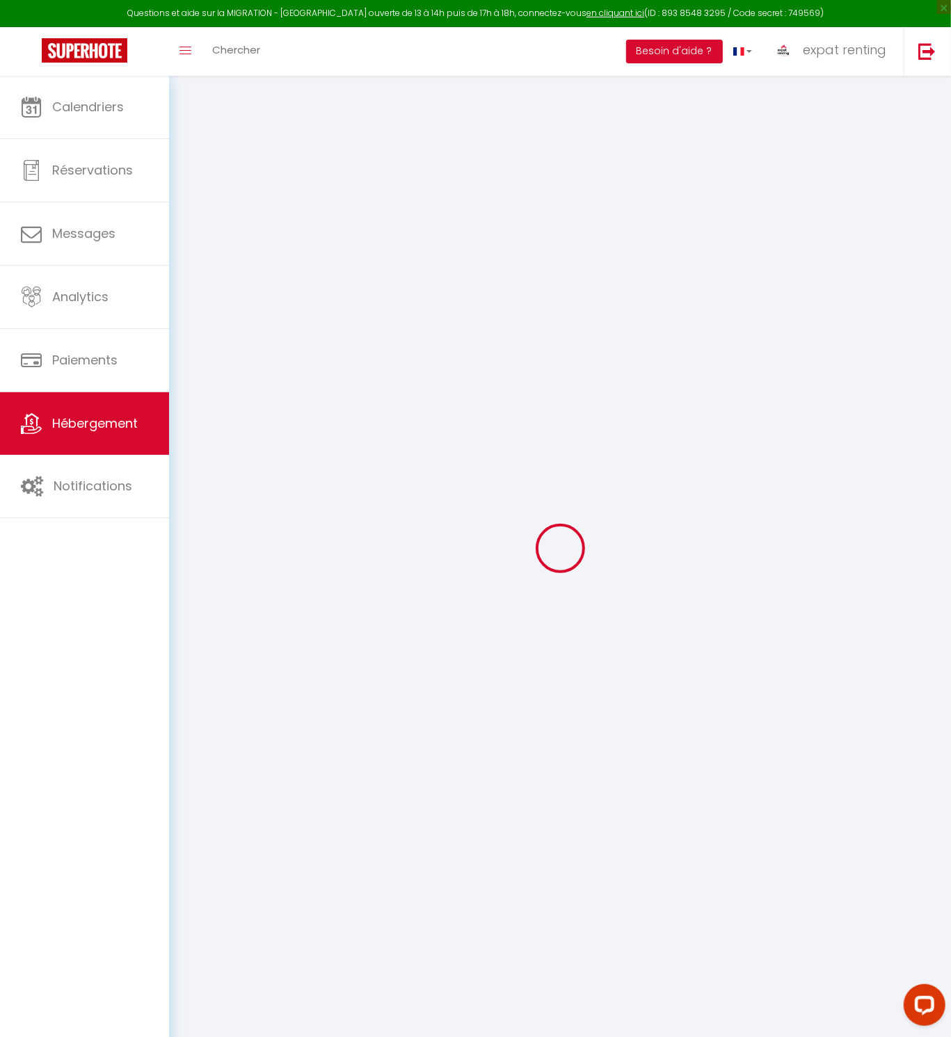
select select
checkbox input "false"
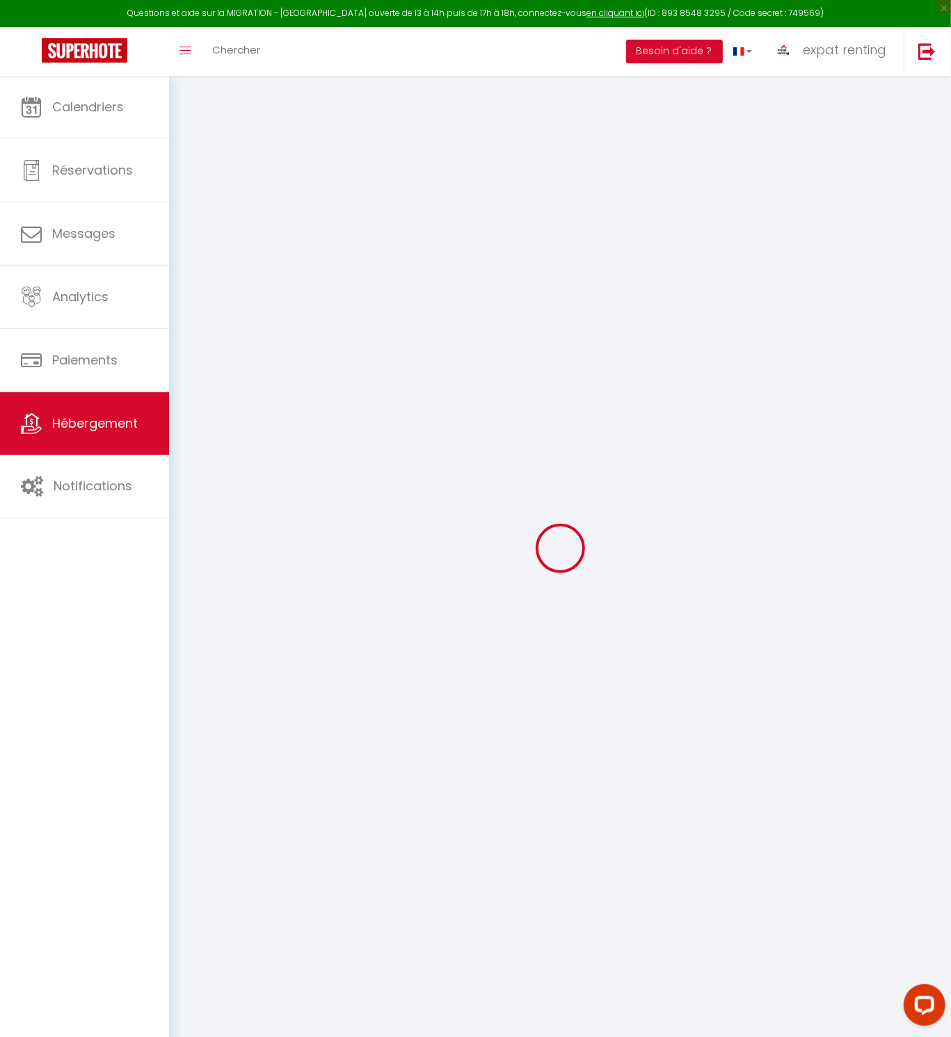
select select
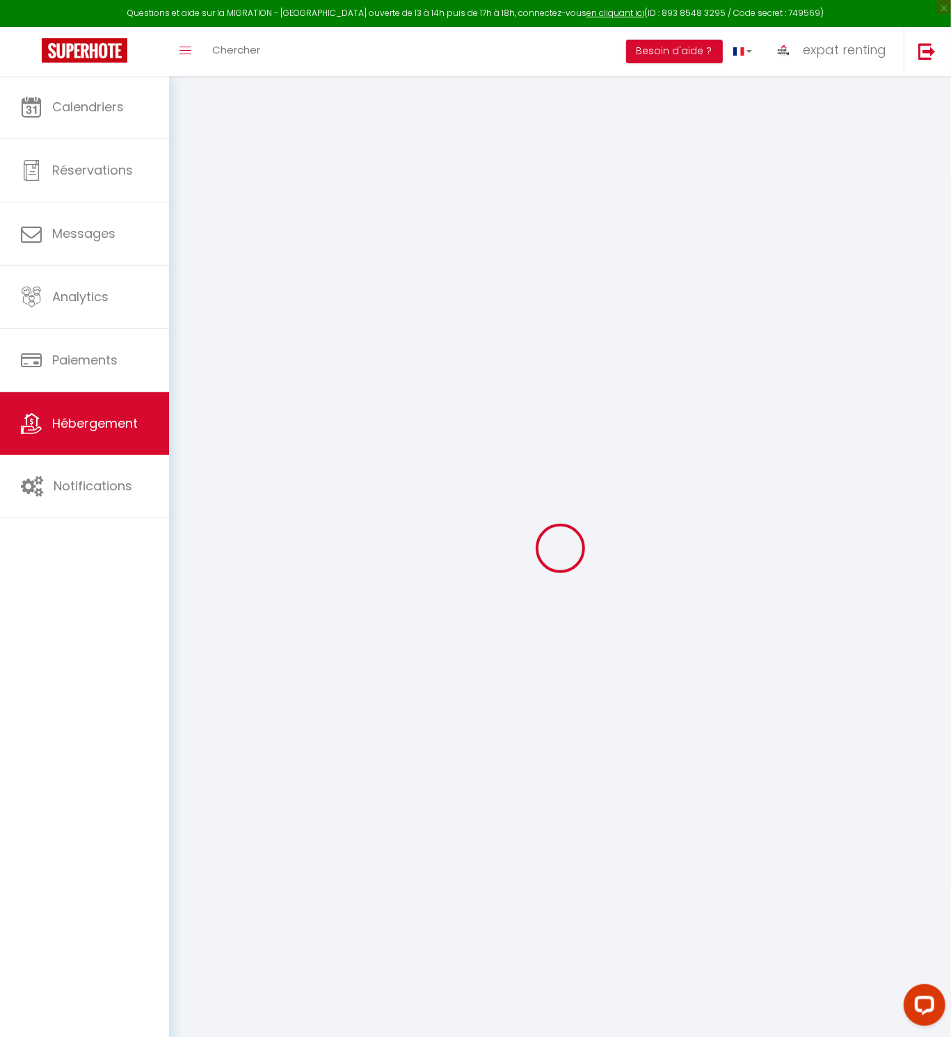
select select
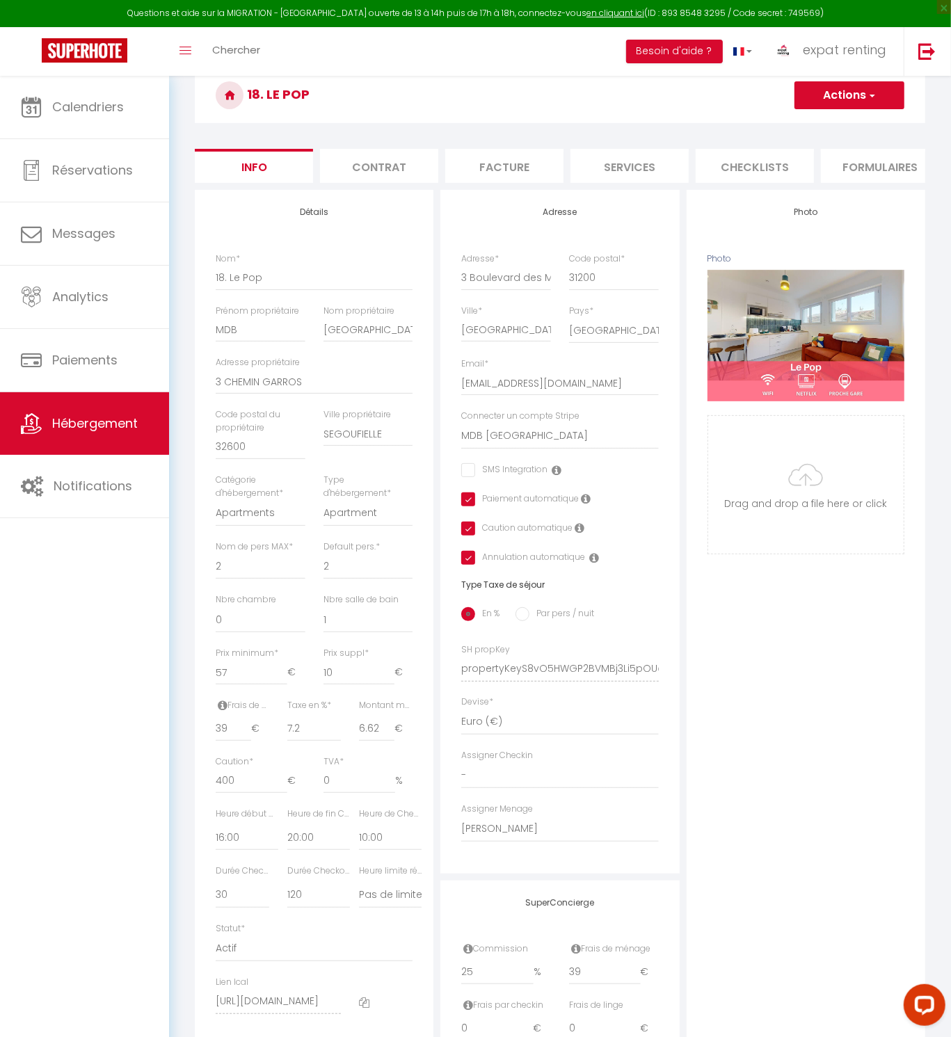
scroll to position [197, 0]
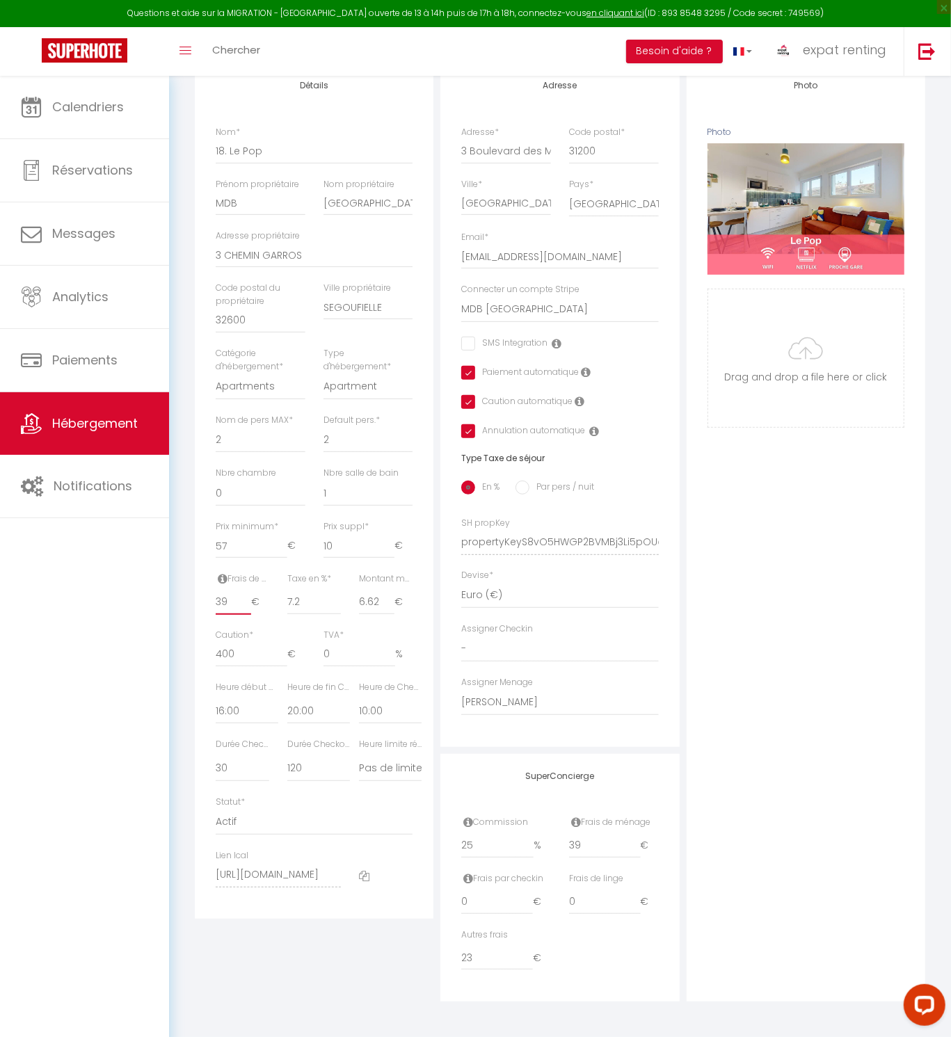
click at [224, 599] on input "39" at bounding box center [233, 602] width 35 height 25
click at [413, 937] on div "Détails Nom * 18. Le Pop Prénom propriétaire MDB Nom propriétaire Toulouse Adre…" at bounding box center [314, 532] width 246 height 938
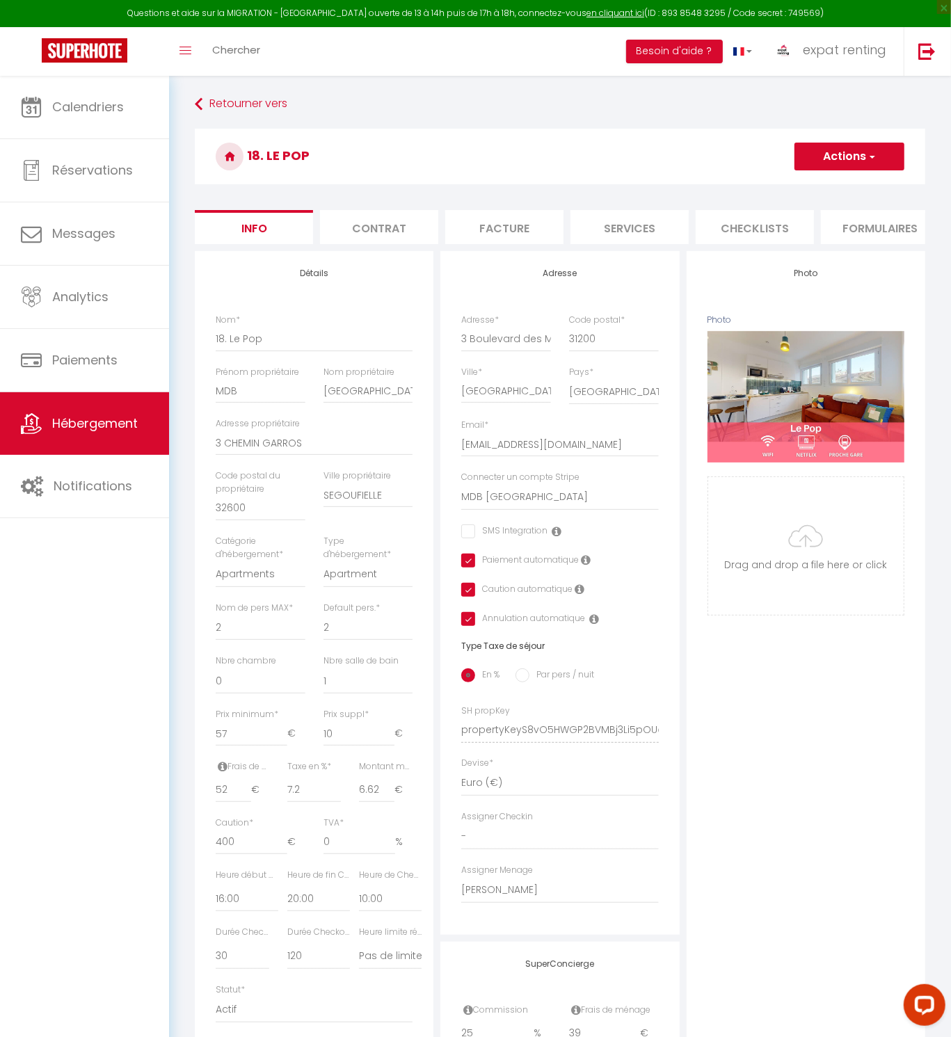
scroll to position [0, 0]
click at [839, 168] on button "Actions" at bounding box center [849, 157] width 110 height 28
click at [814, 185] on input "Enregistrer" at bounding box center [794, 188] width 51 height 14
